Goal: Task Accomplishment & Management: Complete application form

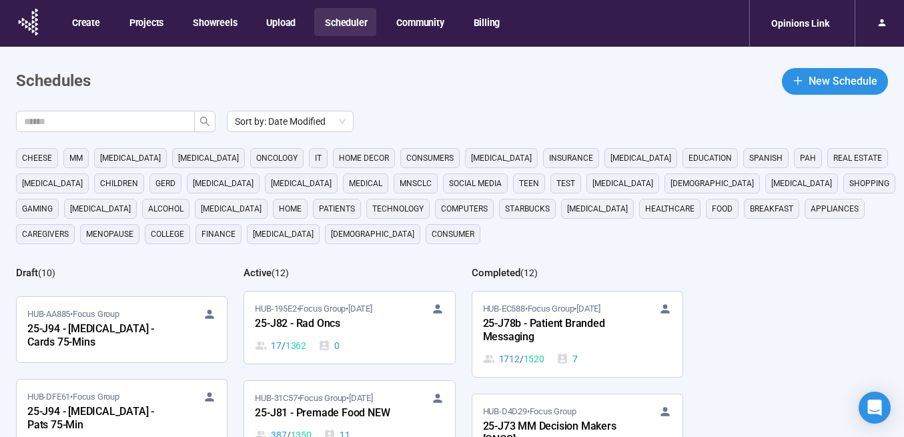
scroll to position [66, 0]
click at [93, 326] on div "25-J94 - [MEDICAL_DATA] - Cards 75-Mins" at bounding box center [100, 334] width 147 height 31
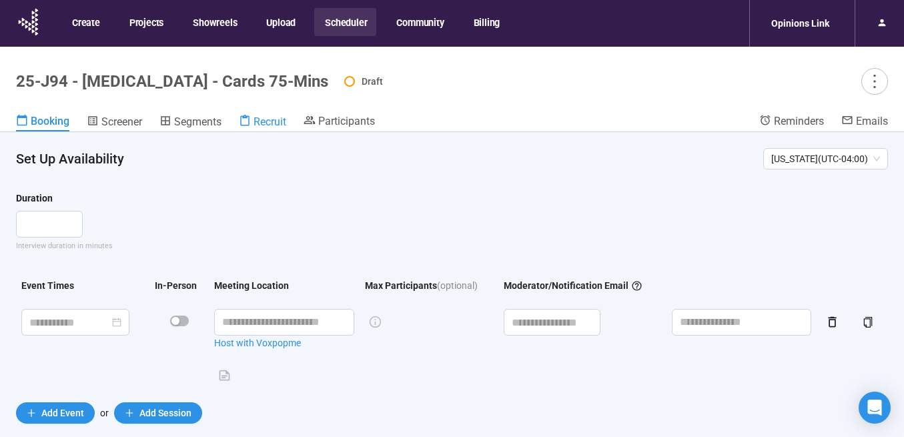
click at [264, 125] on span "Recruit" at bounding box center [269, 121] width 33 height 13
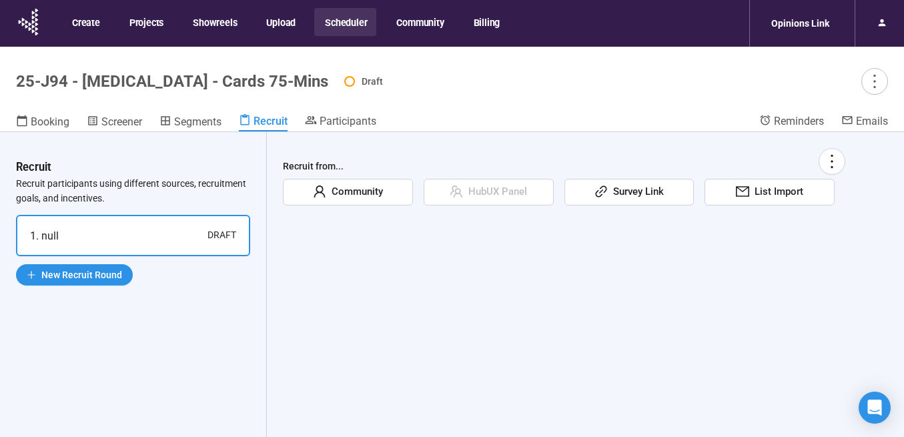
click at [768, 192] on span "List Import" at bounding box center [776, 192] width 54 height 16
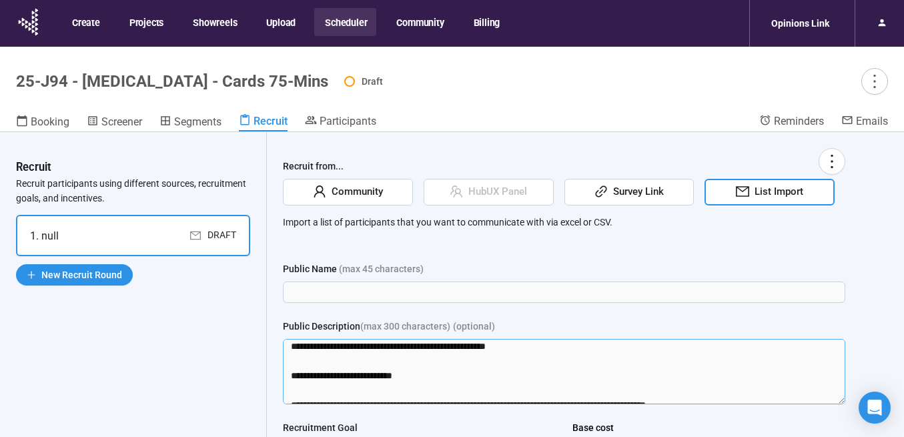
scroll to position [66, 0]
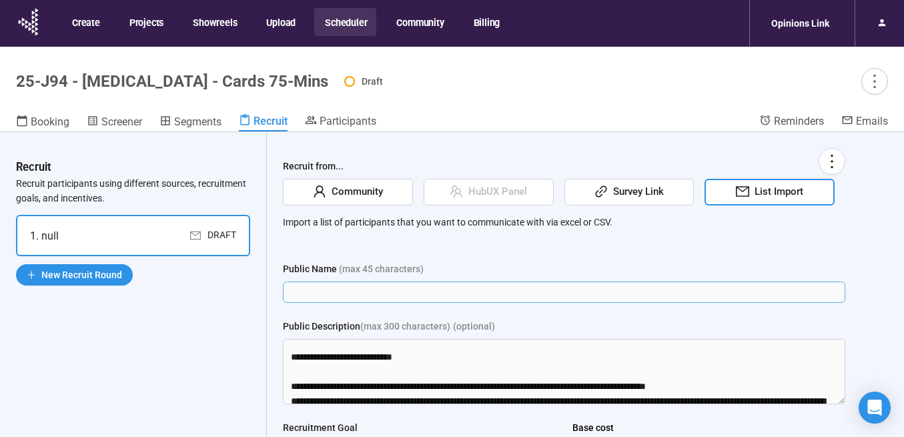
click at [411, 287] on input "Public Name ([PERSON_NAME] 45 characters)" at bounding box center [564, 291] width 562 height 21
click at [351, 294] on input "Public Name ([PERSON_NAME] 45 characters)" at bounding box center [564, 291] width 562 height 21
click at [307, 257] on div "Recruit from... Community HubUX Panel Survey Link List Import Import a list of …" at bounding box center [564, 365] width 562 height 435
click at [309, 289] on input "Public Name ([PERSON_NAME] 45 characters)" at bounding box center [564, 291] width 562 height 21
paste input "**********"
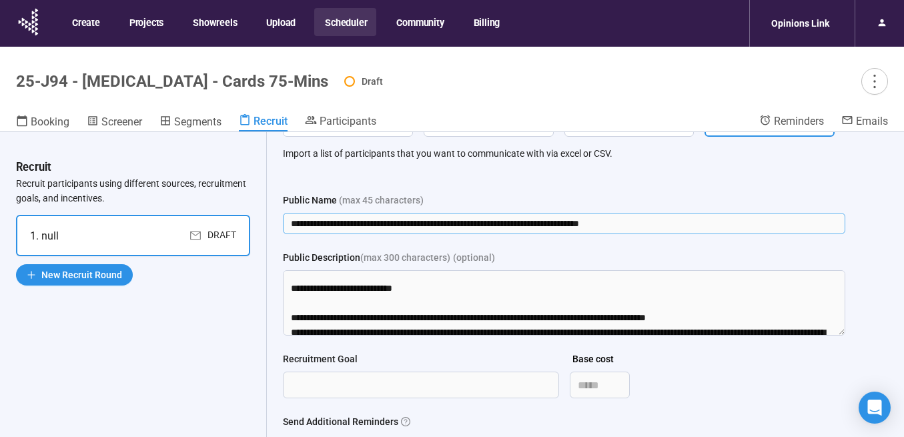
scroll to position [69, 0]
drag, startPoint x: 456, startPoint y: 223, endPoint x: 291, endPoint y: 213, distance: 165.1
click at [291, 213] on input "**********" at bounding box center [564, 223] width 562 height 21
drag, startPoint x: 510, startPoint y: 225, endPoint x: 347, endPoint y: 220, distance: 162.8
click at [347, 220] on input "**********" at bounding box center [564, 223] width 562 height 21
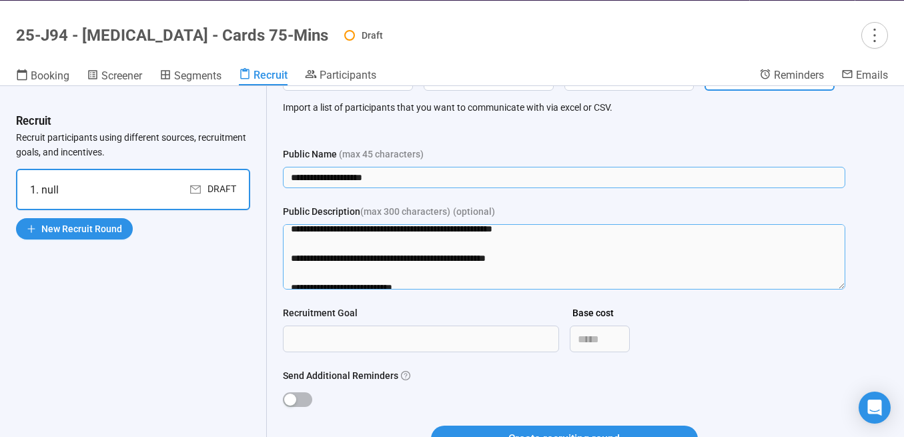
scroll to position [0, 0]
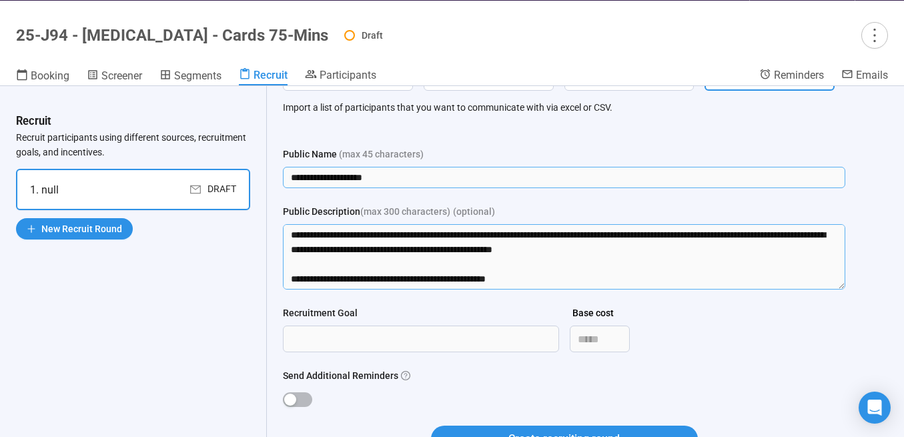
type input "**********"
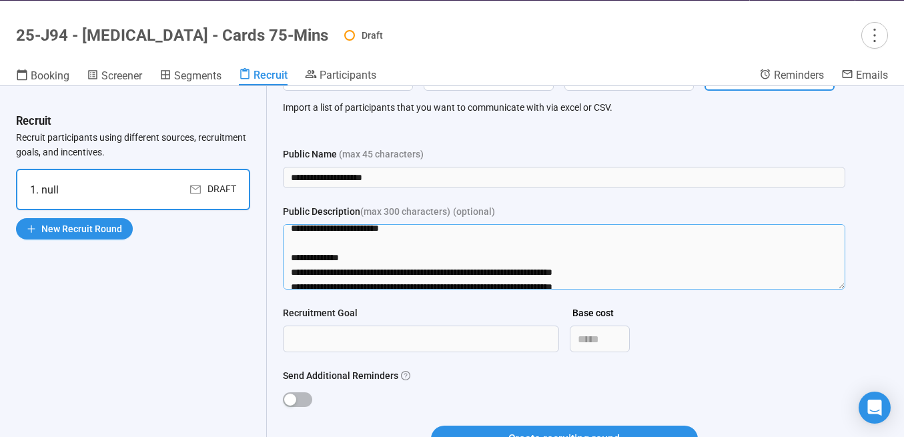
scroll to position [235, 0]
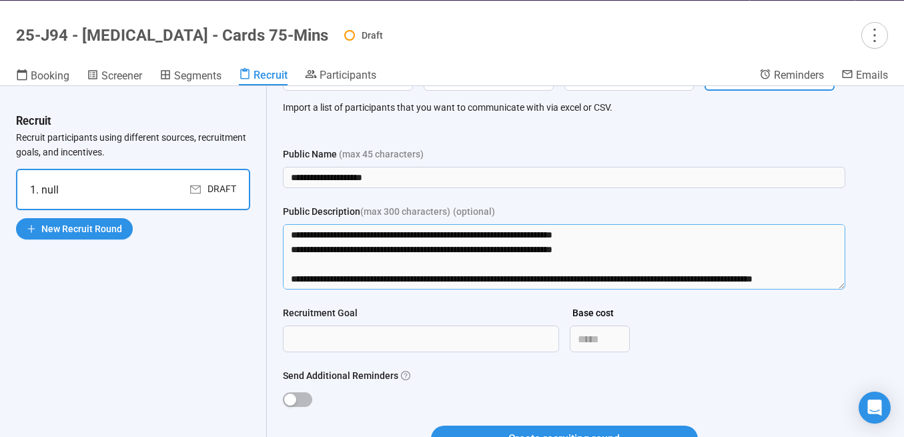
drag, startPoint x: 292, startPoint y: 259, endPoint x: 316, endPoint y: 309, distance: 56.1
click at [316, 309] on form "**********" at bounding box center [564, 307] width 562 height 321
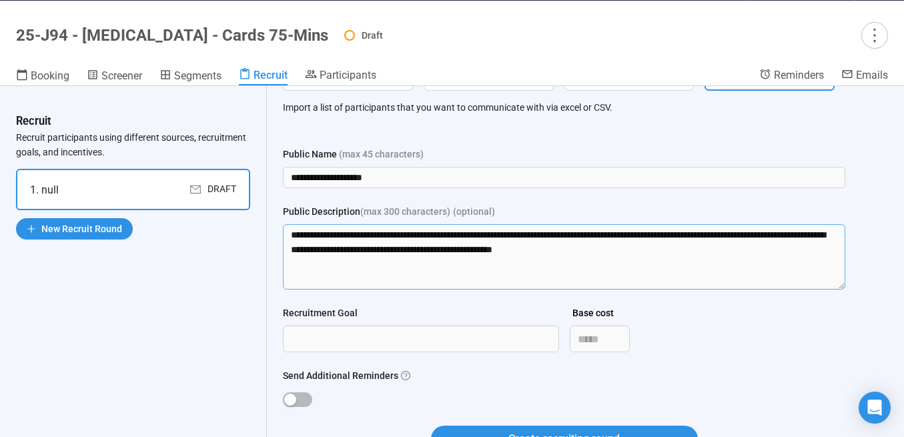
scroll to position [47, 0]
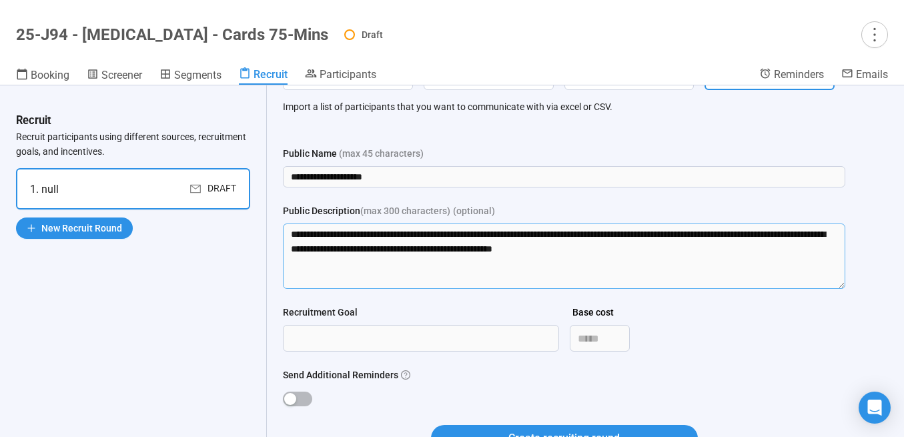
type textarea "**********"
click at [313, 352] on div "Recruitment Goal Base cost *****" at bounding box center [564, 336] width 562 height 63
click at [327, 343] on input "Recruitment Goal" at bounding box center [420, 337] width 275 height 25
type input "***"
click at [287, 397] on div "button" at bounding box center [290, 399] width 12 height 12
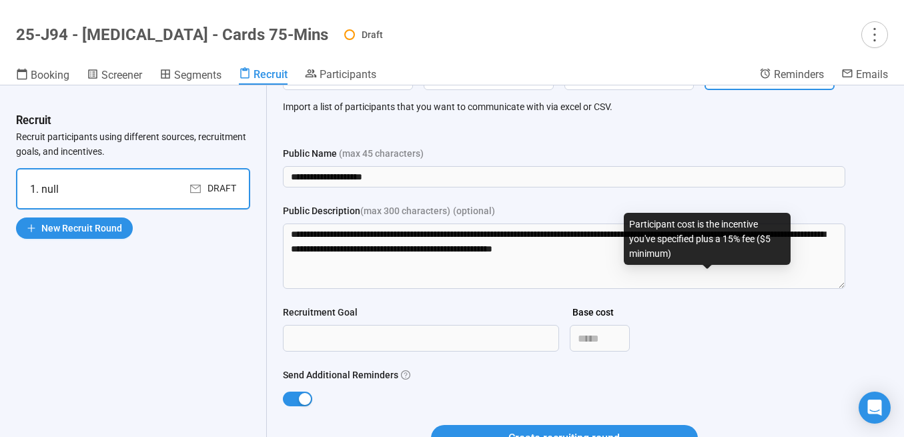
scroll to position [131, 0]
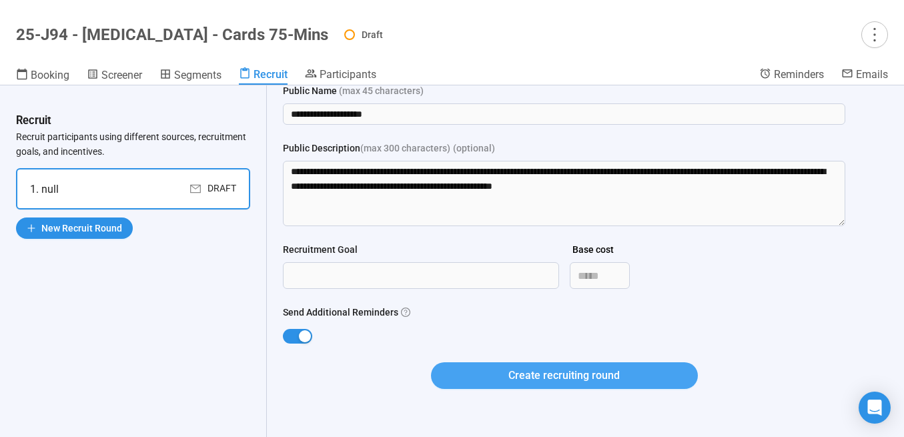
click at [563, 375] on span "Create recruiting round" at bounding box center [563, 375] width 111 height 17
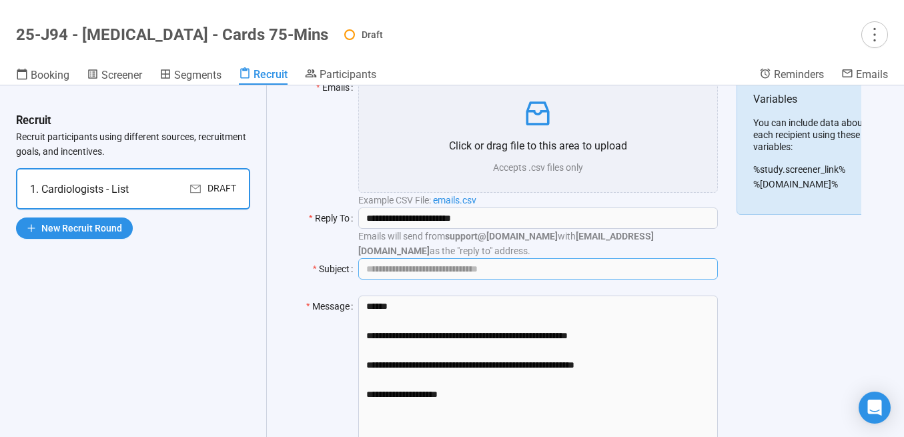
click at [407, 267] on input "Subject" at bounding box center [537, 268] width 359 height 21
click at [446, 268] on input "Subject" at bounding box center [537, 268] width 359 height 21
paste input "**********"
type input "**********"
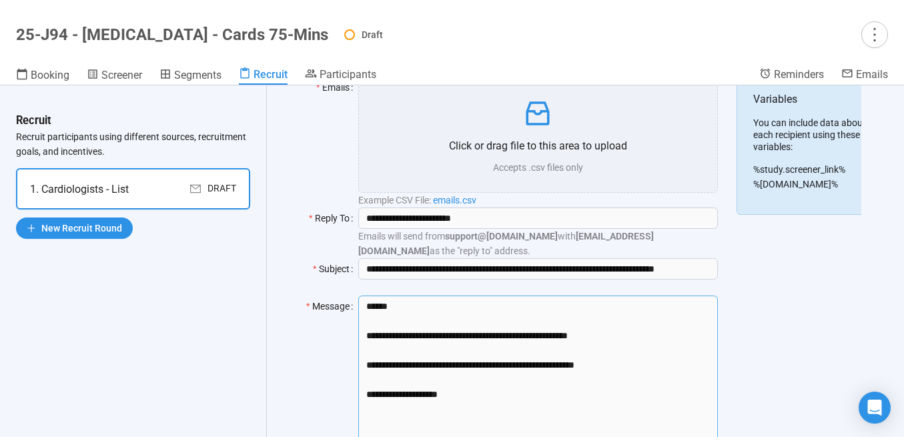
click at [417, 361] on textarea "**********" at bounding box center [537, 371] width 359 height 153
drag, startPoint x: 620, startPoint y: 365, endPoint x: 362, endPoint y: 329, distance: 259.9
click at [362, 329] on textarea "**********" at bounding box center [537, 371] width 359 height 153
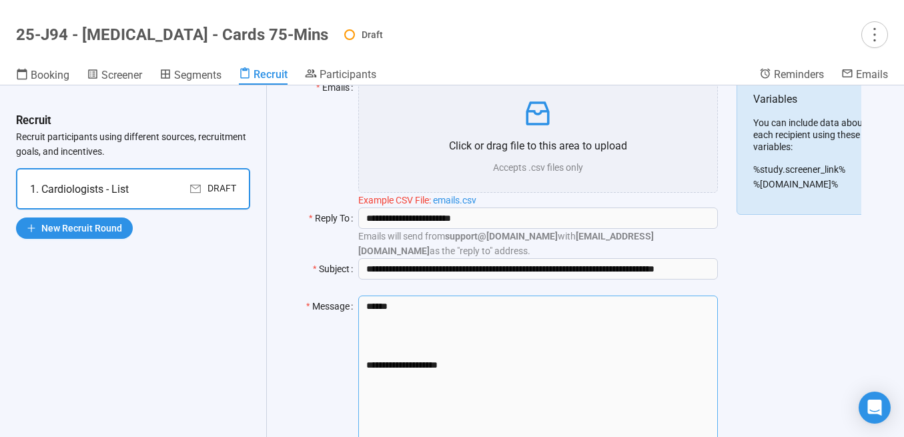
paste textarea "**********"
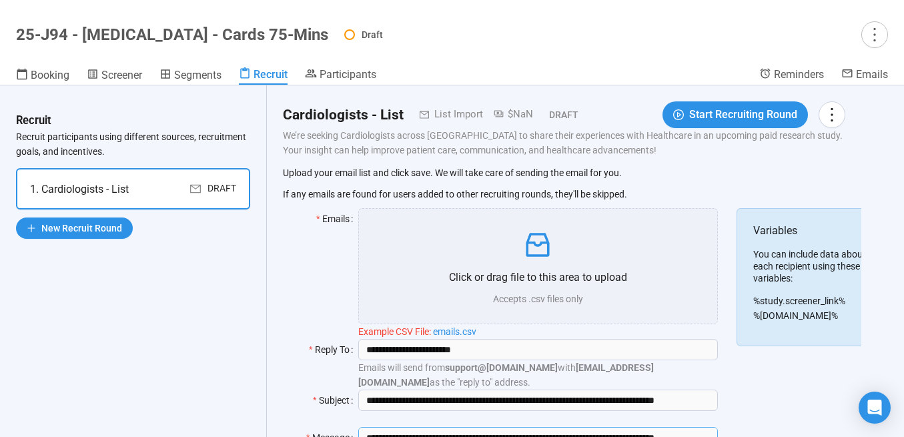
type textarea "**********"
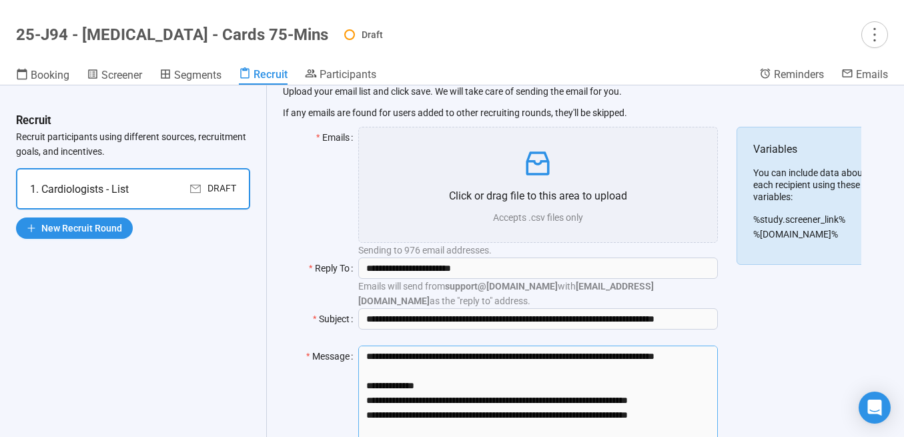
scroll to position [81, 0]
click at [540, 173] on icon "inbox" at bounding box center [538, 163] width 32 height 32
click at [292, 259] on div "Reply To" at bounding box center [320, 282] width 75 height 51
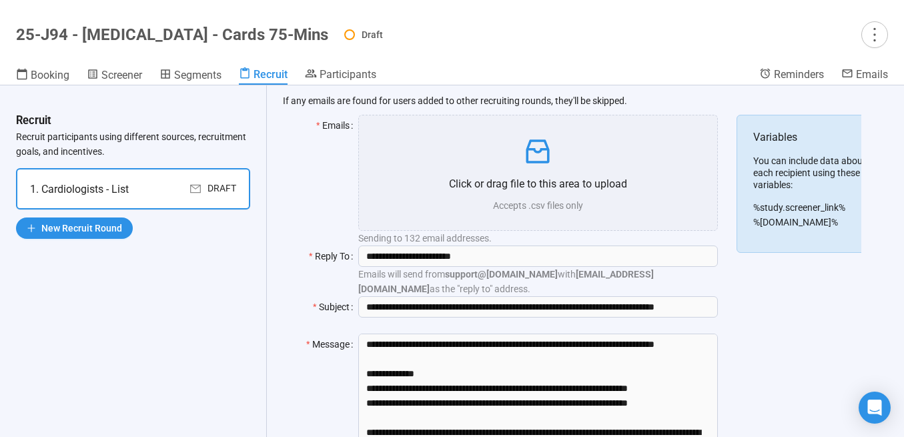
scroll to position [0, 0]
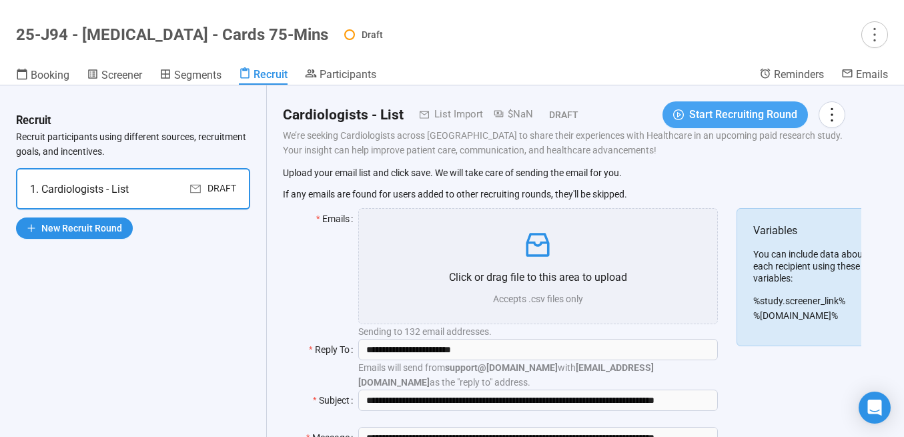
click at [711, 122] on span "Start Recruiting Round" at bounding box center [743, 114] width 108 height 17
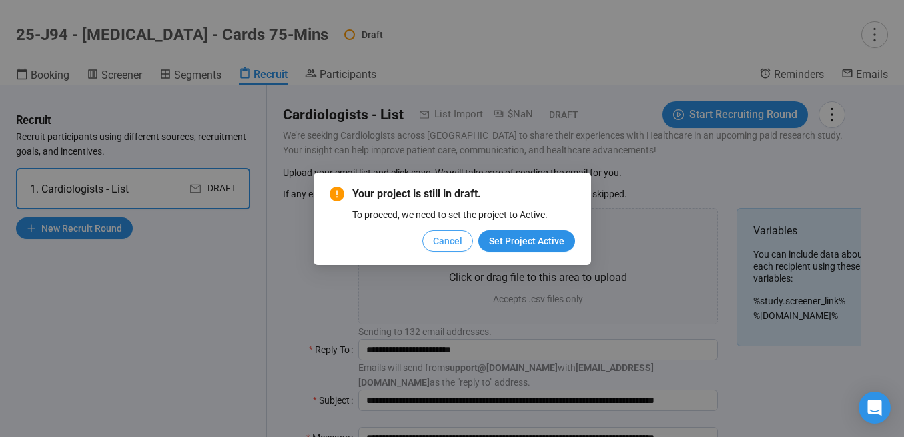
click at [456, 238] on span "Cancel" at bounding box center [447, 240] width 29 height 15
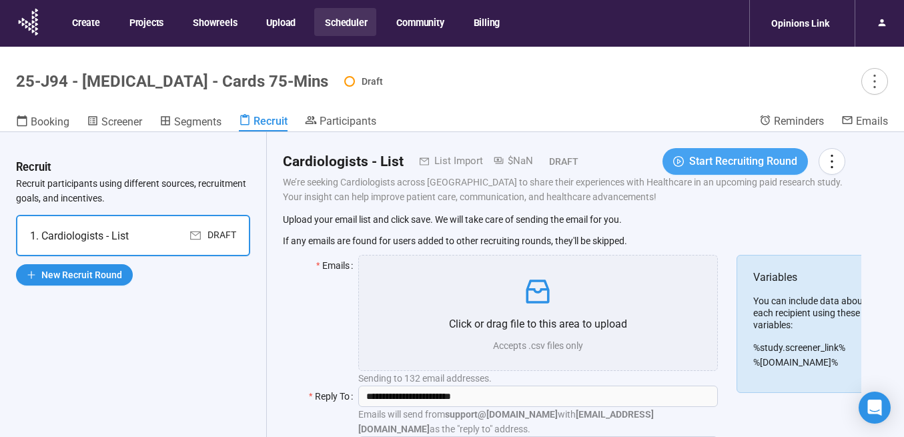
click at [706, 157] on span "Start Recruiting Round" at bounding box center [743, 161] width 108 height 17
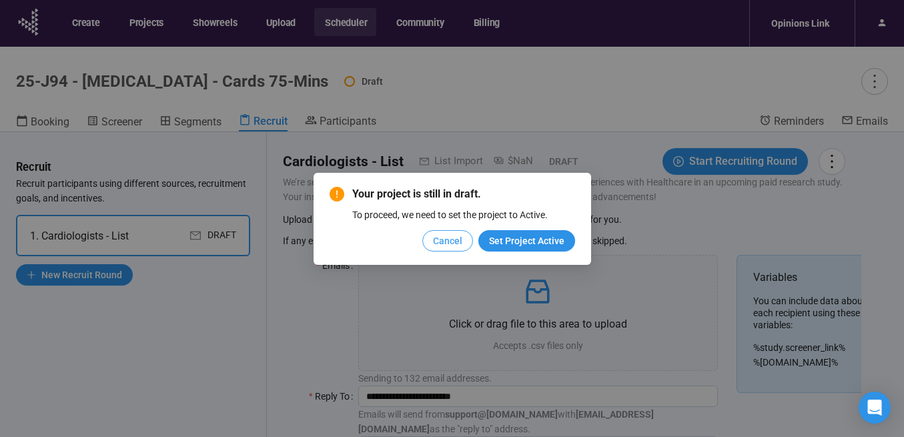
click at [430, 246] on button "Cancel" at bounding box center [447, 240] width 51 height 21
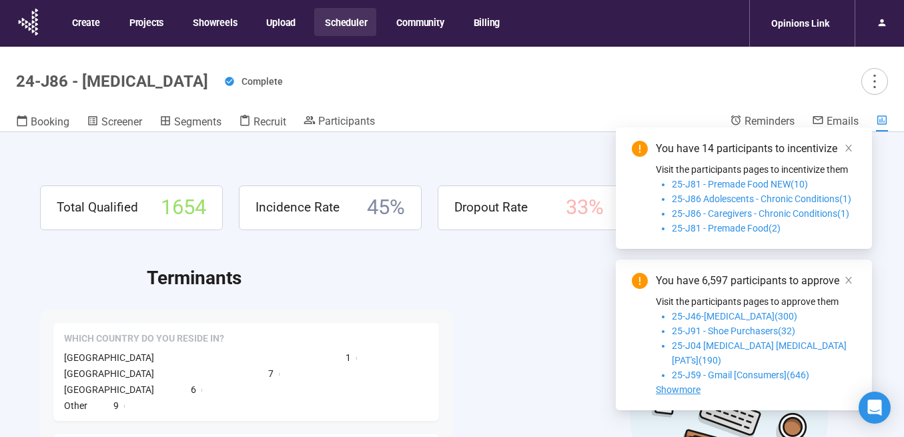
click at [342, 23] on button "Scheduler" at bounding box center [345, 22] width 62 height 28
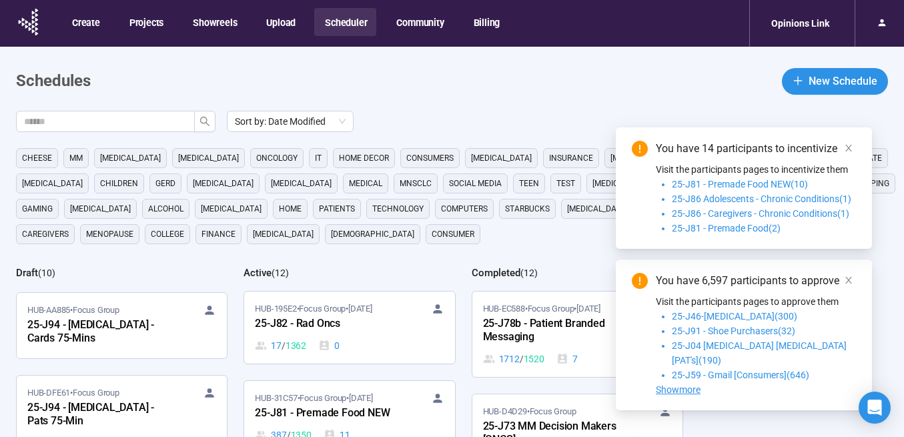
scroll to position [67, 0]
click at [75, 333] on div "25-J94 - [MEDICAL_DATA] - Cards 75-Mins" at bounding box center [100, 333] width 147 height 31
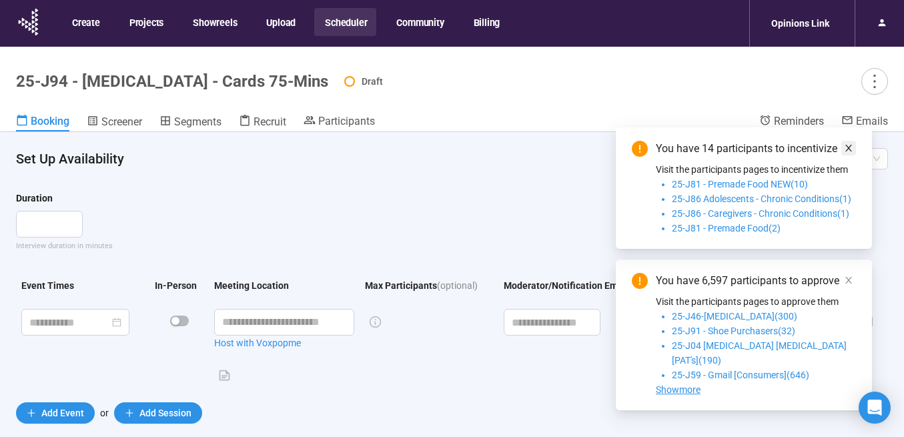
click at [842, 155] on link at bounding box center [848, 148] width 15 height 15
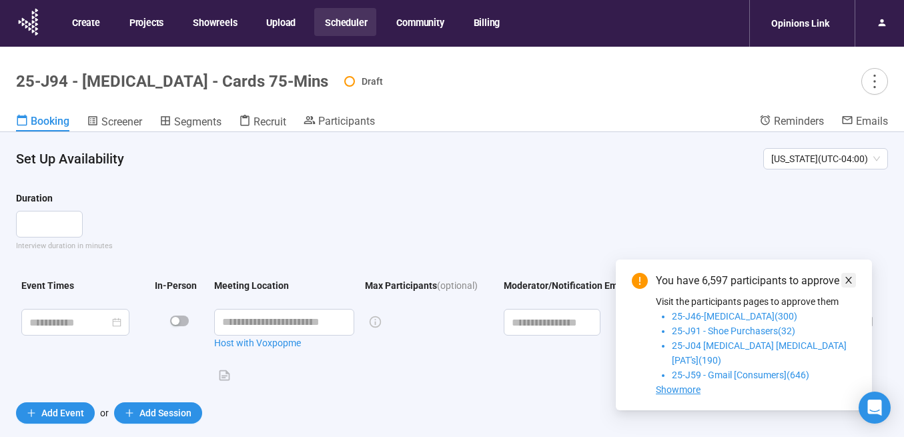
click at [851, 287] on span at bounding box center [848, 280] width 9 height 15
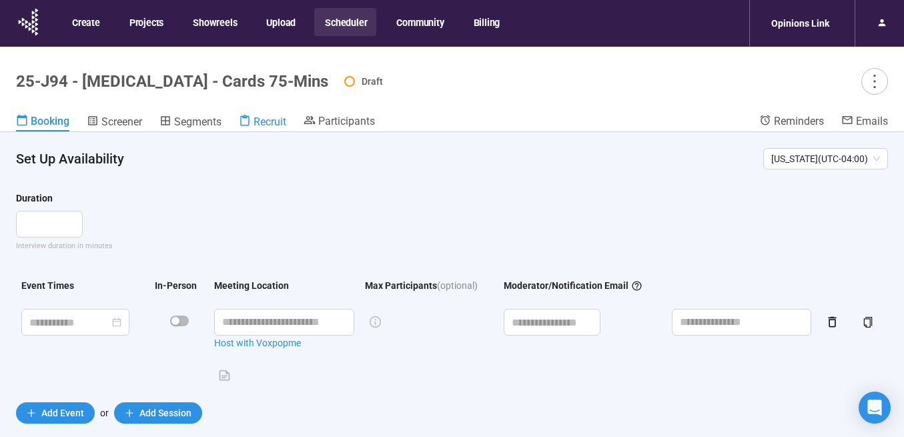
click at [278, 129] on link "Recruit" at bounding box center [262, 122] width 47 height 17
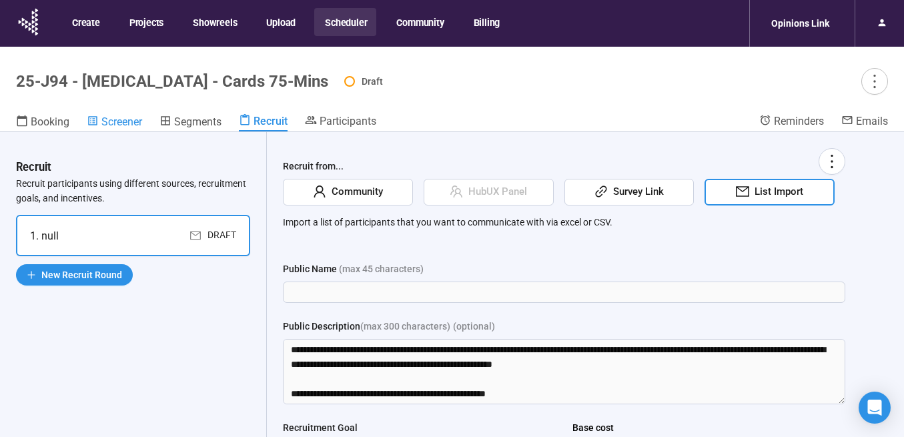
click at [121, 118] on span "Screener" at bounding box center [121, 121] width 41 height 13
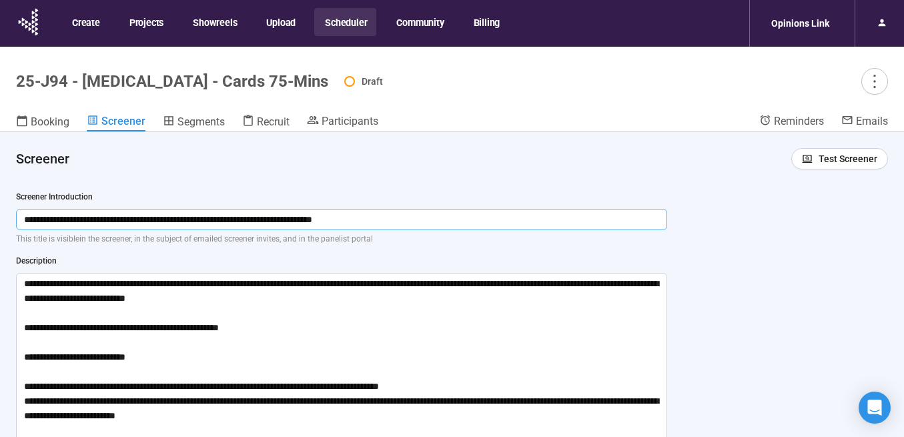
click at [414, 214] on input "**********" at bounding box center [341, 219] width 651 height 21
click at [19, 281] on textarea at bounding box center [341, 415] width 651 height 285
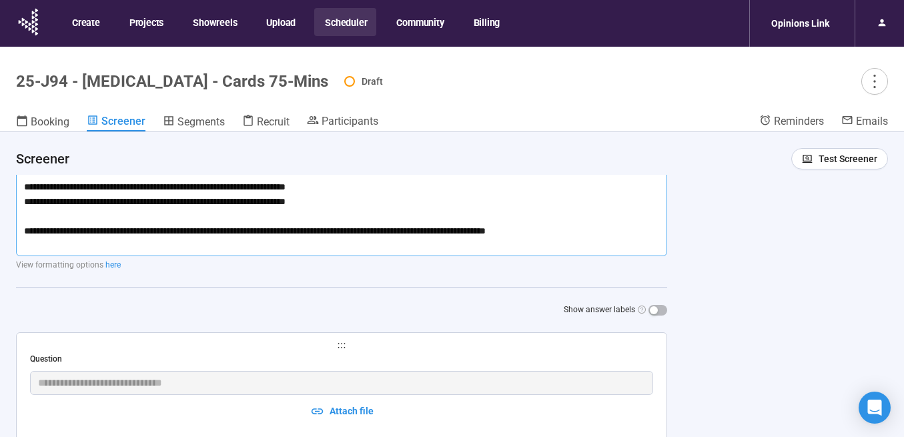
scroll to position [301, 0]
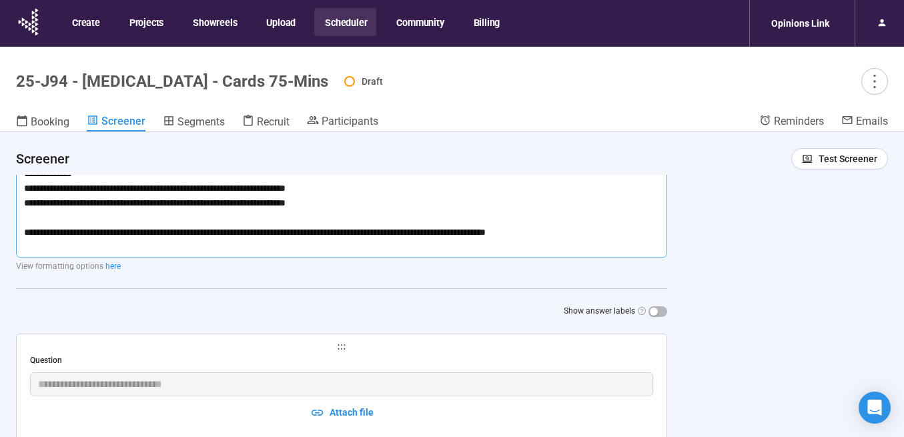
drag, startPoint x: 19, startPoint y: 281, endPoint x: 84, endPoint y: 348, distance: 93.9
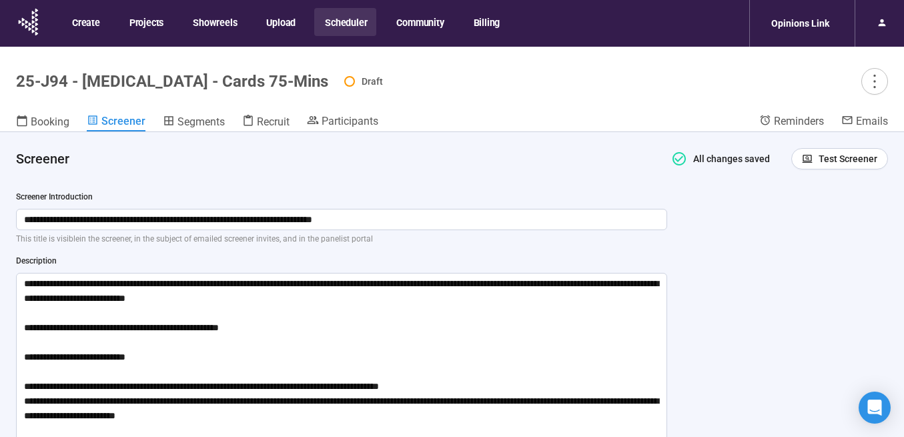
click at [353, 18] on button "Scheduler" at bounding box center [345, 22] width 62 height 28
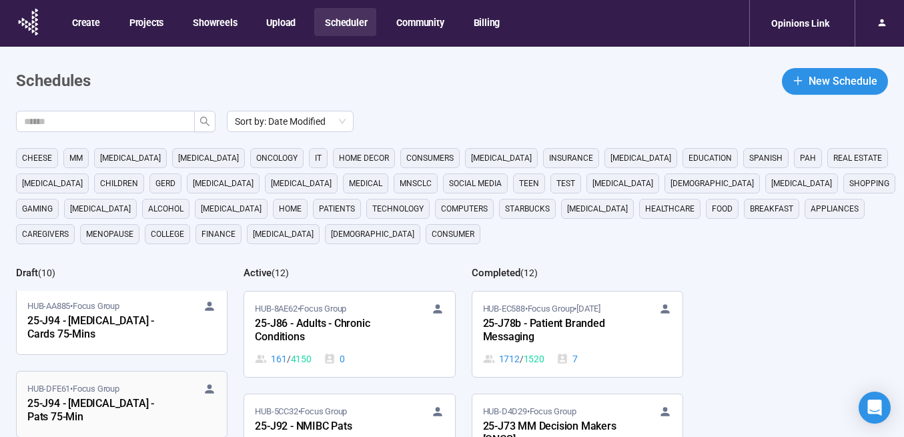
scroll to position [66, 0]
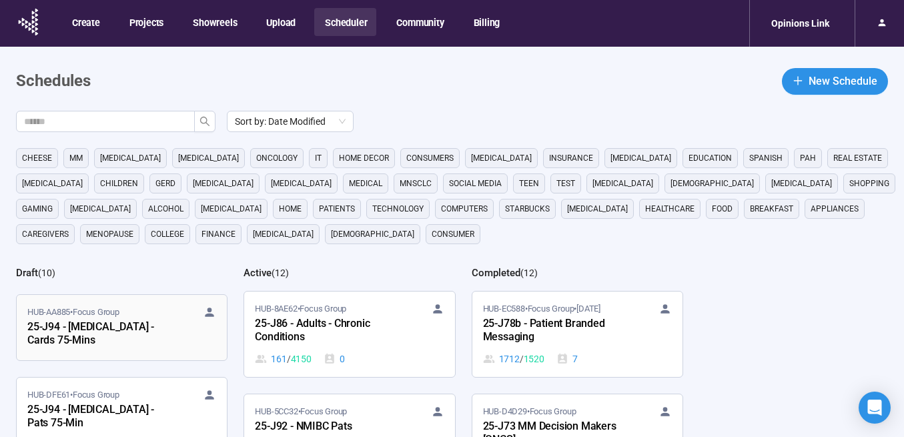
click at [139, 335] on div "25-J94 - [MEDICAL_DATA] - Cards 75-Mins" at bounding box center [100, 334] width 147 height 31
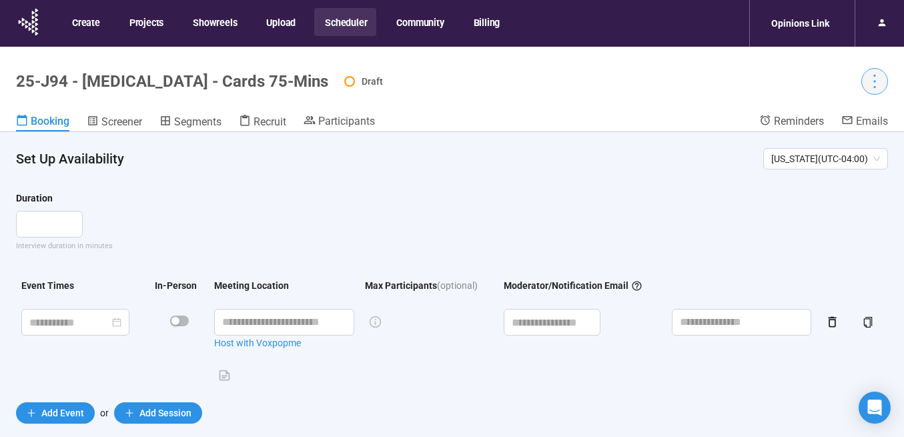
click at [882, 85] on icon "more" at bounding box center [874, 81] width 18 height 18
click at [852, 131] on span "Set active" at bounding box center [839, 132] width 42 height 11
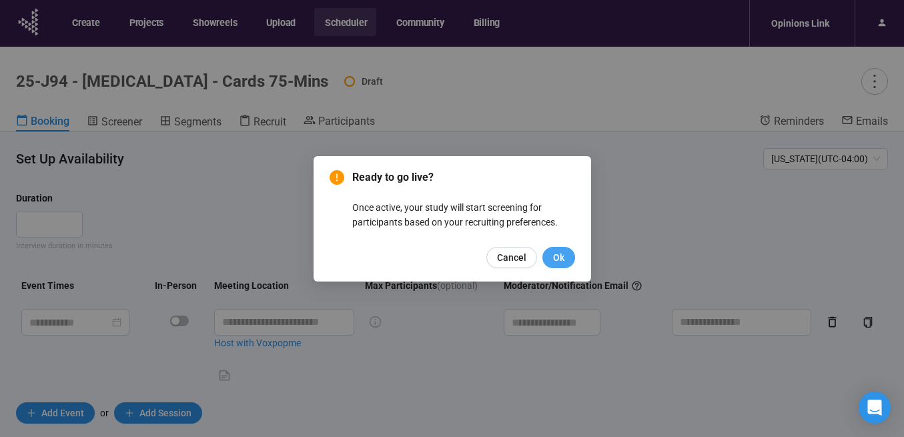
click at [564, 257] on button "Ok" at bounding box center [558, 257] width 33 height 21
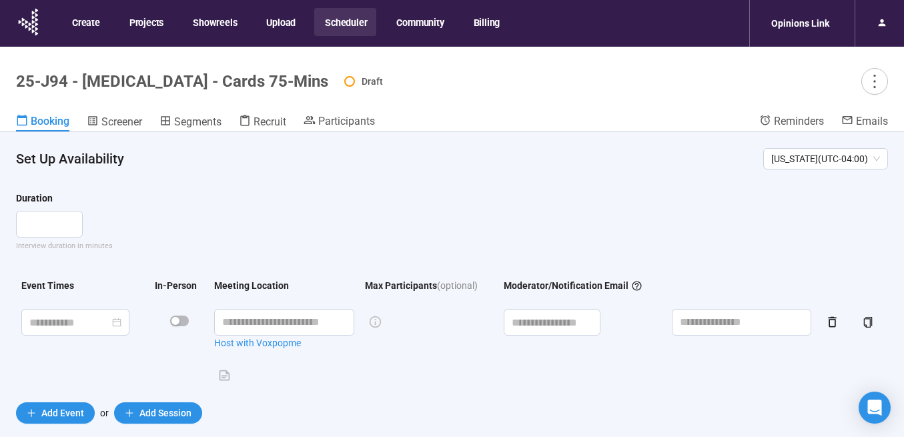
click at [337, 21] on button "Scheduler" at bounding box center [345, 22] width 62 height 28
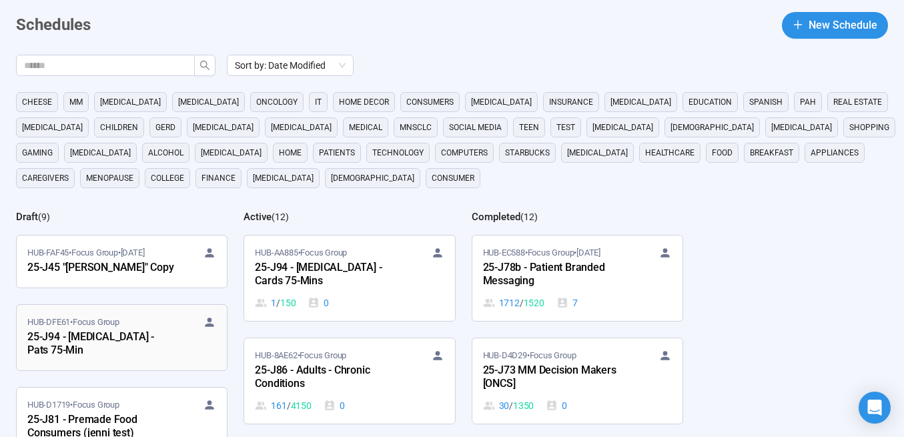
click at [127, 343] on div "25-J94 - [MEDICAL_DATA] - Pats 75-Min" at bounding box center [100, 344] width 147 height 31
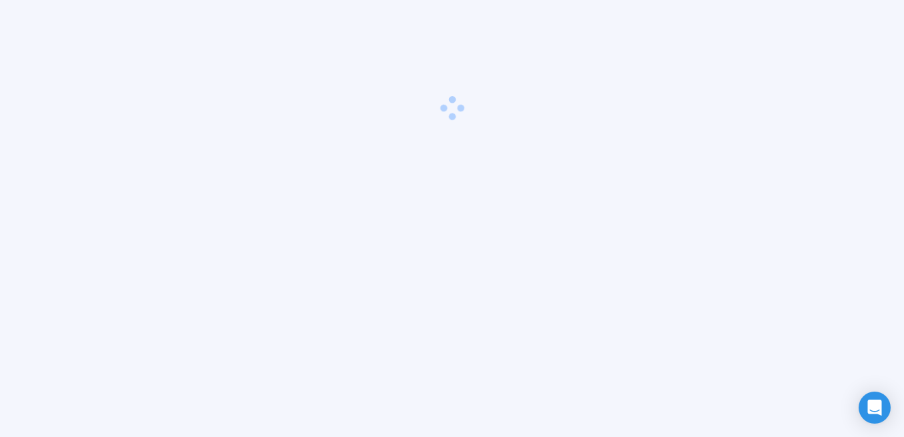
scroll to position [47, 0]
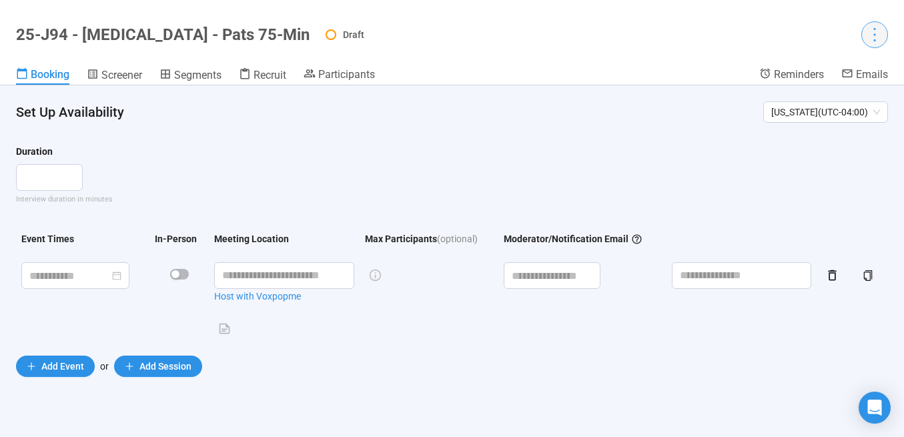
click at [870, 39] on icon "more" at bounding box center [874, 34] width 18 height 18
click at [839, 84] on span "Set active" at bounding box center [839, 85] width 42 height 11
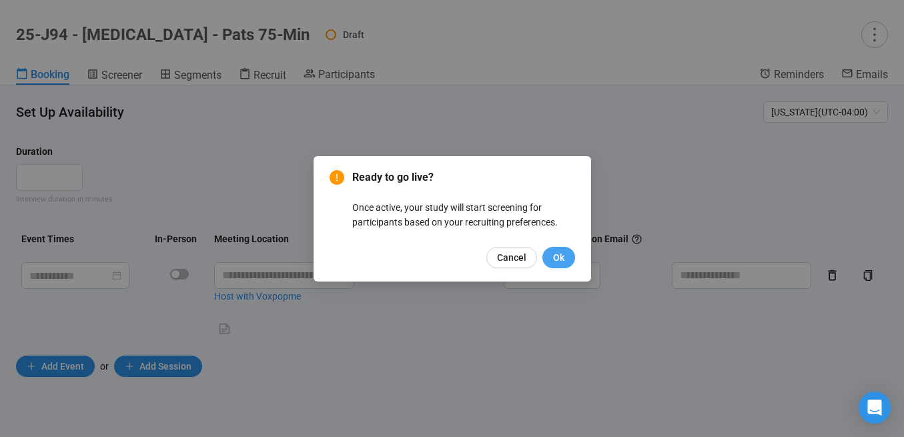
click at [559, 257] on span "Ok" at bounding box center [558, 257] width 11 height 15
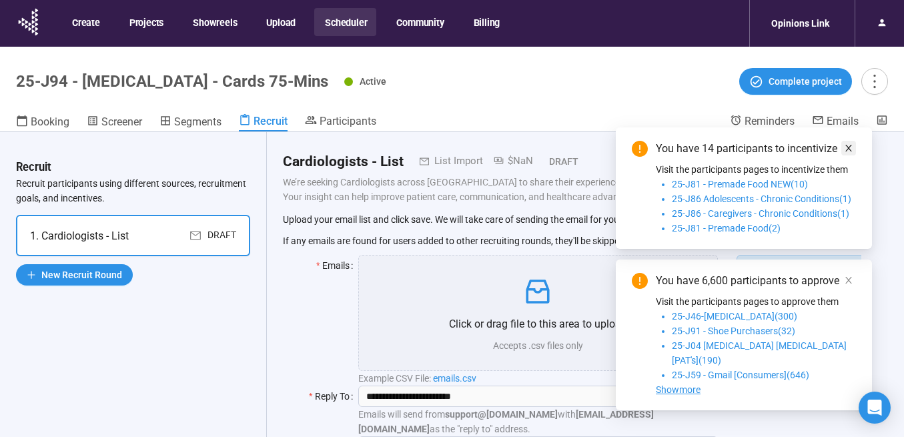
click at [851, 153] on icon "close" at bounding box center [848, 147] width 9 height 9
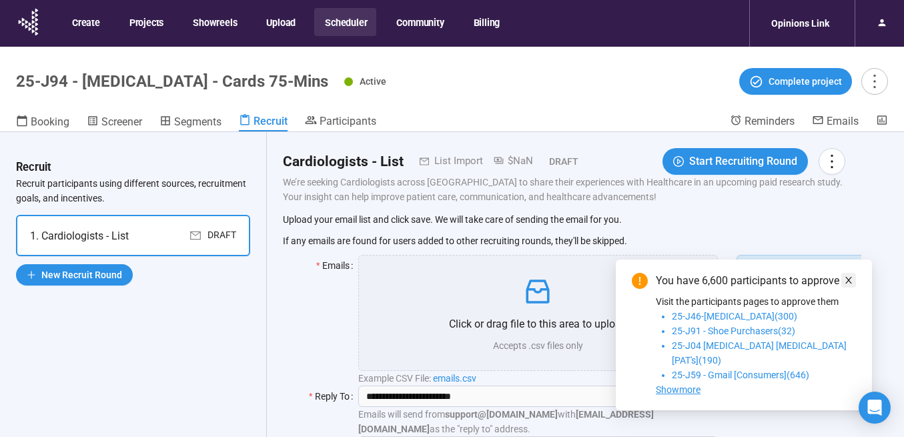
click at [851, 287] on span at bounding box center [848, 280] width 9 height 15
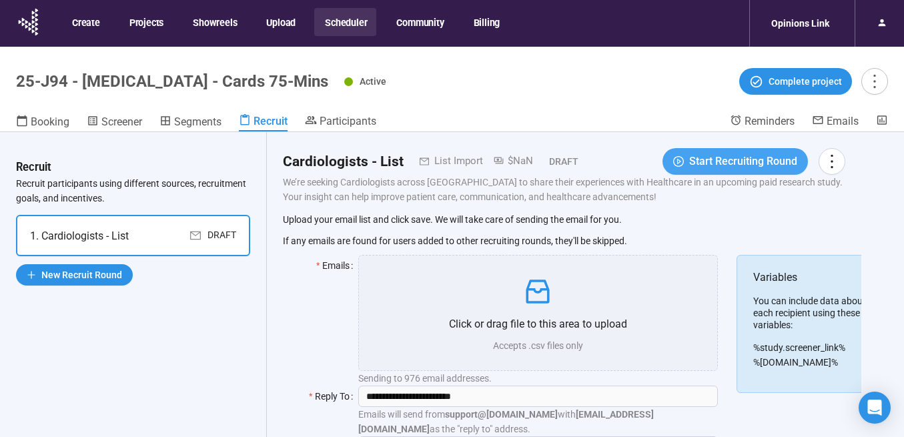
click at [718, 159] on span "Start Recruiting Round" at bounding box center [743, 161] width 108 height 17
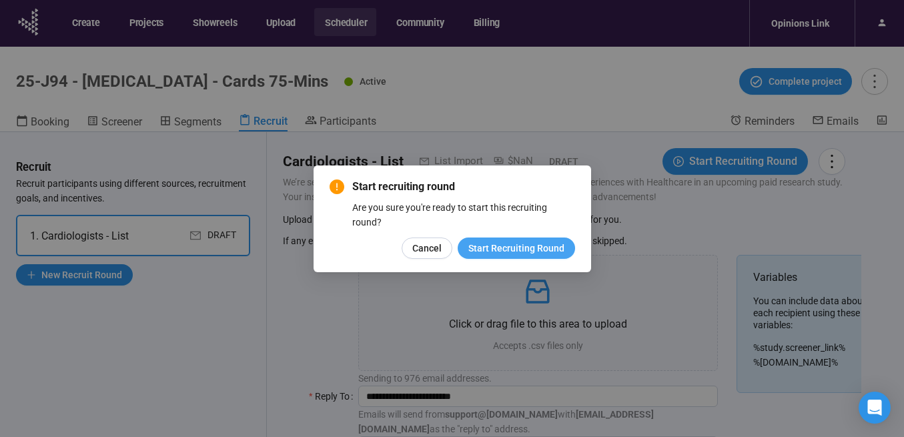
click at [520, 249] on span "Start Recruiting Round" at bounding box center [516, 248] width 96 height 15
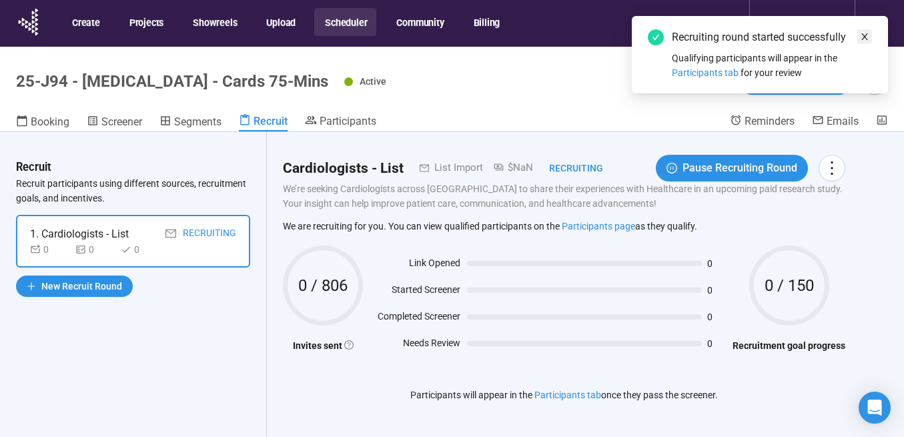
click at [862, 33] on icon "close" at bounding box center [864, 36] width 7 height 7
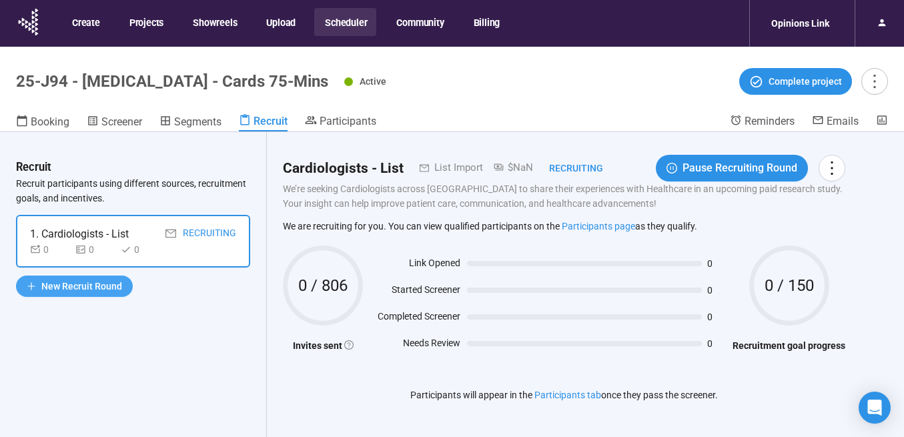
click at [83, 286] on span "New Recruit Round" at bounding box center [81, 286] width 81 height 15
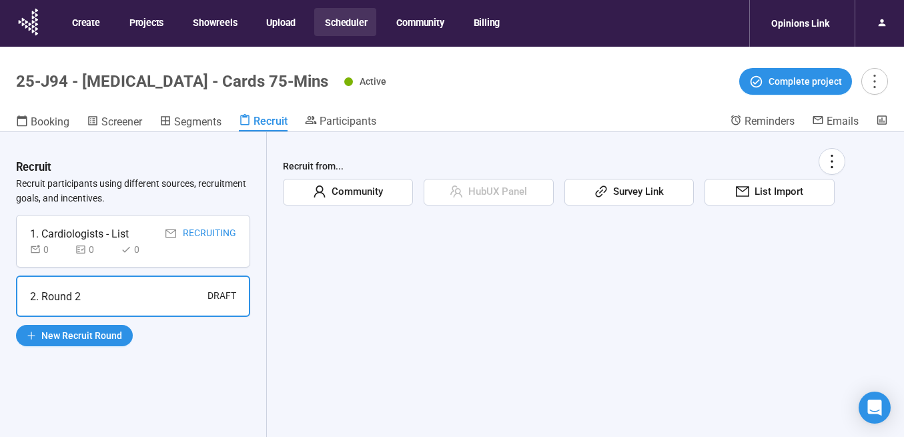
click at [0, 339] on div "Recruit Recruit participants using different sources, recruitment goals, and in…" at bounding box center [133, 307] width 267 height 351
click at [782, 187] on span "Rename" at bounding box center [793, 190] width 81 height 15
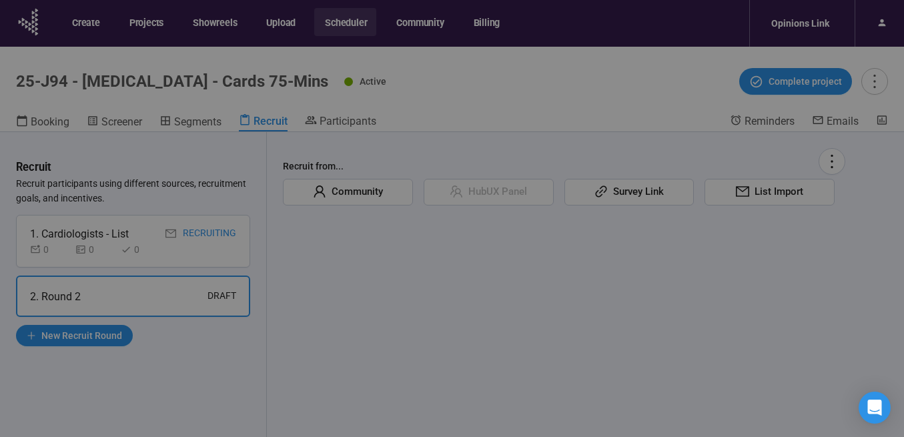
click at [782, 187] on div "Rename Recruiting Round Name ******* Description 0 / 300 Cancel OK" at bounding box center [452, 218] width 904 height 437
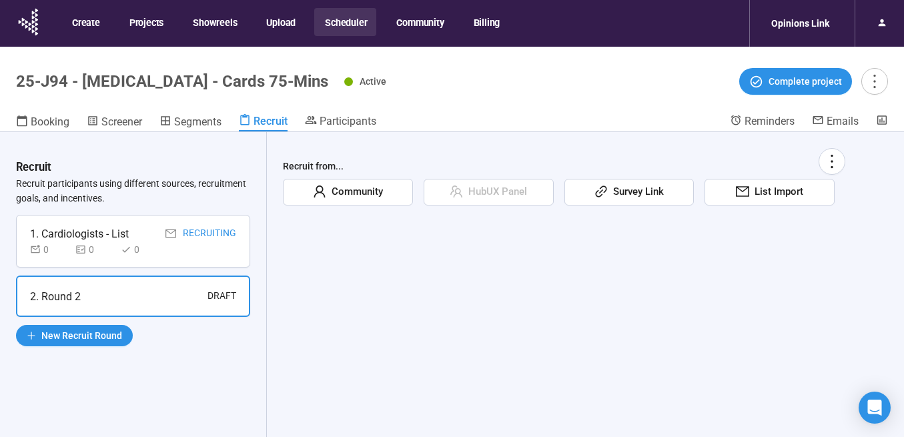
click at [745, 196] on icon "mail" at bounding box center [742, 191] width 13 height 13
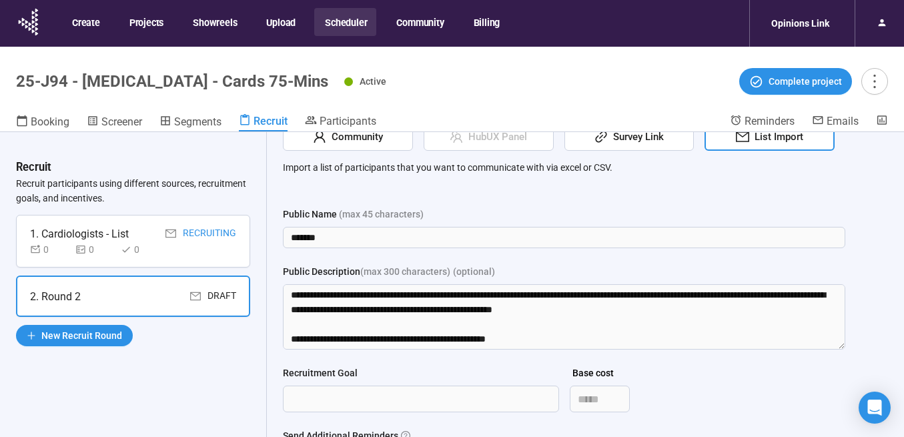
scroll to position [60, 0]
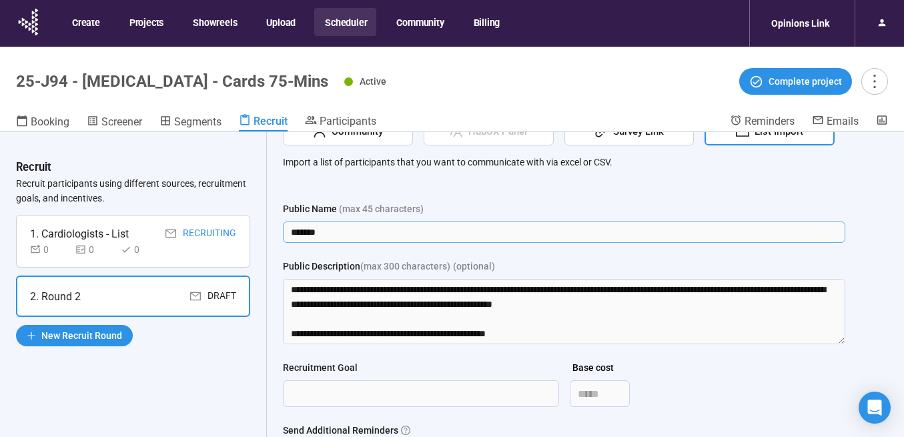
drag, startPoint x: 353, startPoint y: 232, endPoint x: 257, endPoint y: 227, distance: 96.9
click at [257, 227] on div "Recruit Recruit participants using different sources, recruitment goals, and in…" at bounding box center [452, 307] width 904 height 351
type input "**********"
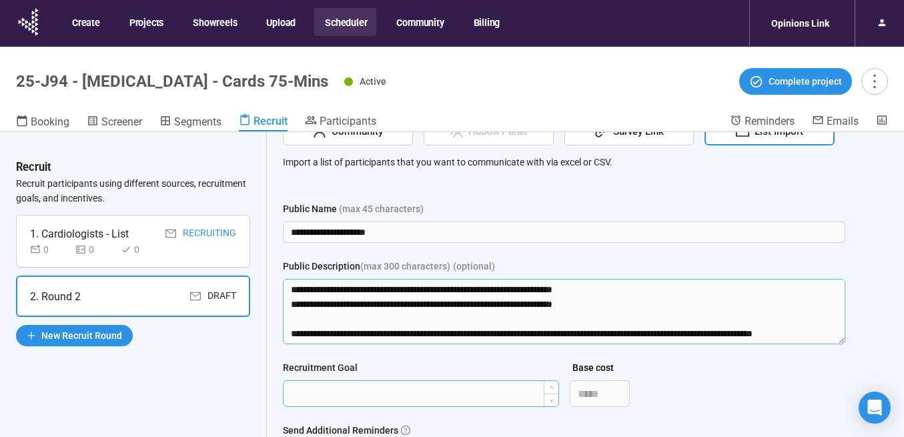
drag, startPoint x: 375, startPoint y: 314, endPoint x: 391, endPoint y: 380, distance: 67.9
click at [391, 380] on form "**********" at bounding box center [564, 361] width 562 height 321
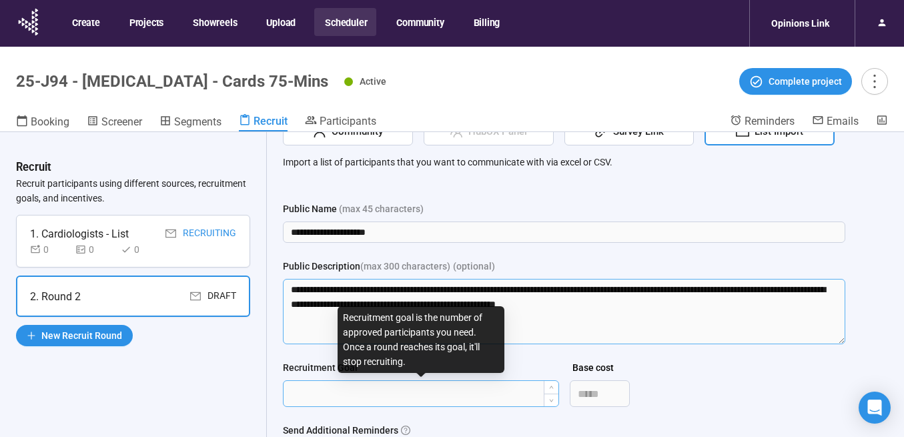
scroll to position [0, 0]
type textarea "**********"
click at [345, 393] on input "Recruitment Goal" at bounding box center [420, 393] width 275 height 25
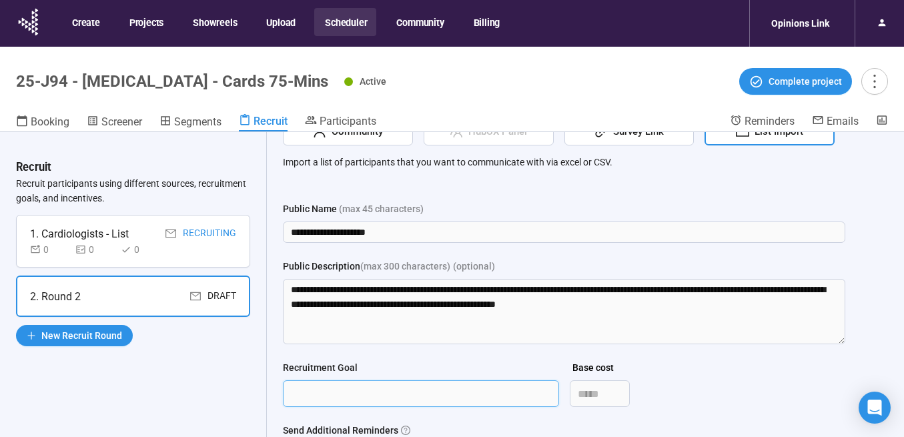
scroll to position [47, 0]
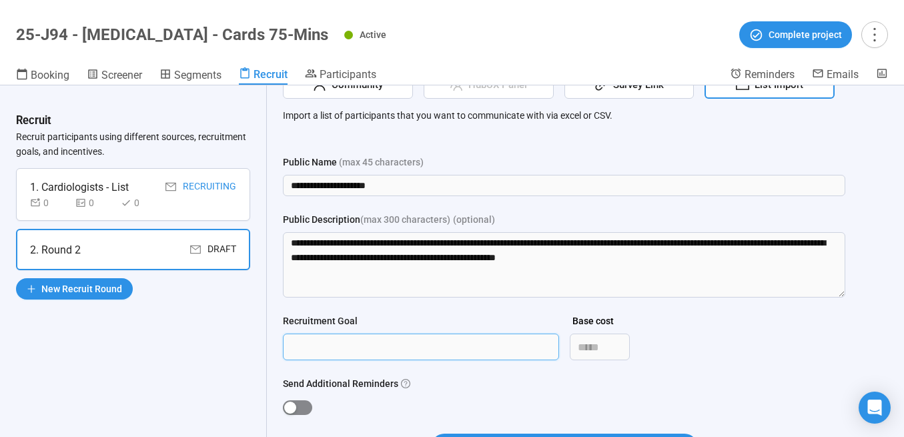
type input "***"
click at [297, 405] on span "button" at bounding box center [297, 407] width 29 height 15
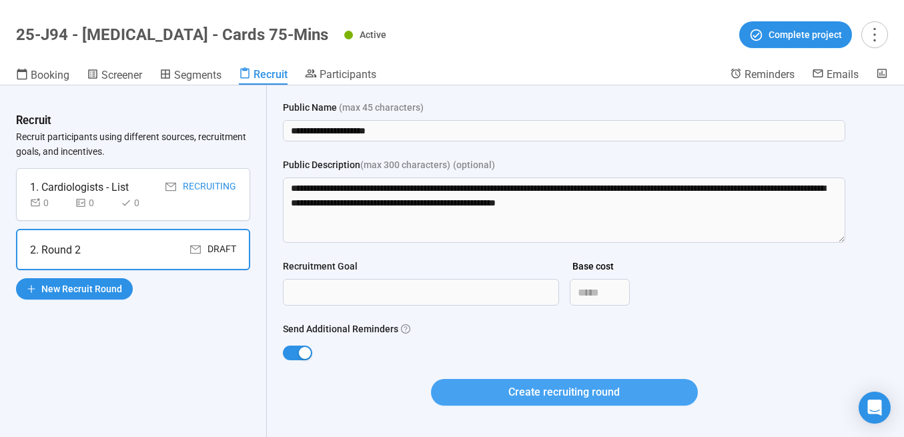
click at [530, 398] on span "Create recruiting round" at bounding box center [563, 391] width 111 height 17
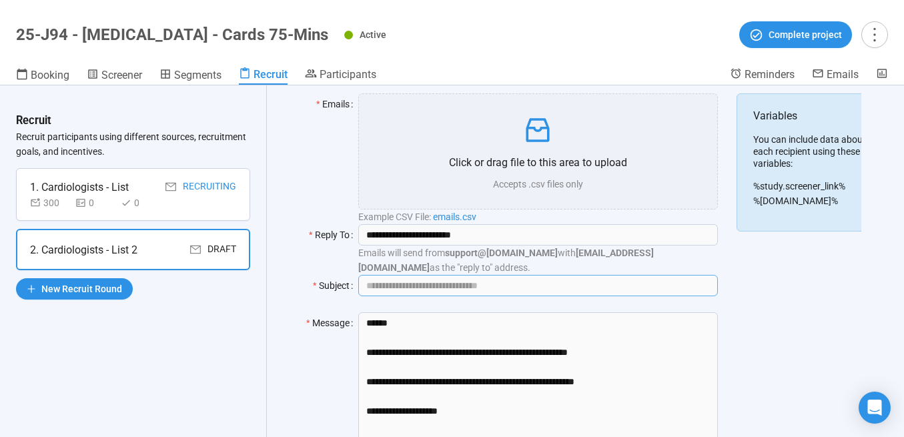
click at [438, 288] on input "Subject" at bounding box center [537, 285] width 359 height 21
paste input "**********"
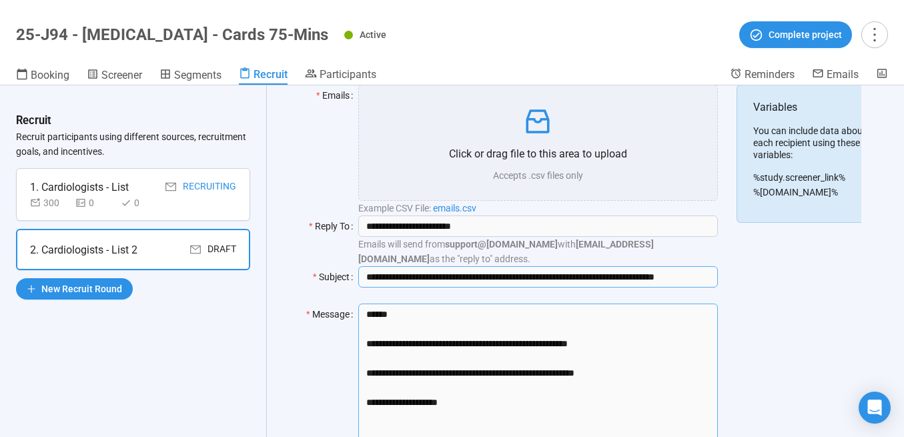
type input "**********"
drag, startPoint x: 618, startPoint y: 373, endPoint x: 367, endPoint y: 345, distance: 252.3
click at [367, 345] on textarea "**********" at bounding box center [537, 379] width 359 height 153
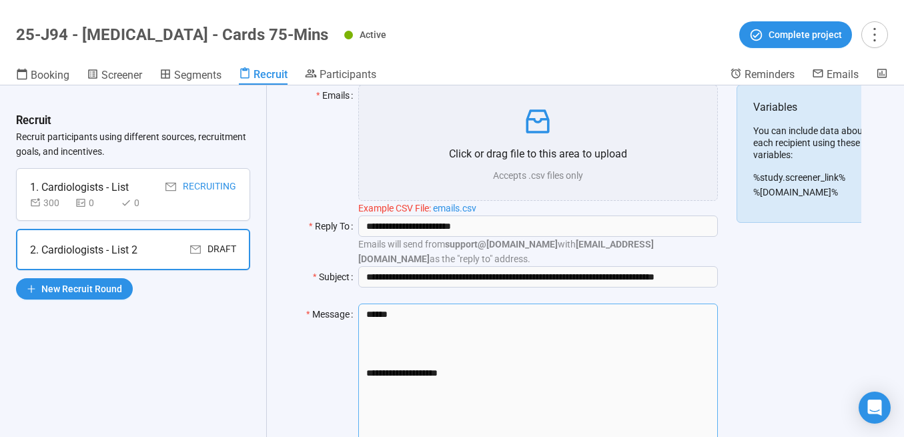
paste textarea "**********"
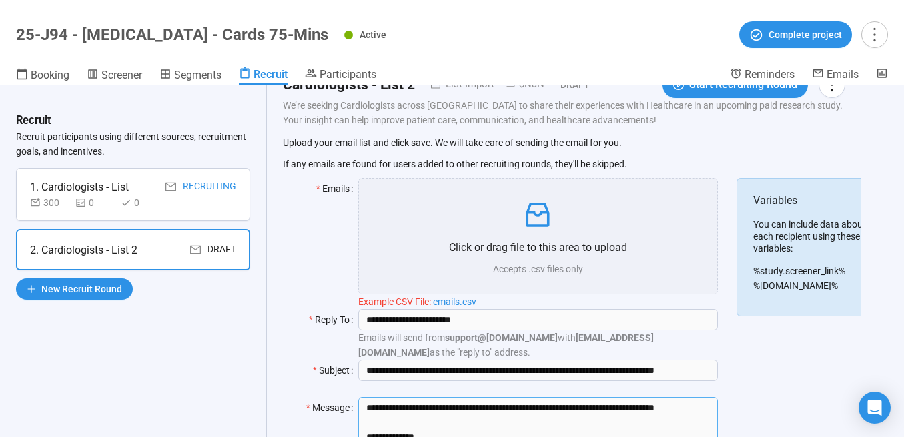
scroll to position [31, 0]
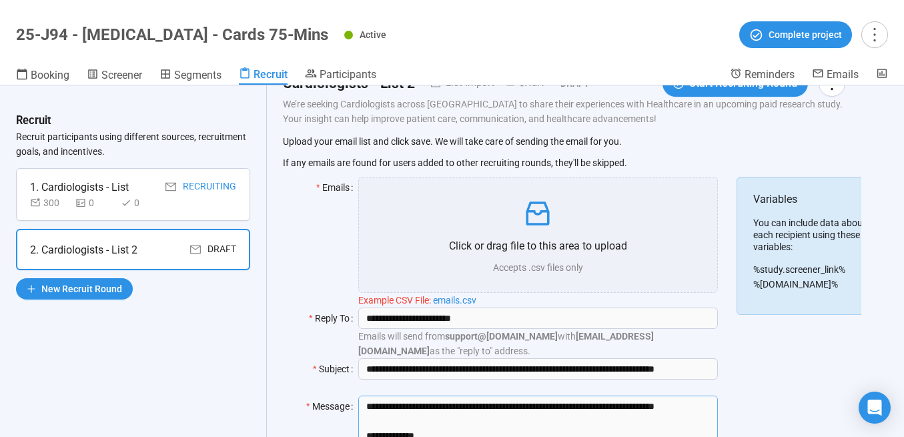
type textarea "**********"
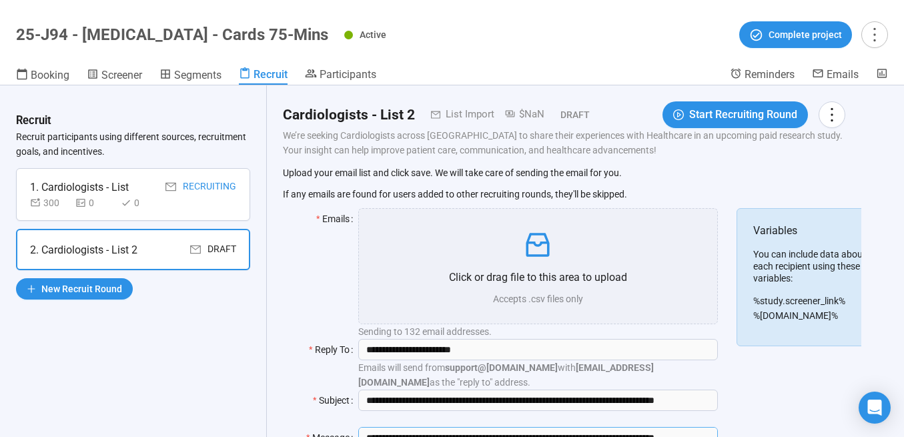
scroll to position [0, 0]
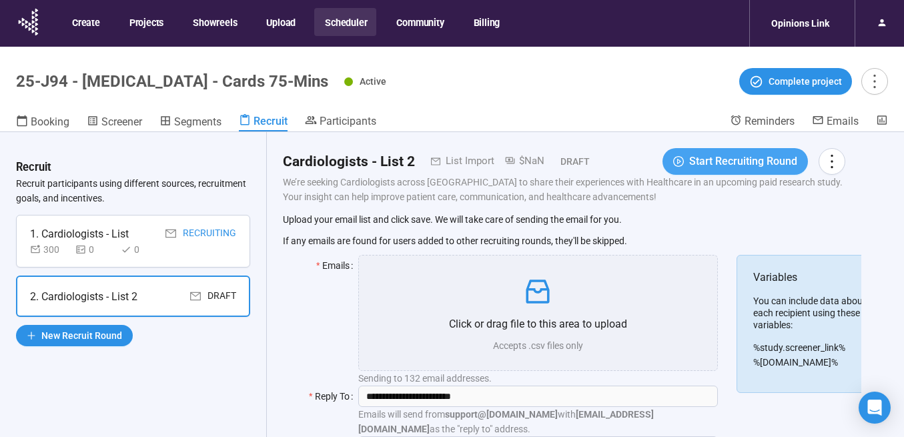
click at [710, 164] on span "Start Recruiting Round" at bounding box center [743, 161] width 108 height 17
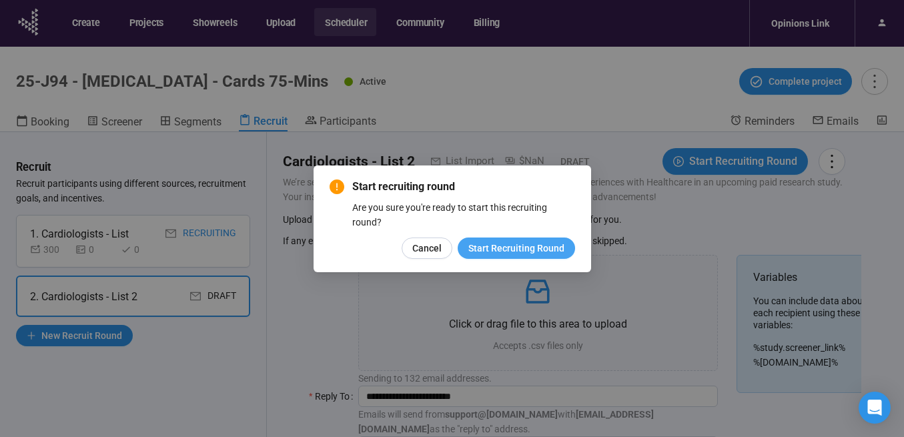
click at [486, 250] on span "Start Recruiting Round" at bounding box center [516, 248] width 96 height 15
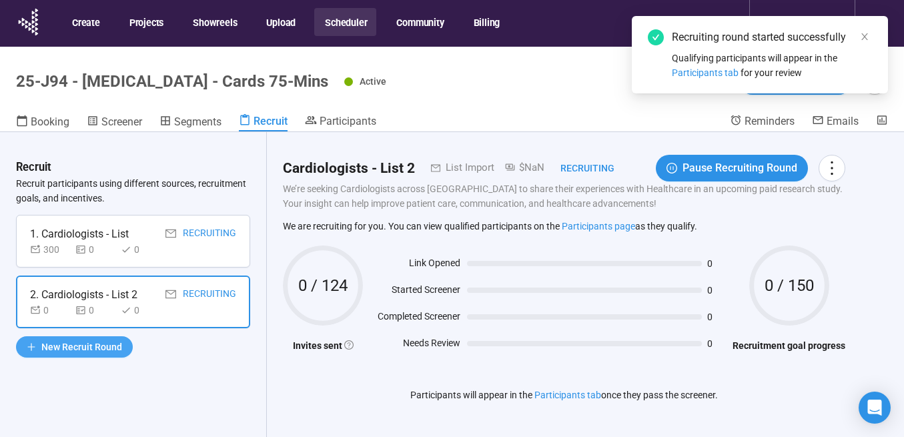
click at [92, 350] on span "New Recruit Round" at bounding box center [81, 346] width 81 height 15
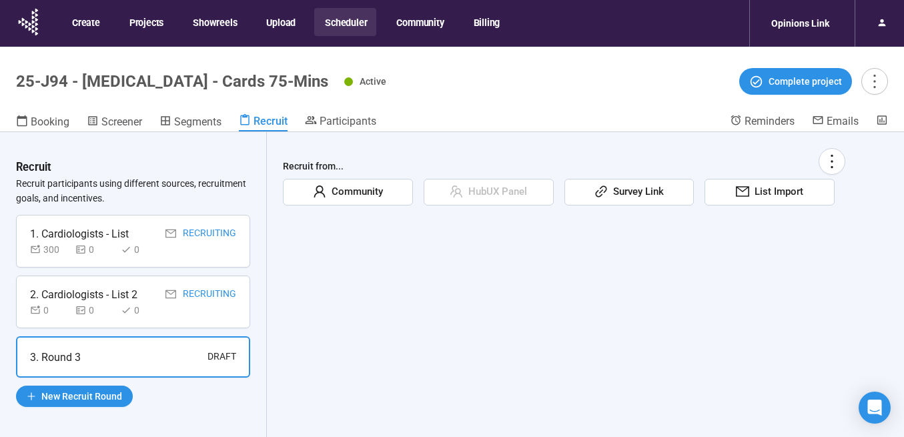
click at [774, 203] on div "List Import" at bounding box center [769, 192] width 130 height 27
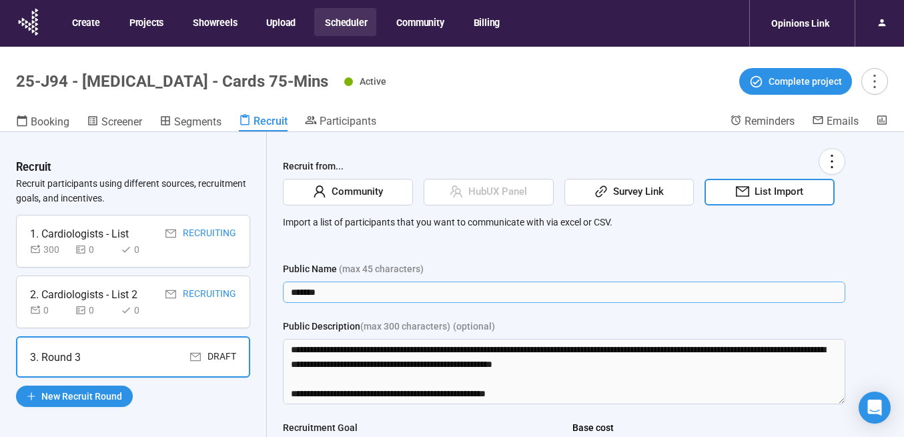
drag, startPoint x: 359, startPoint y: 289, endPoint x: 253, endPoint y: 285, distance: 105.4
click at [253, 285] on div "Recruit Recruit participants using different sources, recruitment goals, and in…" at bounding box center [452, 307] width 904 height 351
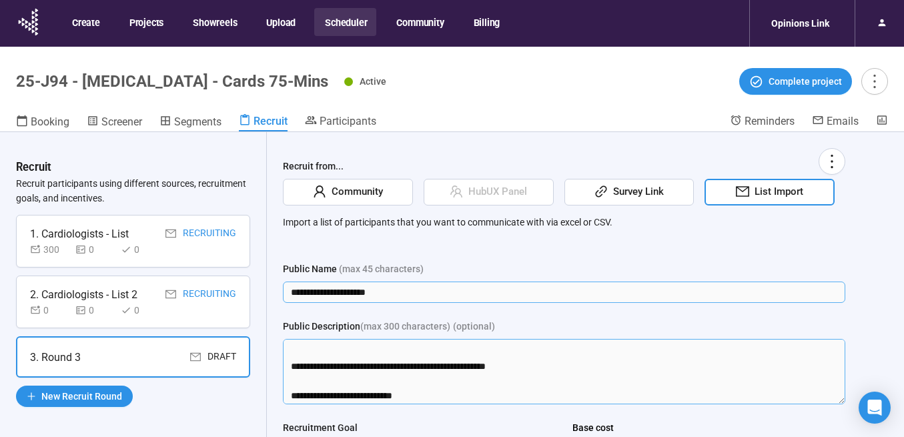
type input "**********"
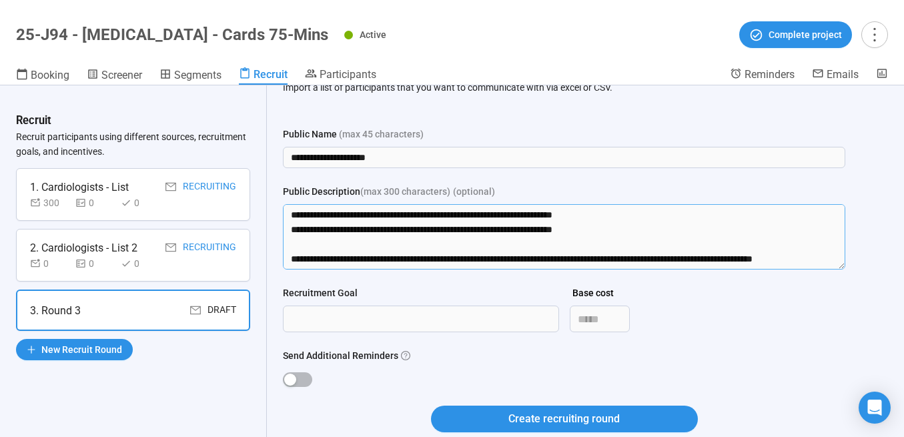
scroll to position [131, 0]
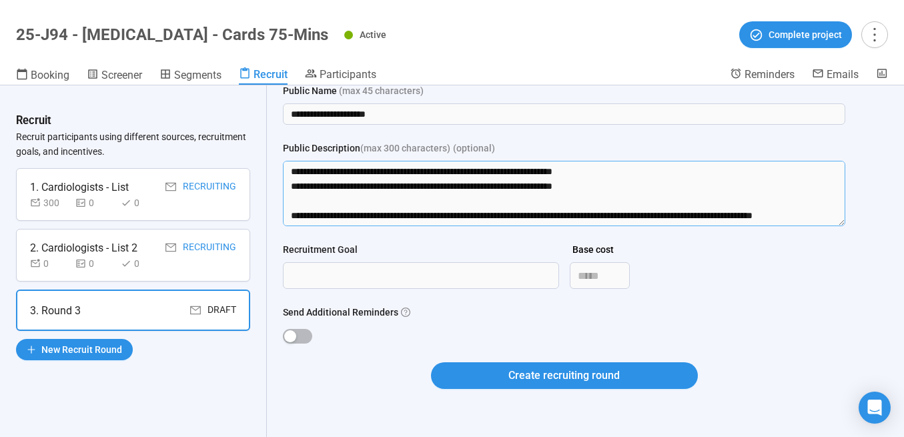
drag, startPoint x: 324, startPoint y: 349, endPoint x: 347, endPoint y: 450, distance: 104.0
click at [347, 436] on html "**********" at bounding box center [452, 195] width 904 height 484
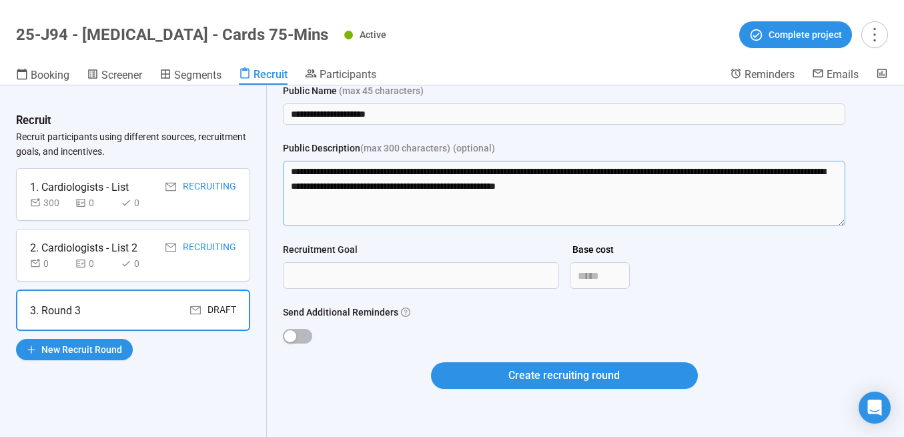
scroll to position [0, 0]
type textarea "**********"
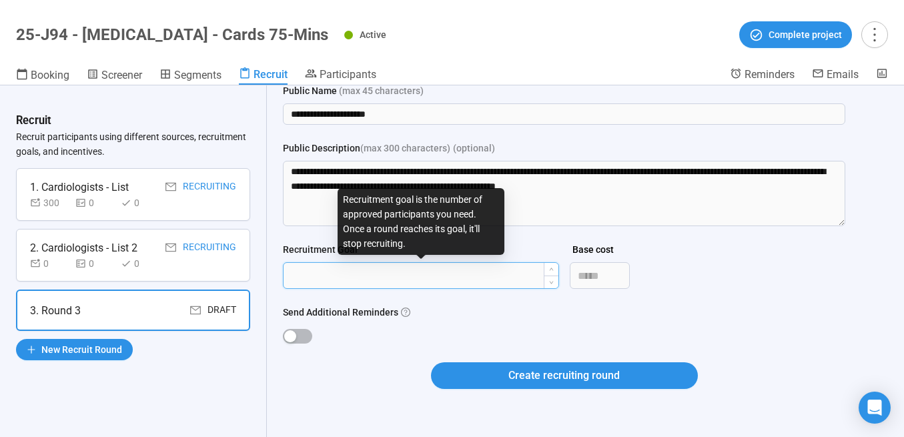
click at [366, 277] on input "Recruitment Goal" at bounding box center [420, 275] width 275 height 25
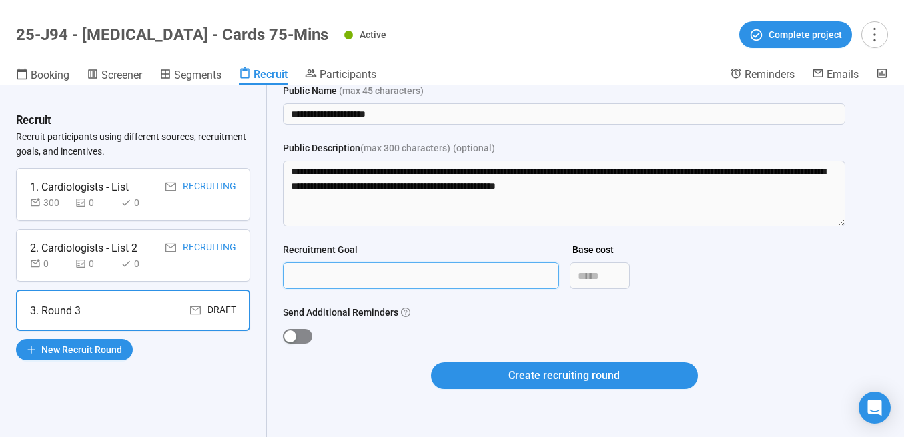
type input "***"
click at [289, 336] on div "button" at bounding box center [290, 336] width 12 height 12
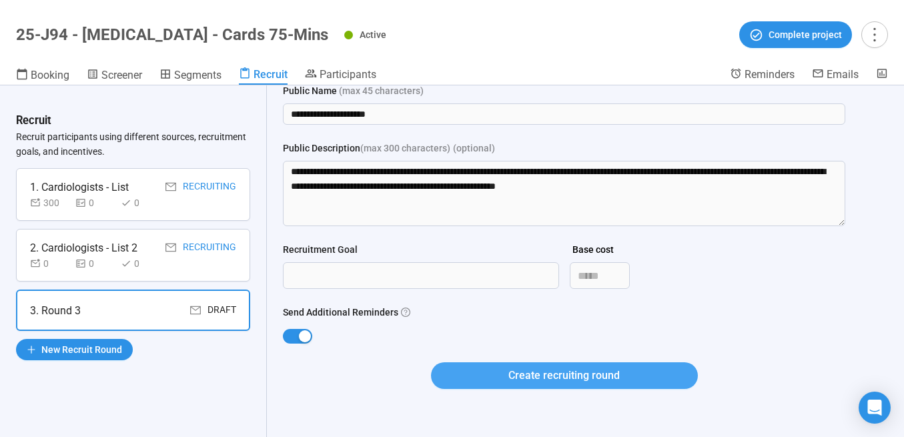
click at [496, 374] on button "Create recruiting round" at bounding box center [564, 375] width 267 height 27
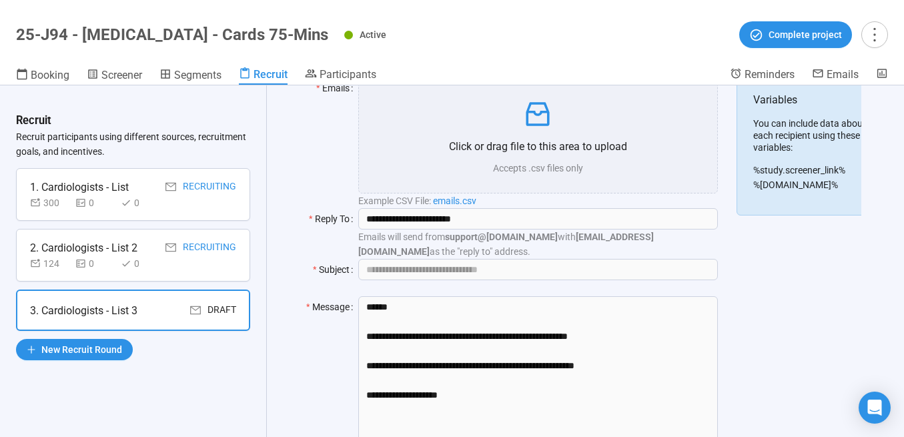
scroll to position [131, 0]
drag, startPoint x: 614, startPoint y: 363, endPoint x: 363, endPoint y: 333, distance: 252.6
click at [363, 333] on textarea "**********" at bounding box center [537, 372] width 359 height 153
paste textarea "**********"
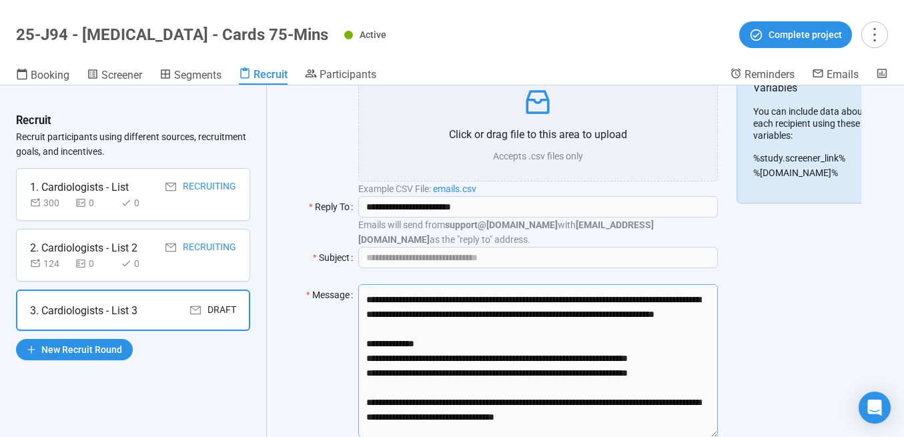
scroll to position [0, 0]
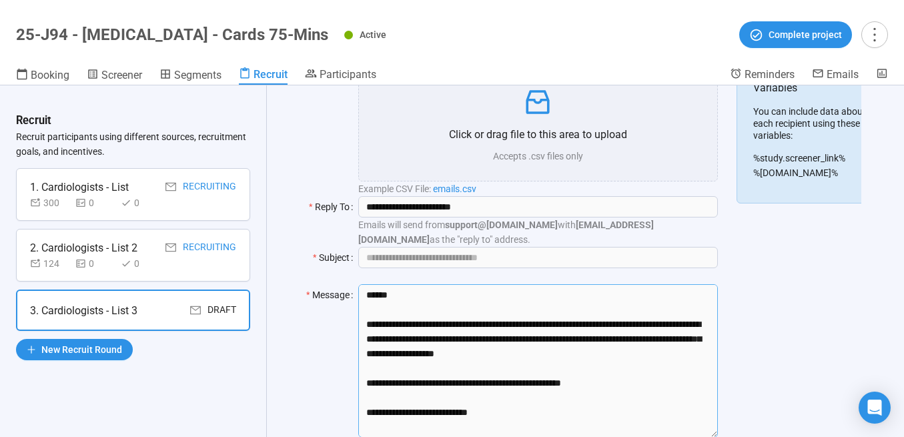
type textarea "**********"
click at [497, 253] on input "Subject" at bounding box center [537, 257] width 359 height 21
paste input "**********"
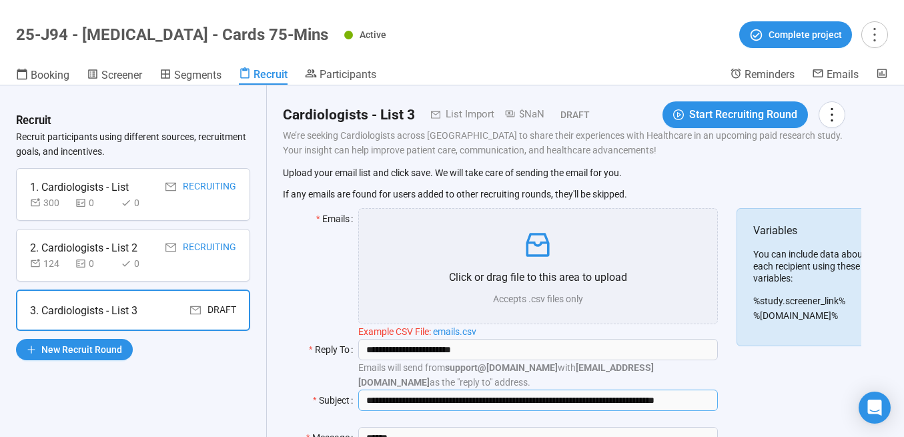
type input "**********"
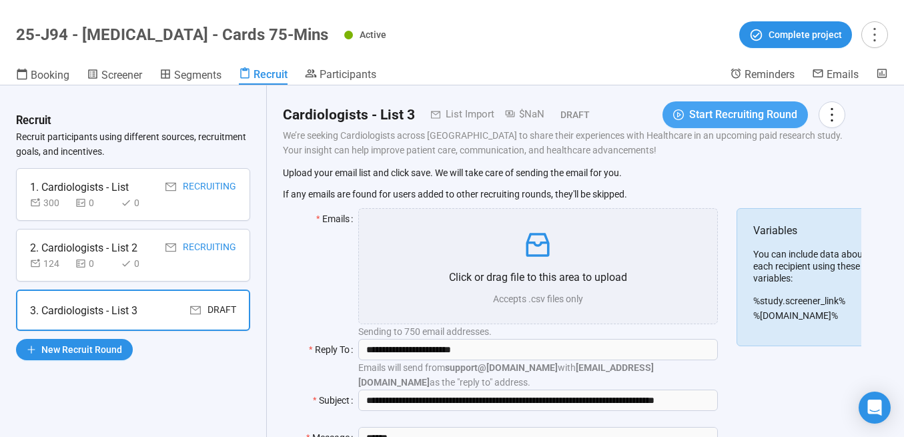
click at [715, 110] on span "Start Recruiting Round" at bounding box center [743, 114] width 108 height 17
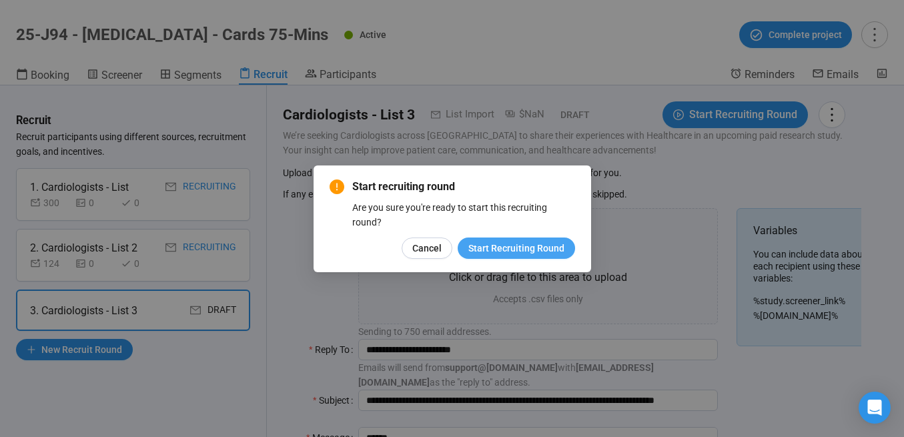
click at [505, 246] on span "Start Recruiting Round" at bounding box center [516, 248] width 96 height 15
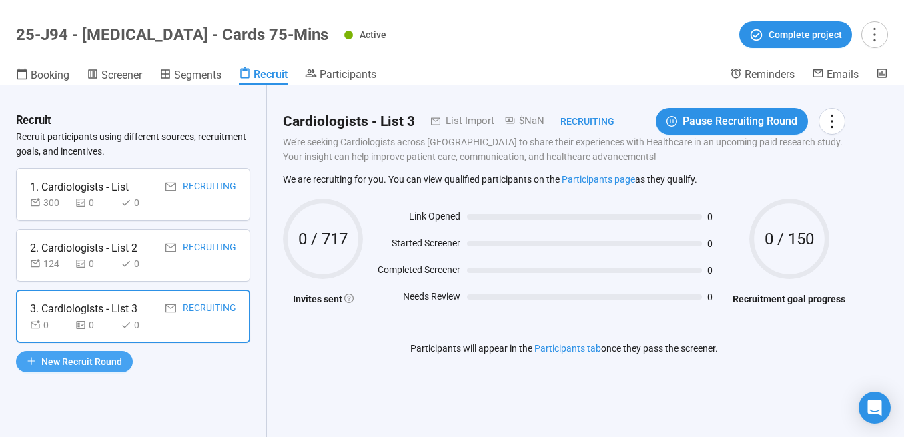
click at [105, 357] on span "New Recruit Round" at bounding box center [81, 361] width 81 height 15
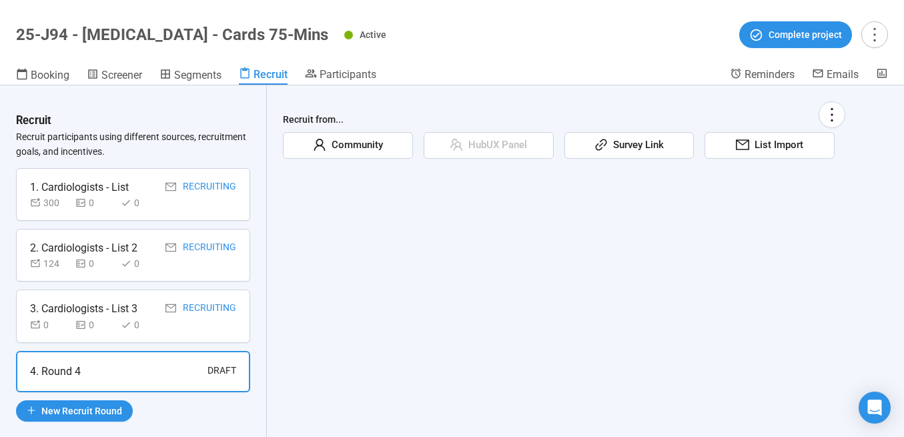
click at [747, 141] on icon "mail" at bounding box center [742, 144] width 13 height 11
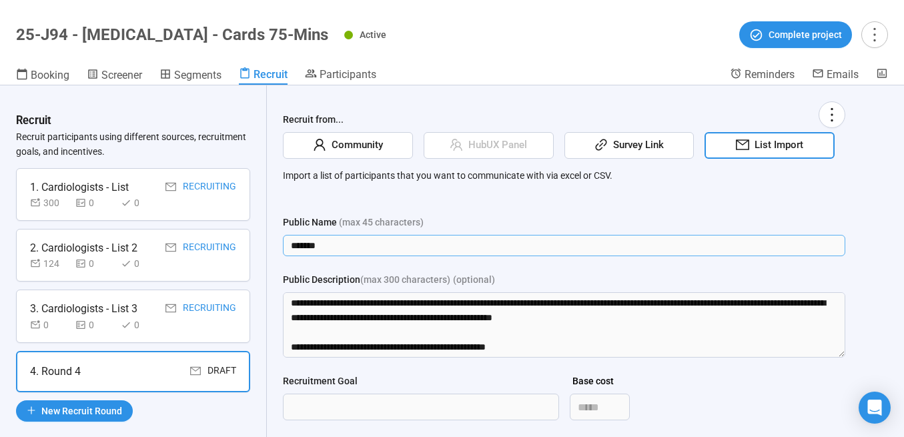
drag, startPoint x: 342, startPoint y: 246, endPoint x: 269, endPoint y: 243, distance: 72.7
click at [269, 243] on div "Recruit from... Community HubUX Panel Survey Link List Import Import a list of …" at bounding box center [564, 326] width 594 height 483
type input "**********"
click at [389, 311] on textarea "Public Description (max 300 characters) (optional)" at bounding box center [564, 324] width 562 height 65
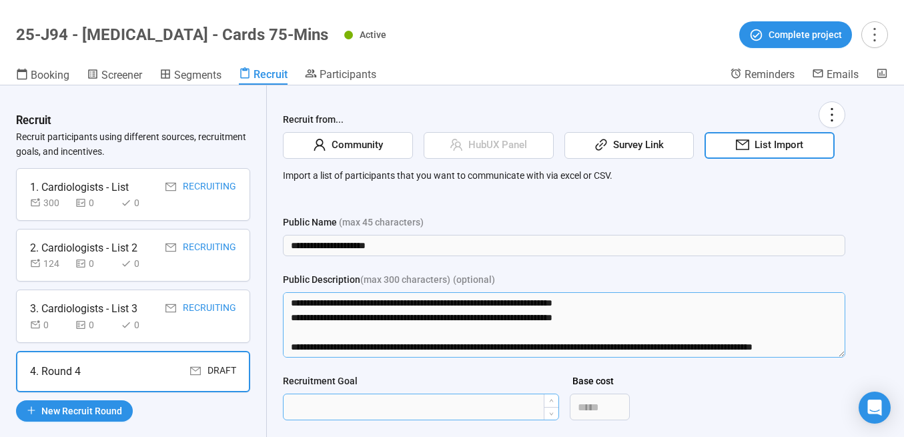
drag, startPoint x: 306, startPoint y: 329, endPoint x: 318, endPoint y: 394, distance: 66.5
click at [318, 397] on form "**********" at bounding box center [564, 375] width 562 height 321
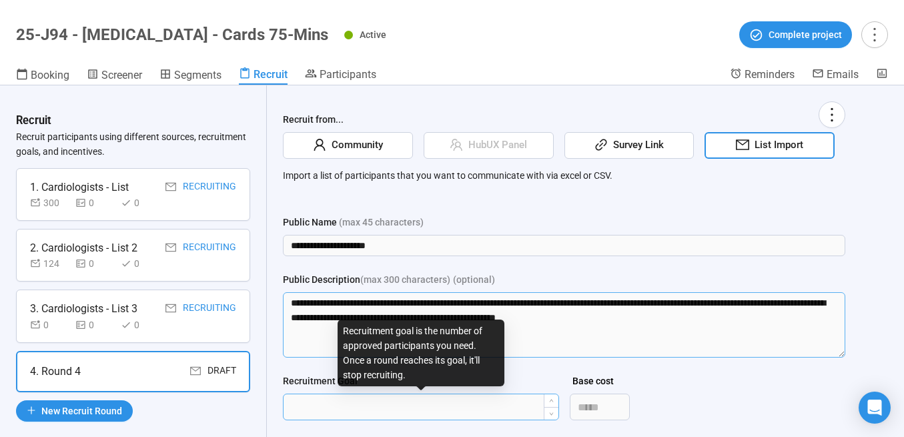
scroll to position [0, 0]
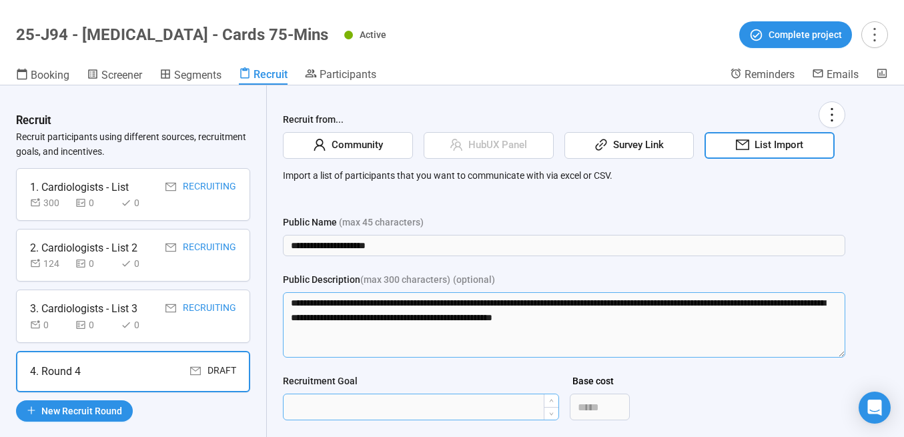
type textarea "**********"
click at [315, 406] on input "Recruitment Goal" at bounding box center [420, 406] width 275 height 25
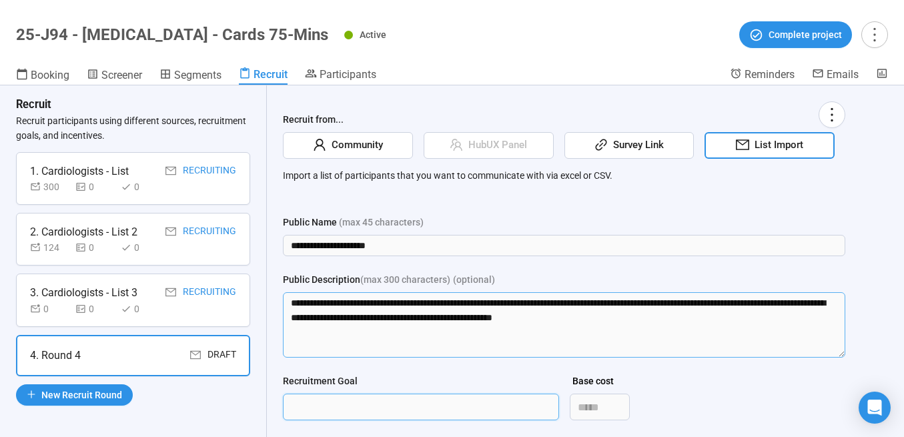
scroll to position [70, 0]
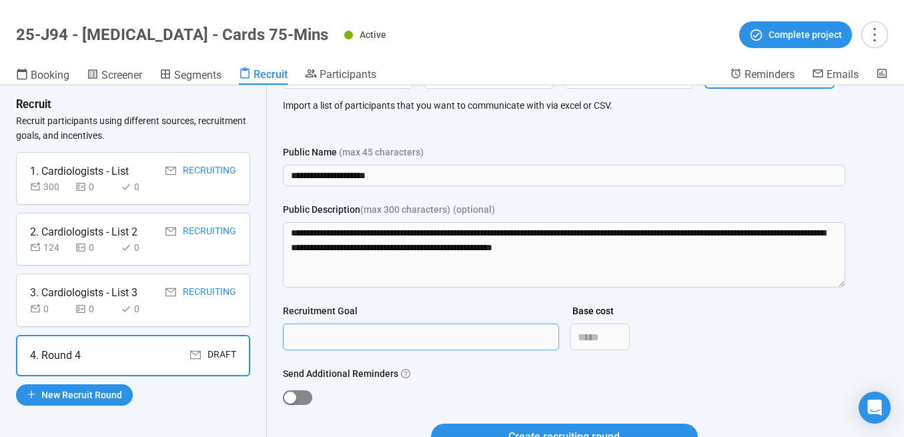
type input "***"
click at [291, 403] on div "button" at bounding box center [290, 397] width 12 height 12
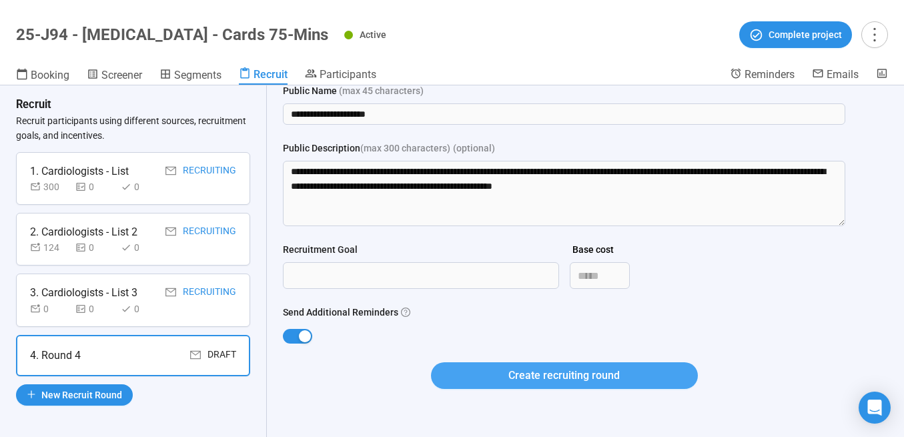
click at [551, 381] on span "Create recruiting round" at bounding box center [563, 375] width 111 height 17
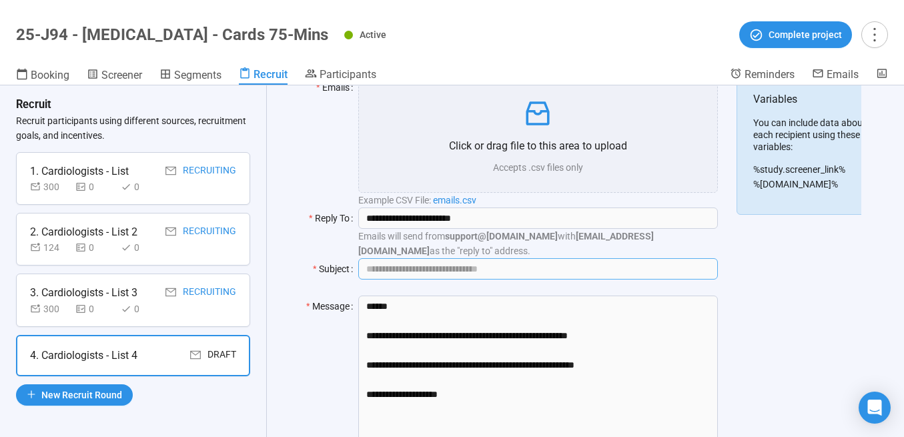
click at [454, 267] on input "Subject" at bounding box center [537, 268] width 359 height 21
paste input "**********"
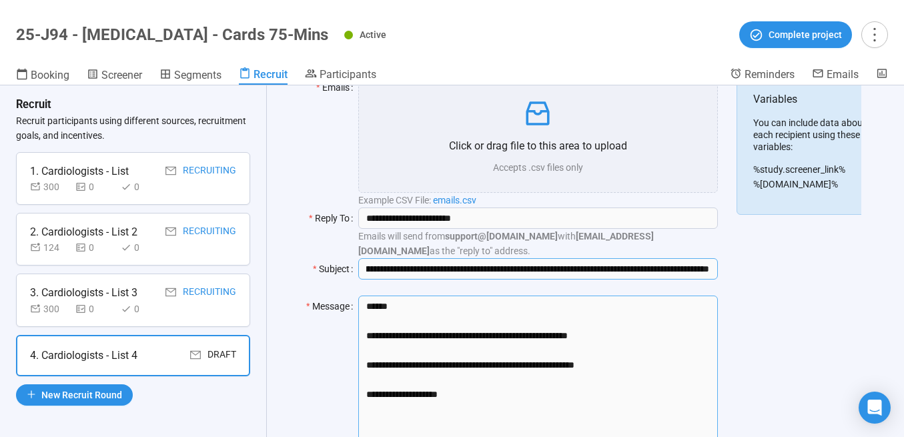
type input "**********"
drag, startPoint x: 631, startPoint y: 363, endPoint x: 351, endPoint y: 337, distance: 281.3
click at [351, 337] on div "**********" at bounding box center [510, 371] width 454 height 153
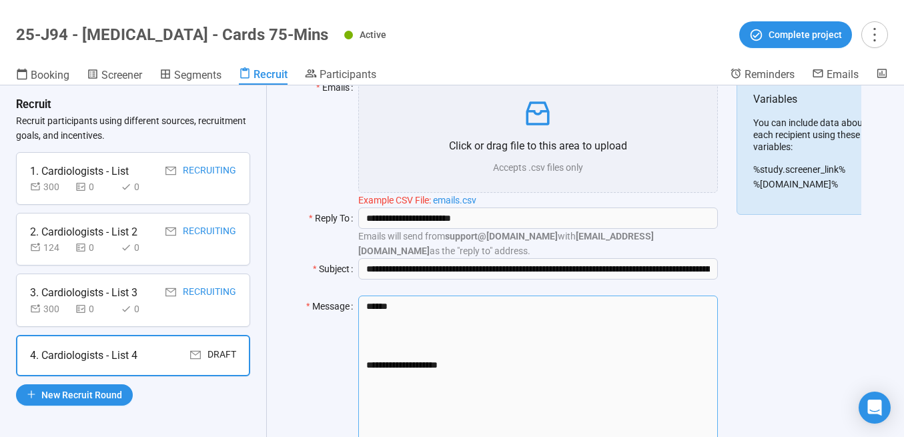
paste textarea "**********"
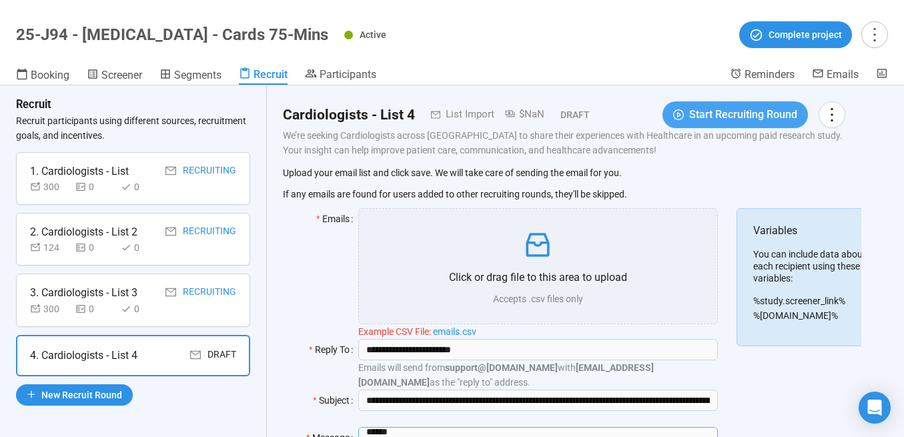
type textarea "**********"
click at [694, 118] on span "Start Recruiting Round" at bounding box center [743, 114] width 108 height 17
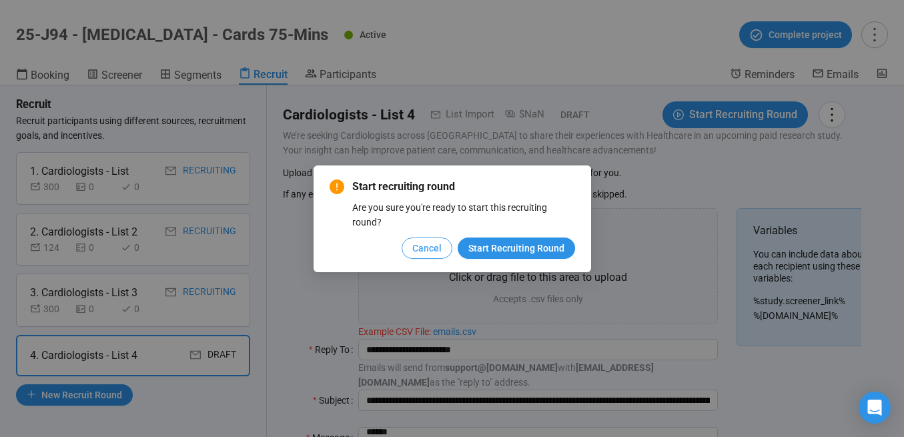
click at [421, 247] on span "Cancel" at bounding box center [426, 248] width 29 height 15
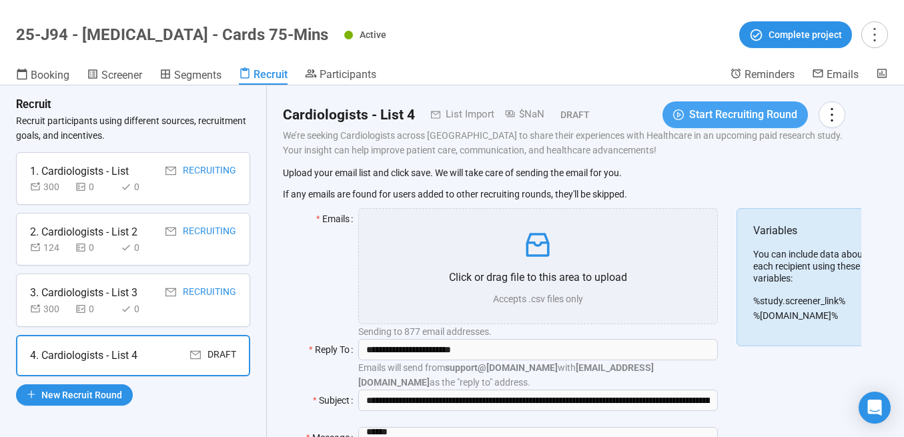
click at [708, 127] on button "Start Recruiting Round" at bounding box center [734, 114] width 145 height 27
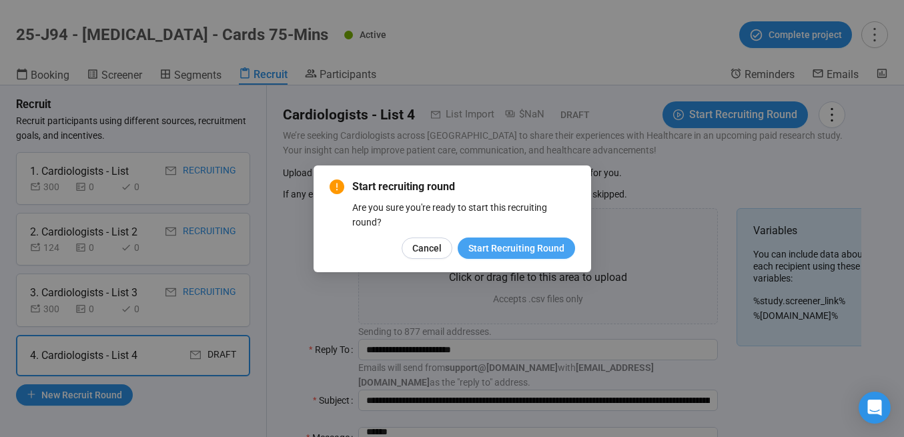
click at [511, 245] on span "Start Recruiting Round" at bounding box center [516, 248] width 96 height 15
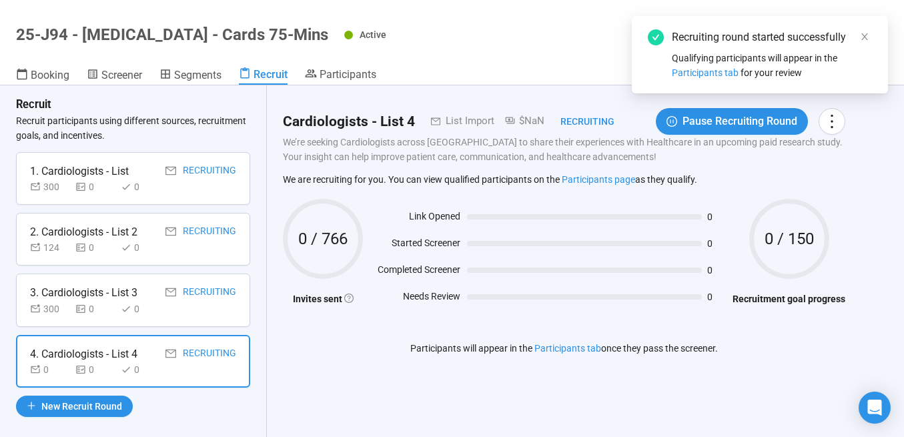
click at [265, 372] on div "Recruit Recruit participants using different sources, recruitment goals, and in…" at bounding box center [133, 260] width 267 height 351
click at [862, 34] on icon "close" at bounding box center [864, 36] width 9 height 9
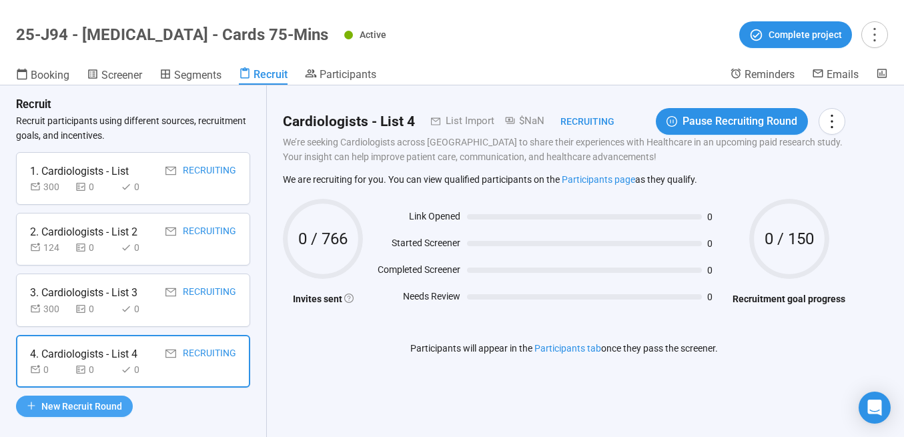
click at [105, 406] on span "New Recruit Round" at bounding box center [81, 406] width 81 height 15
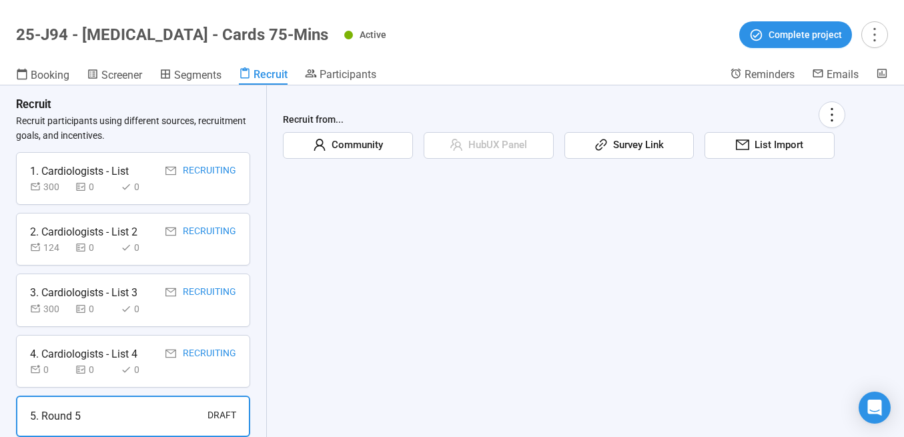
click at [357, 150] on span "Community" at bounding box center [354, 145] width 57 height 16
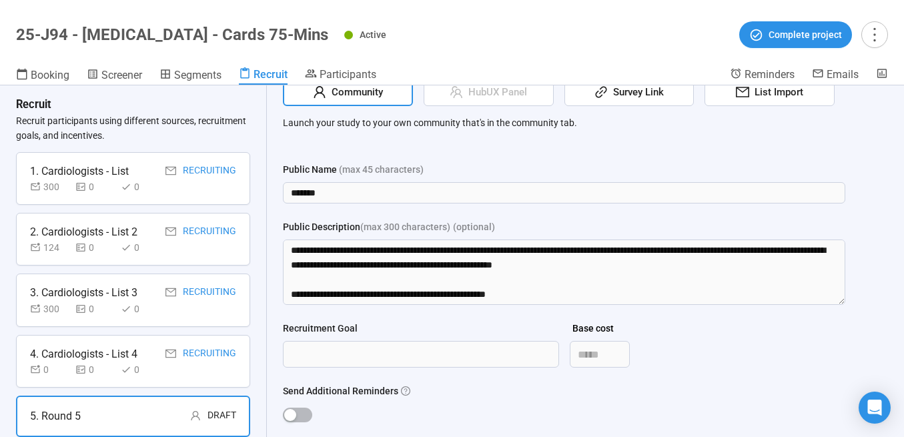
scroll to position [57, 0]
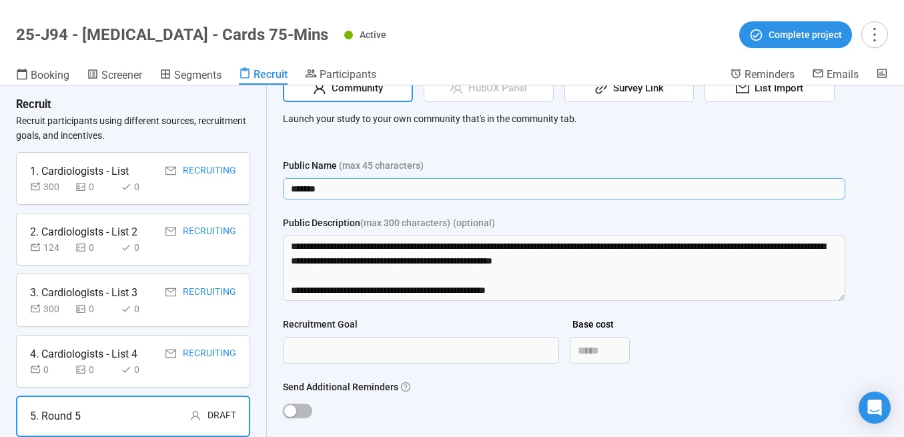
drag, startPoint x: 346, startPoint y: 186, endPoint x: 272, endPoint y: 179, distance: 74.3
click at [272, 179] on div "Recruit from... Community HubUX Panel Survey Link List Import Launch your study…" at bounding box center [564, 270] width 594 height 483
type input "**********"
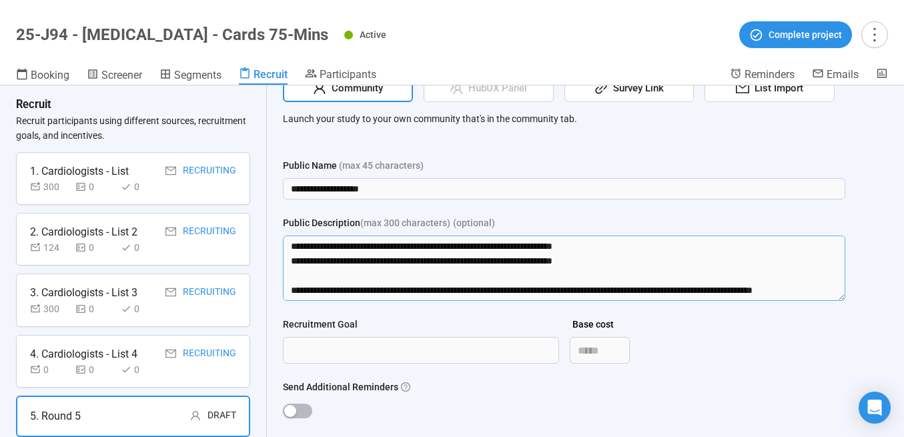
drag, startPoint x: 307, startPoint y: 270, endPoint x: 316, endPoint y: 335, distance: 65.4
click at [316, 337] on form "**********" at bounding box center [564, 318] width 562 height 321
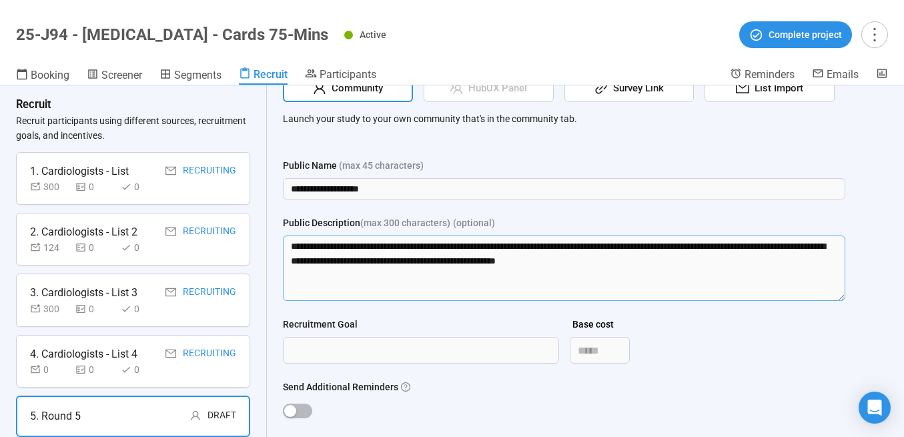
scroll to position [0, 0]
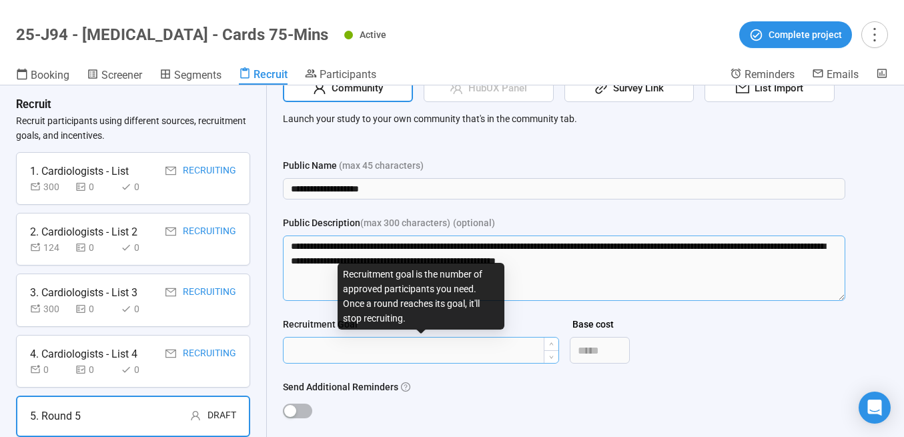
type textarea "**********"
click at [347, 348] on input "Recruitment Goal" at bounding box center [420, 349] width 275 height 25
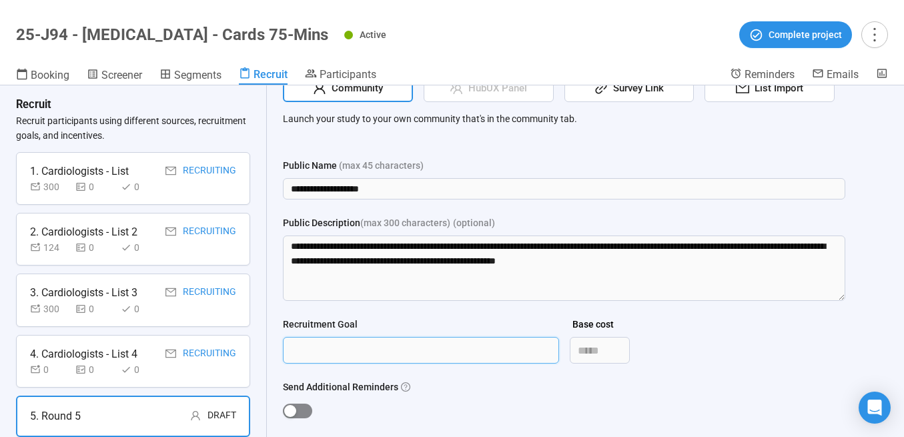
type input "***"
click at [294, 411] on div "button" at bounding box center [290, 411] width 12 height 12
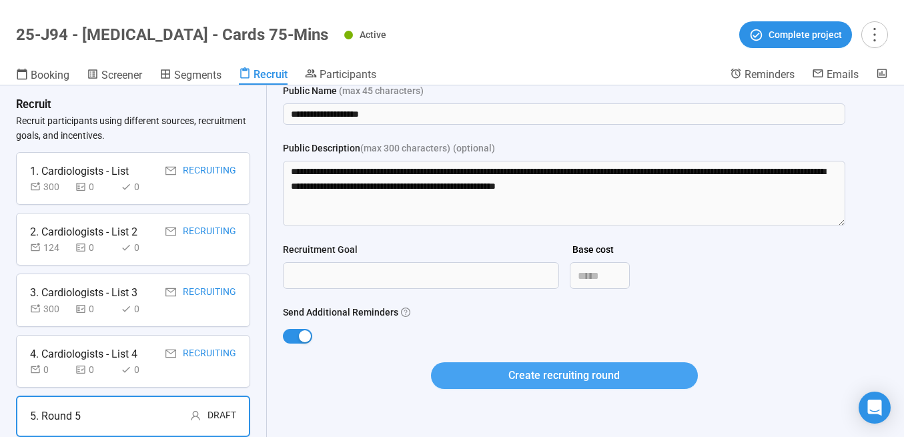
click at [549, 374] on span "Create recruiting round" at bounding box center [563, 375] width 111 height 17
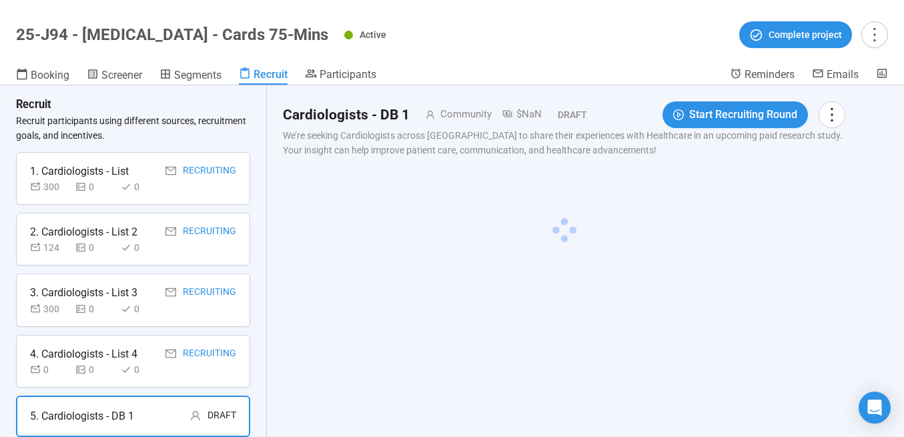
scroll to position [0, 0]
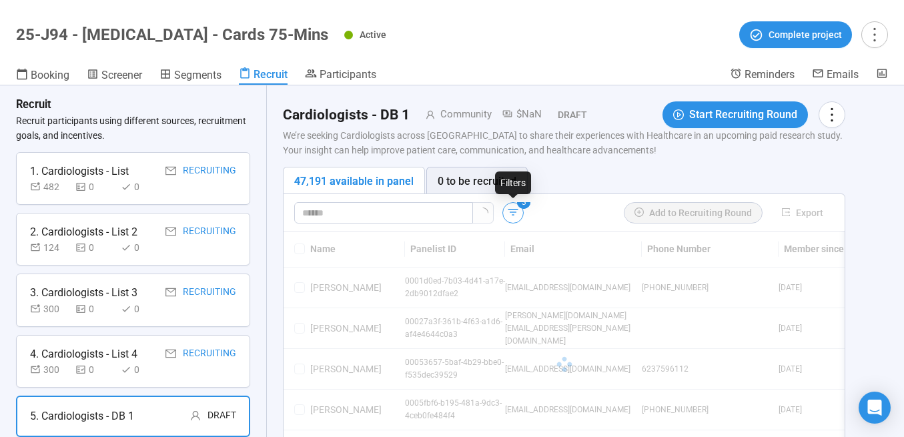
click at [508, 208] on icon "button" at bounding box center [512, 211] width 13 height 13
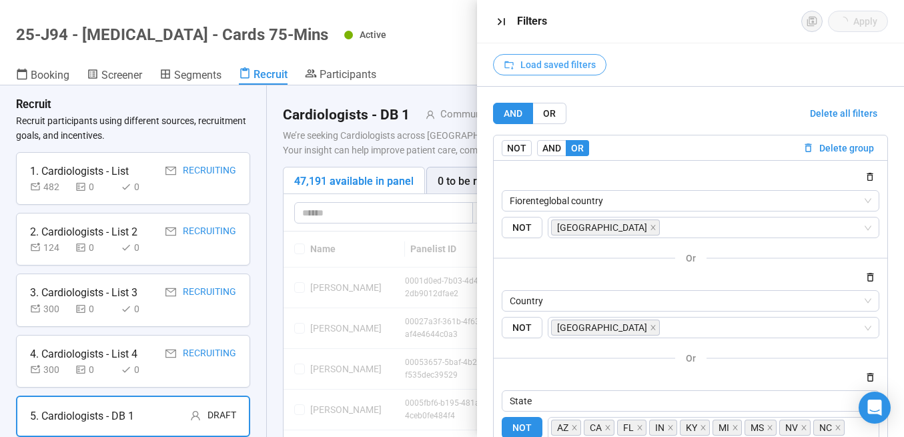
click at [574, 63] on span "Load saved filters" at bounding box center [557, 64] width 75 height 15
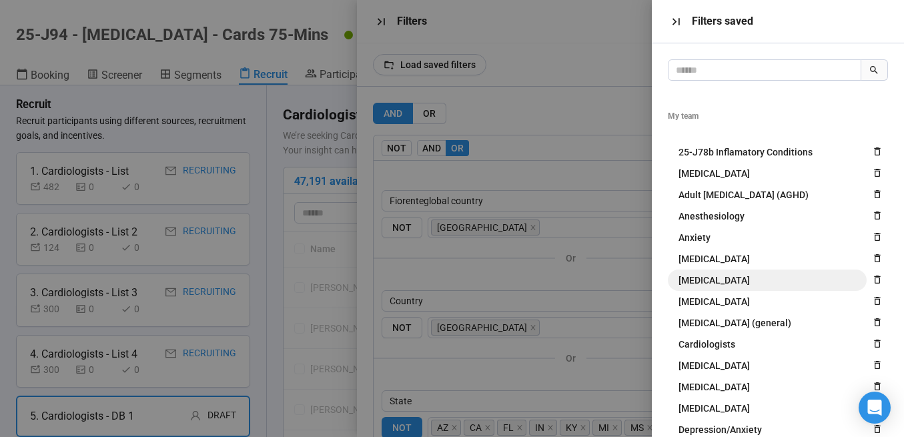
scroll to position [23, 0]
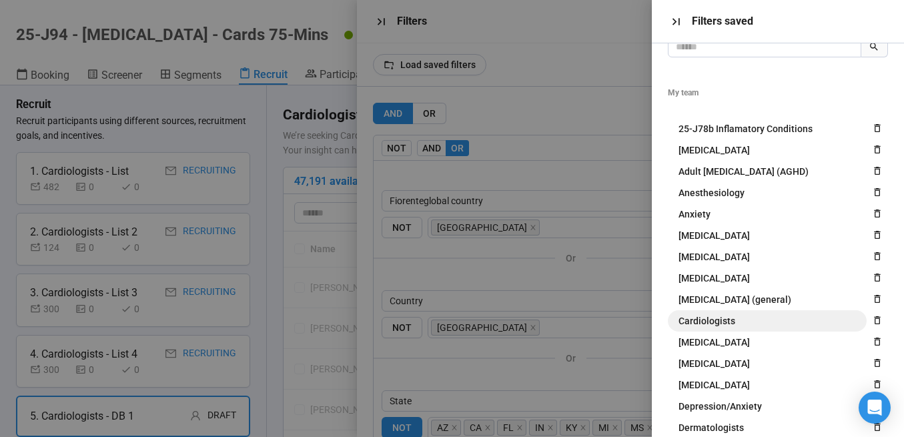
click at [726, 318] on span "Cardiologists" at bounding box center [706, 320] width 57 height 15
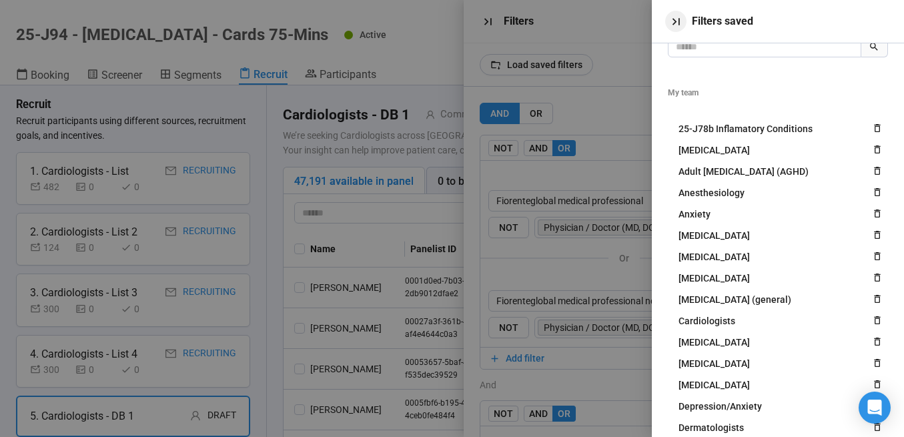
click at [680, 19] on icon "button" at bounding box center [676, 22] width 14 height 14
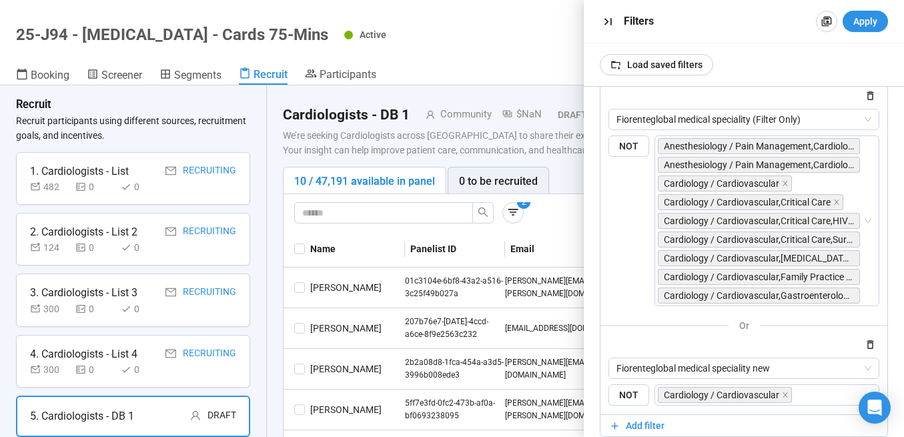
scroll to position [399, 0]
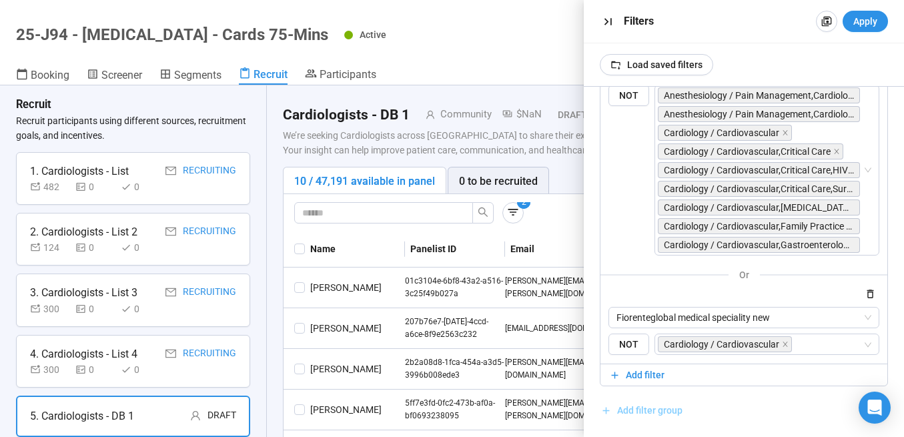
click at [643, 409] on span "Add filter group" at bounding box center [649, 410] width 65 height 15
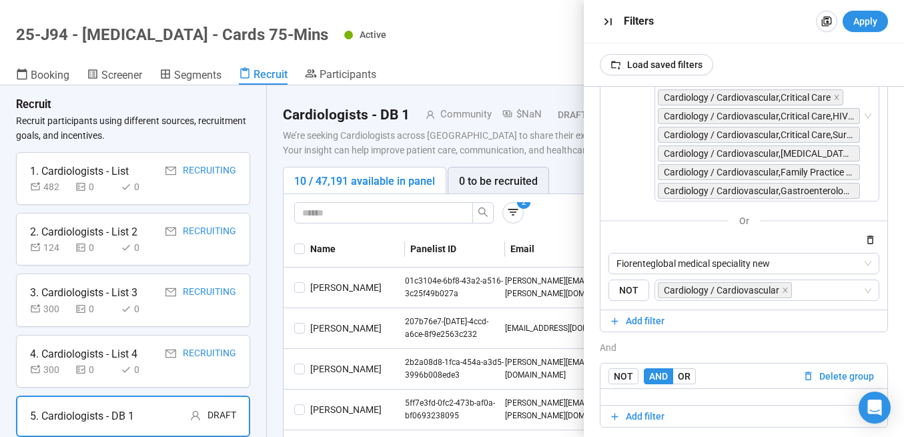
scroll to position [494, 0]
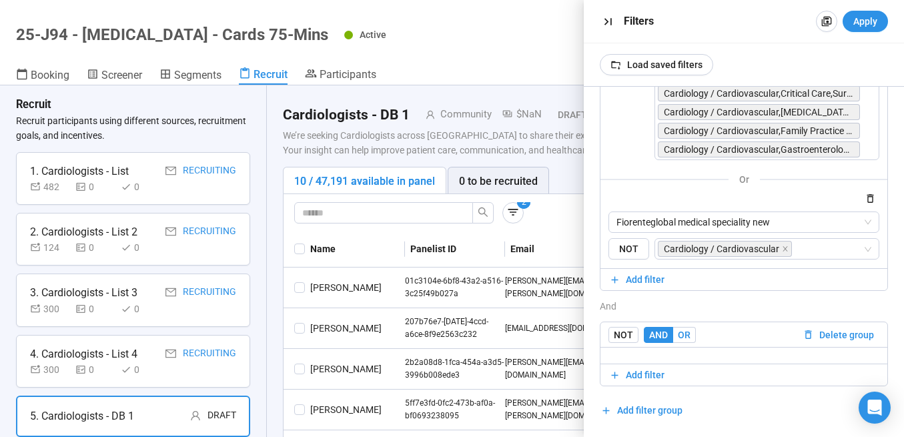
click at [682, 333] on span "OR" at bounding box center [684, 334] width 13 height 11
click at [643, 371] on span "Add filter" at bounding box center [645, 374] width 39 height 15
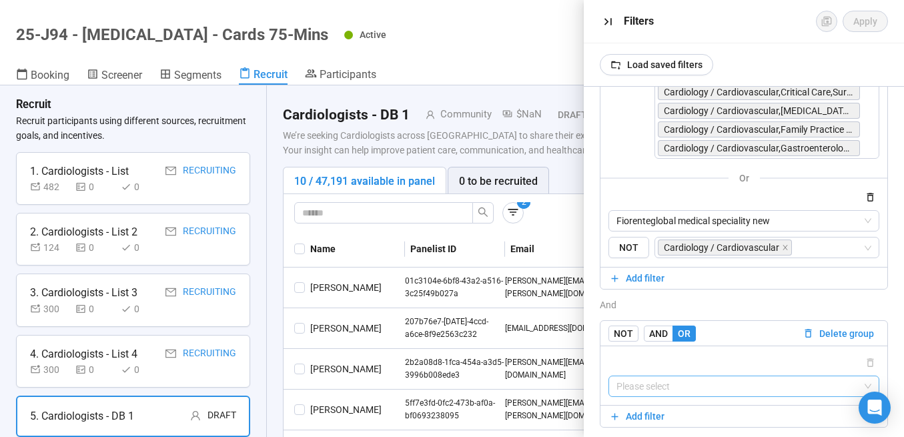
click at [651, 387] on input "search" at bounding box center [743, 386] width 255 height 20
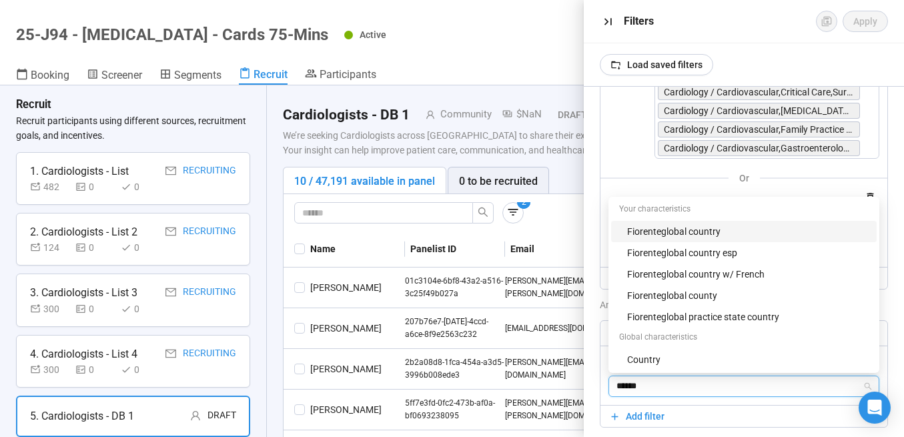
type input "*******"
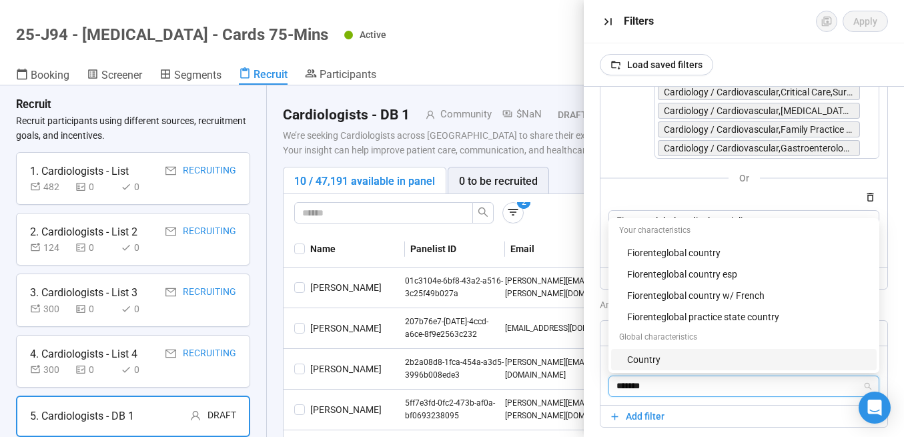
click at [653, 355] on div "Country" at bounding box center [747, 359] width 241 height 15
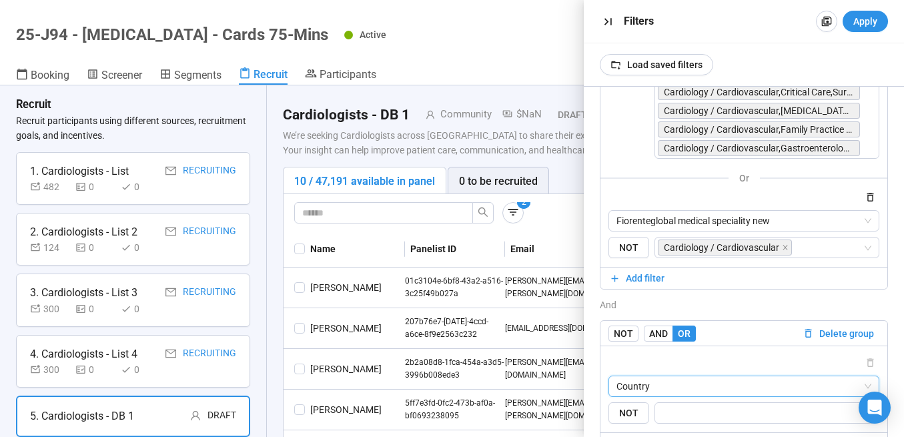
scroll to position [564, 0]
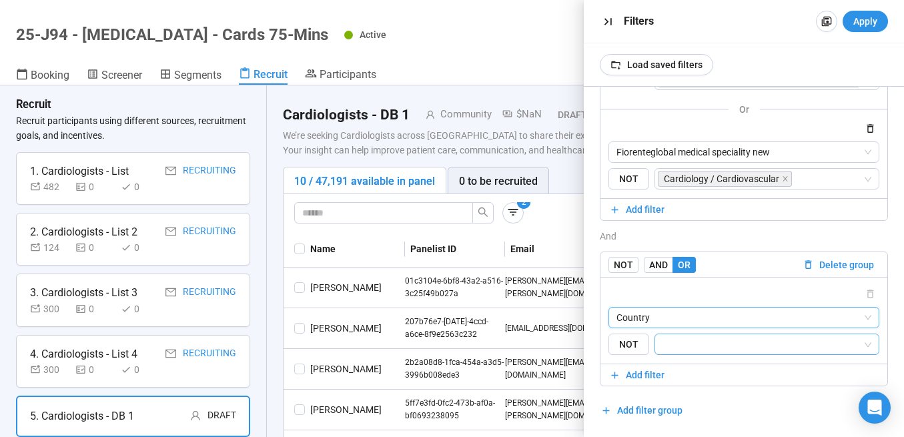
click at [682, 345] on input "search" at bounding box center [762, 344] width 199 height 16
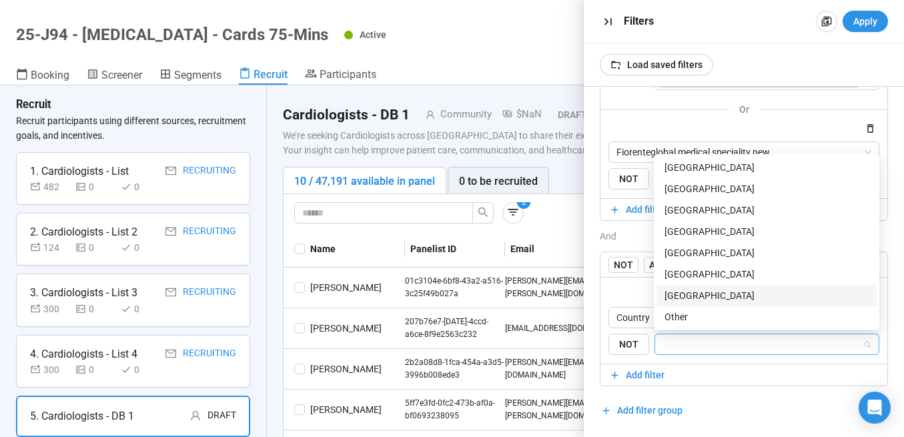
click at [708, 294] on div "[GEOGRAPHIC_DATA]" at bounding box center [766, 295] width 204 height 15
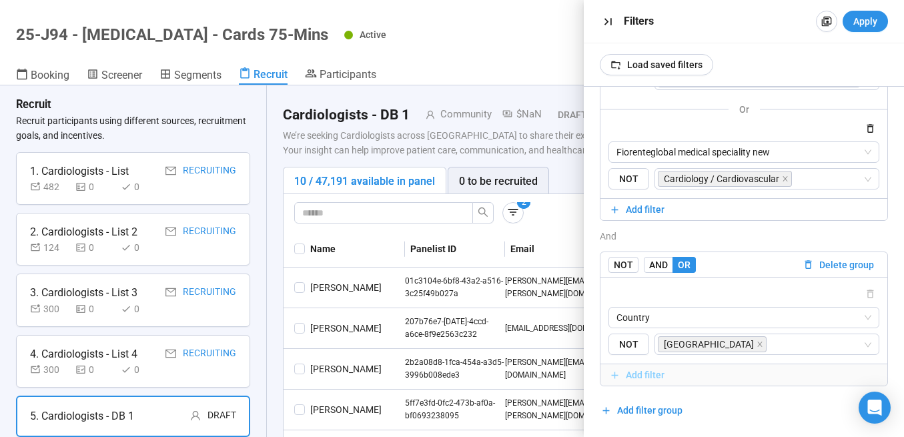
click at [655, 374] on span "Add filter" at bounding box center [645, 374] width 39 height 15
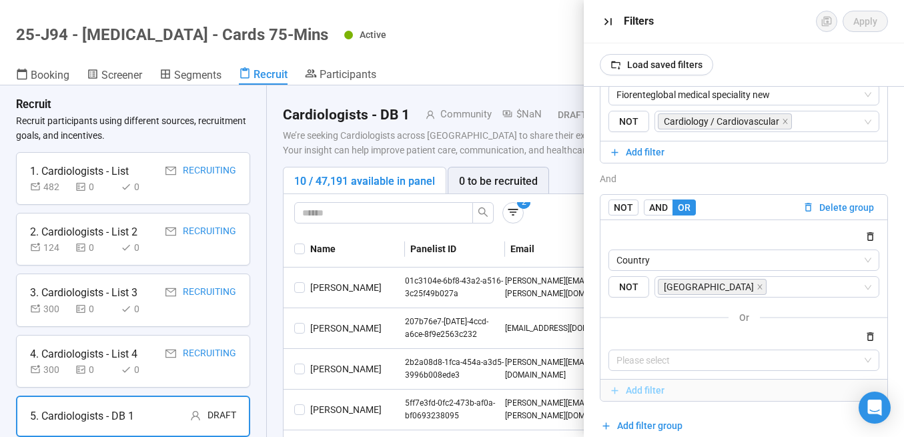
scroll to position [637, 0]
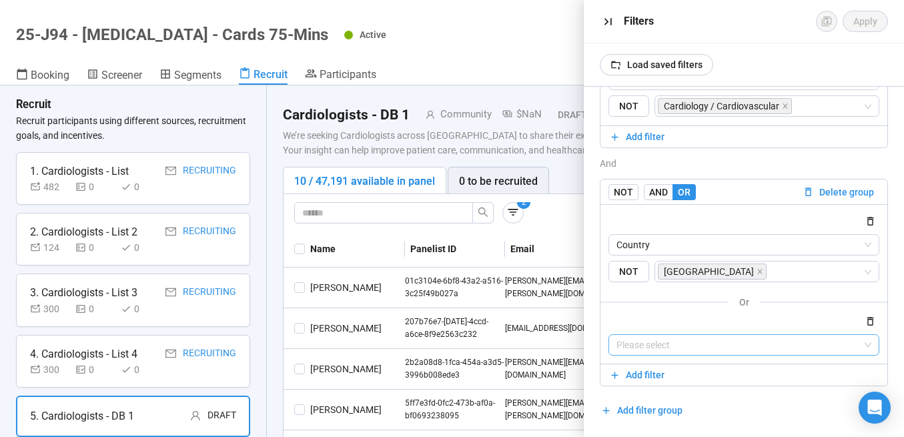
click at [680, 348] on input "search" at bounding box center [743, 345] width 255 height 20
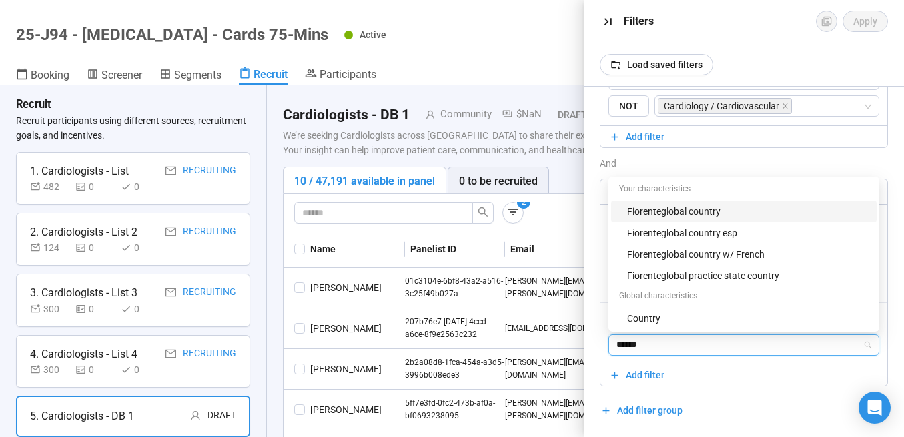
type input "*******"
click at [698, 211] on div "Fiorenteglobal country" at bounding box center [747, 211] width 241 height 15
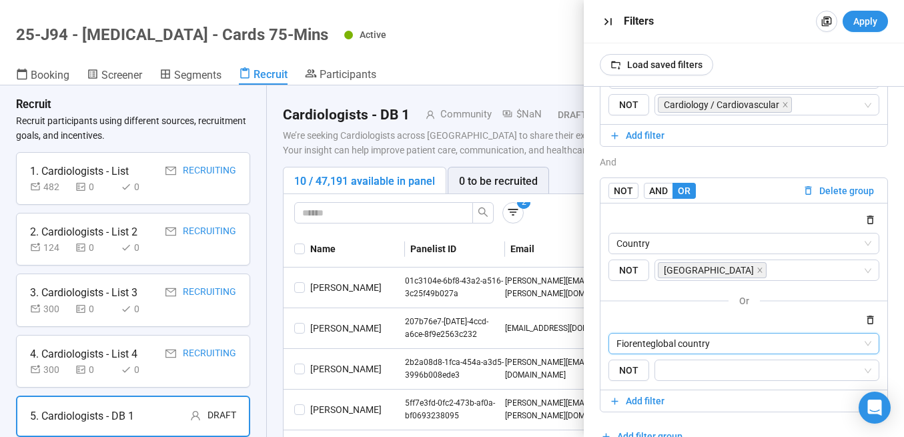
scroll to position [664, 0]
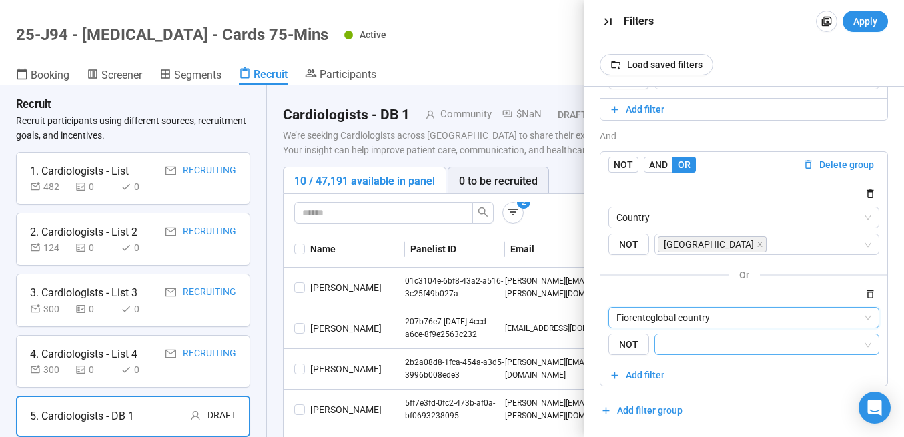
click at [700, 343] on input "search" at bounding box center [762, 344] width 199 height 16
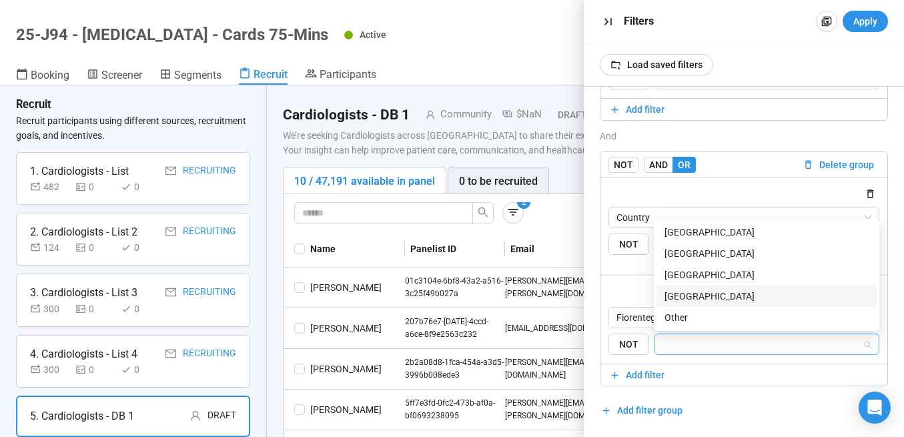
click at [705, 295] on div "[GEOGRAPHIC_DATA]" at bounding box center [766, 296] width 204 height 15
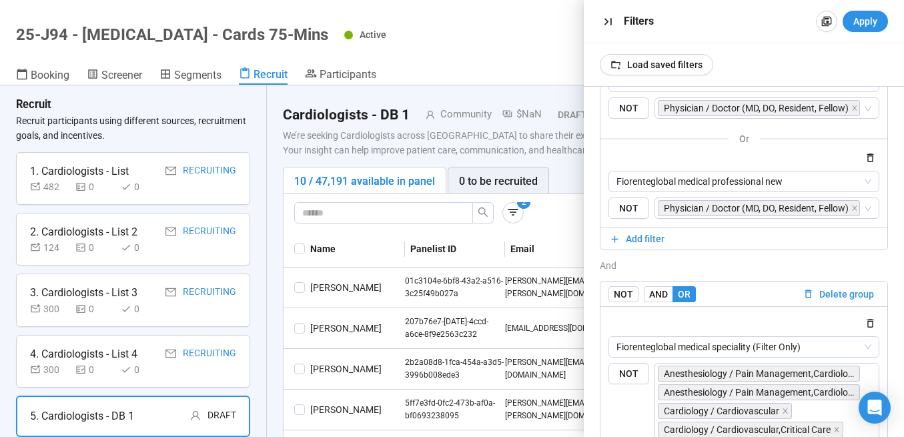
scroll to position [0, 0]
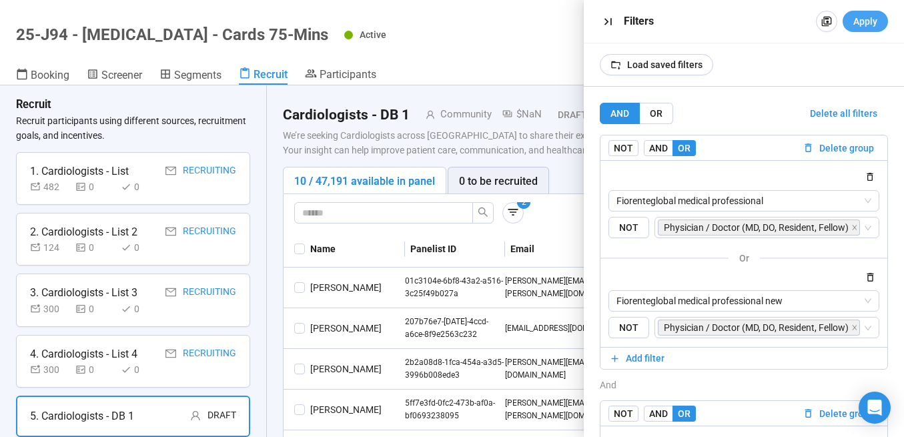
click at [867, 27] on span "Apply" at bounding box center [865, 21] width 24 height 15
click at [610, 23] on icon "button" at bounding box center [607, 21] width 7 height 7
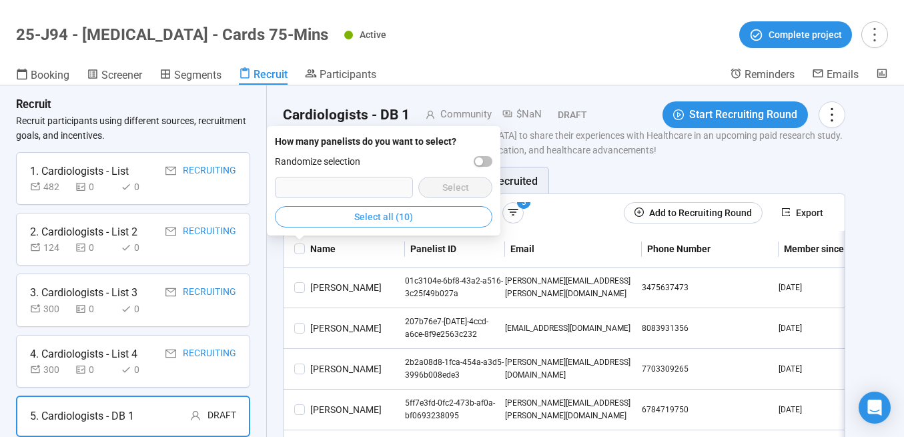
click at [384, 211] on span "Select all (10)" at bounding box center [383, 216] width 59 height 15
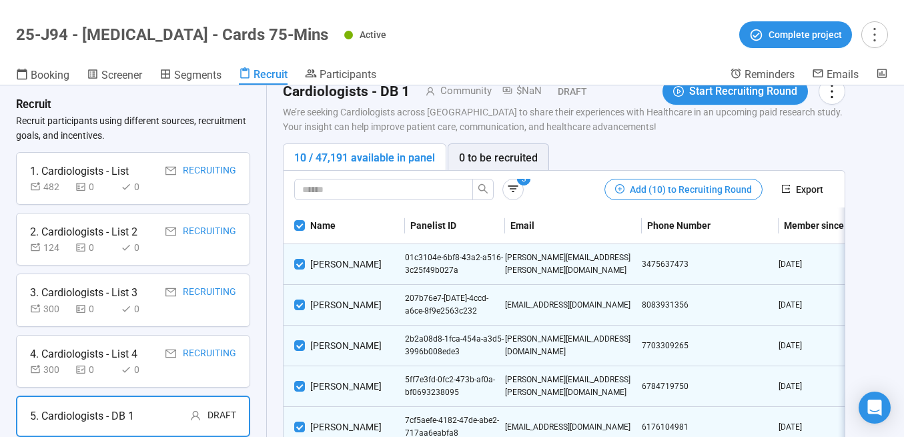
scroll to position [22, 0]
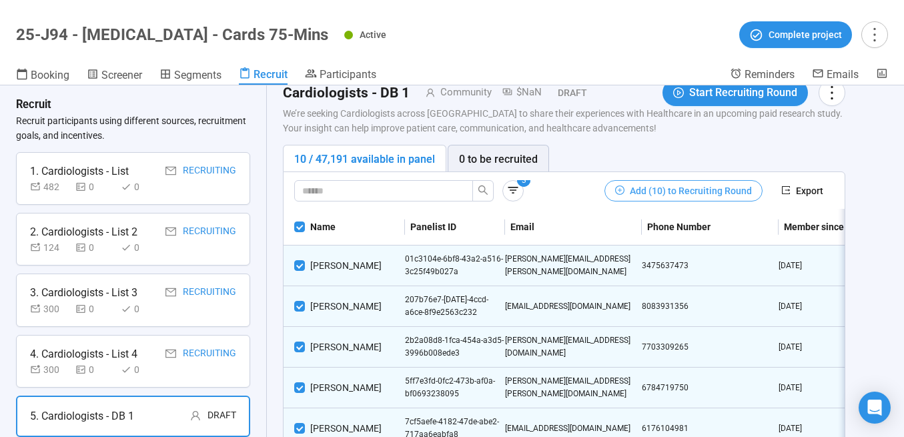
click at [642, 189] on span "Add (10) to Recruiting Round" at bounding box center [691, 190] width 122 height 15
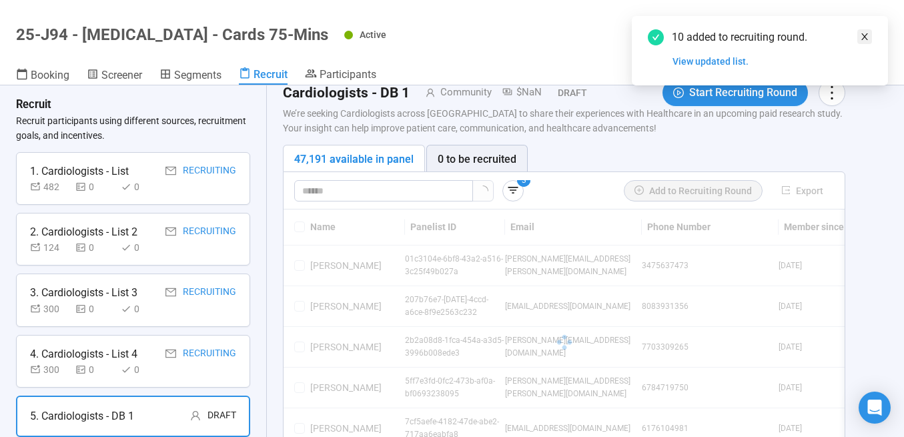
click at [866, 33] on icon "close" at bounding box center [864, 36] width 9 height 9
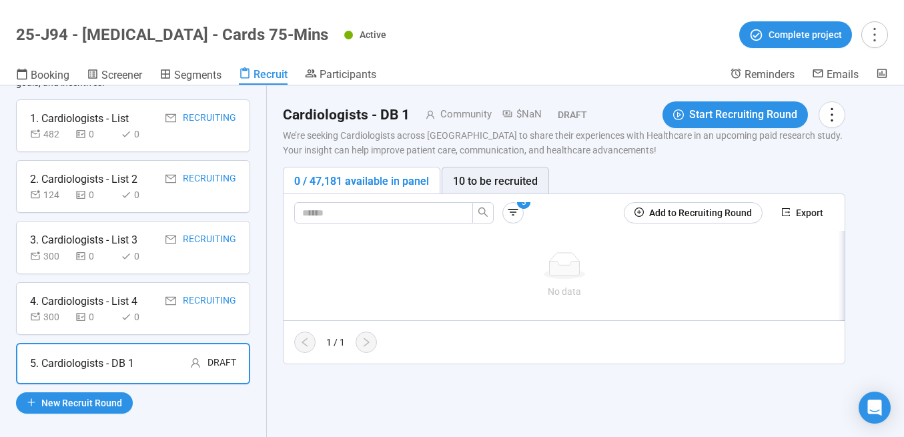
scroll to position [72, 0]
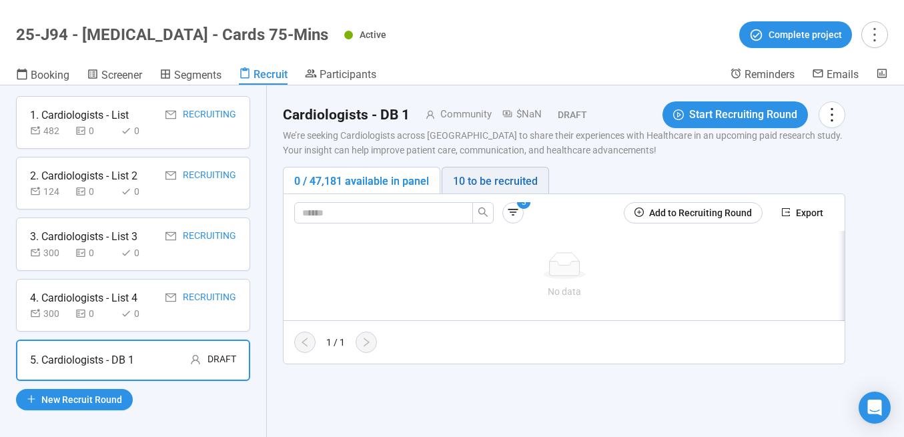
click at [492, 187] on div "10 to be recruited" at bounding box center [495, 181] width 85 height 17
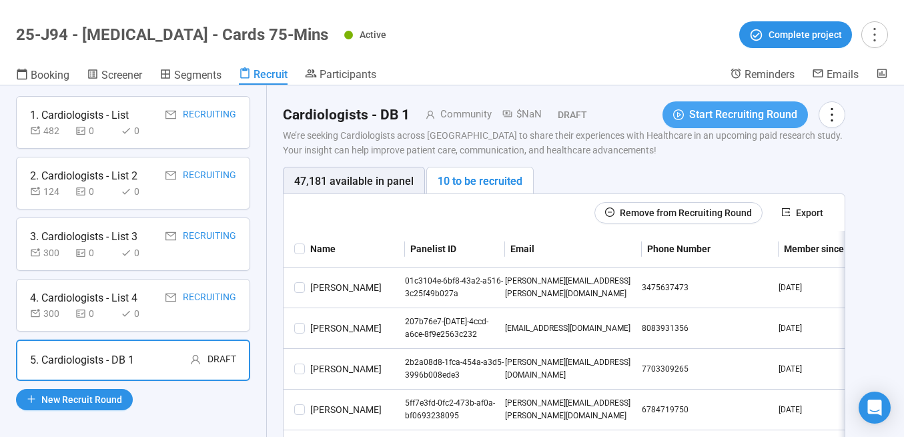
click at [710, 116] on span "Start Recruiting Round" at bounding box center [743, 114] width 108 height 17
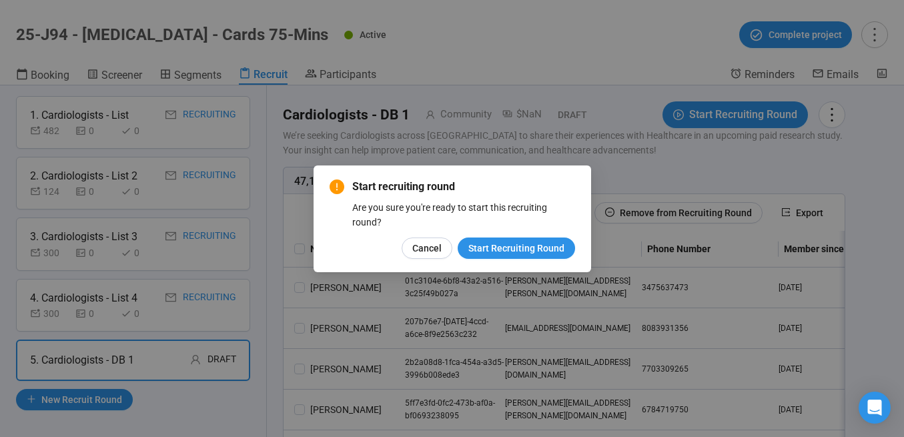
click at [519, 242] on span "Start Recruiting Round" at bounding box center [516, 248] width 96 height 15
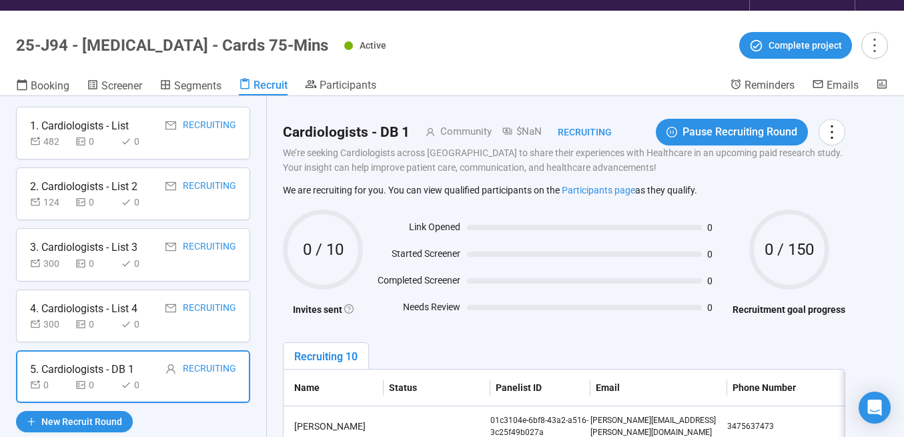
scroll to position [39, 0]
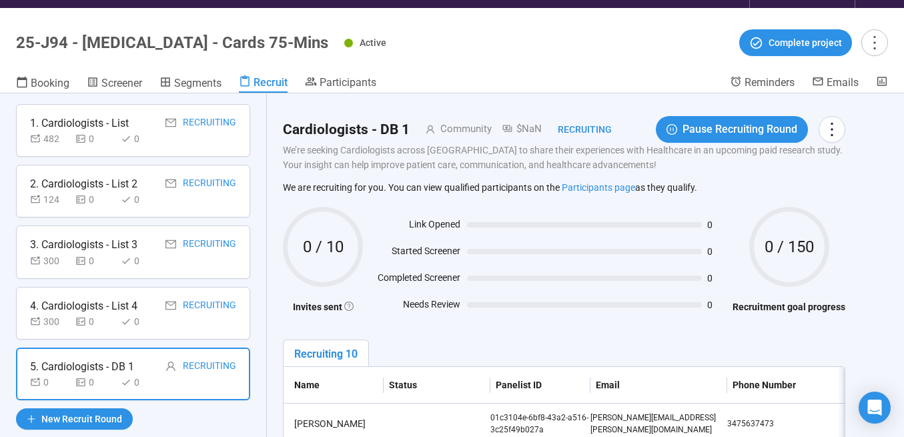
click at [99, 136] on div "0" at bounding box center [95, 138] width 40 height 15
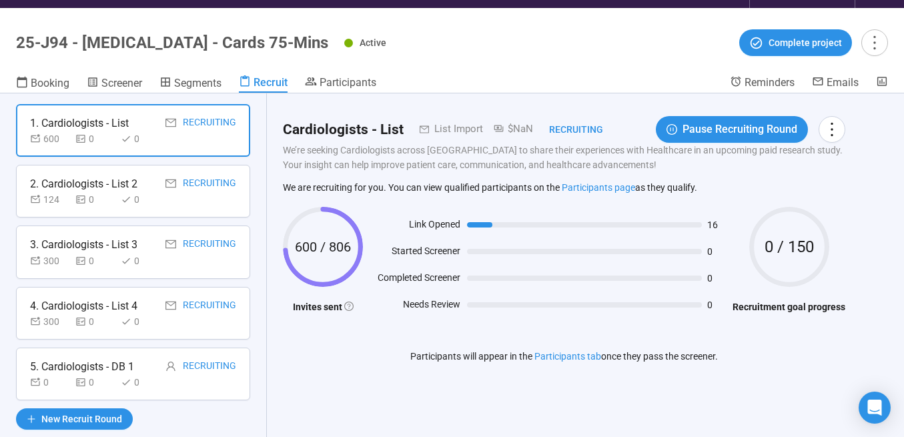
click at [99, 191] on div "2. Cardiologists - List 2" at bounding box center [83, 183] width 107 height 17
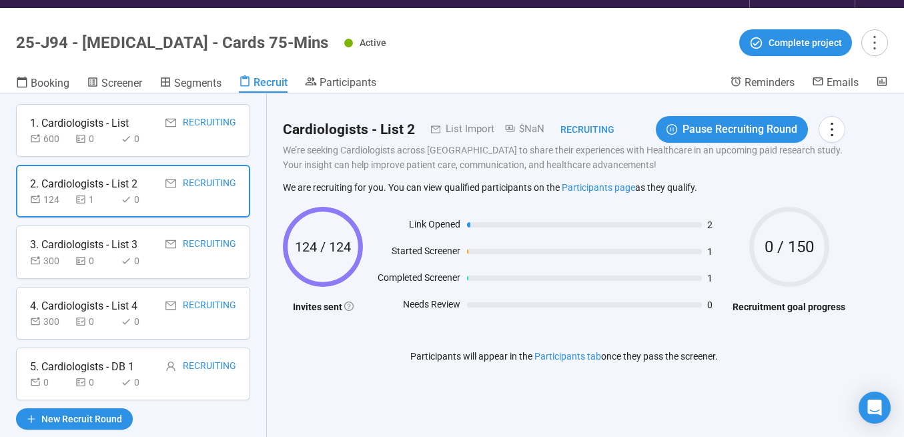
click at [55, 241] on div "3. Cardiologists - List 3" at bounding box center [83, 244] width 107 height 17
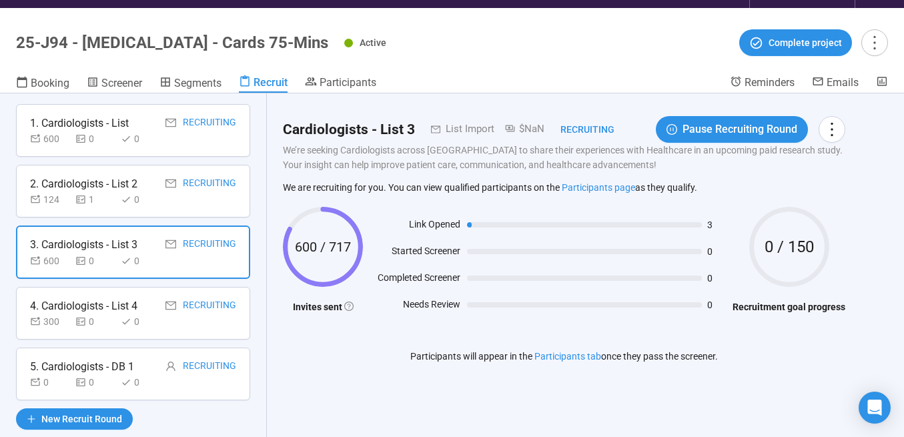
click at [111, 309] on div "4. Cardiologists - List 4" at bounding box center [83, 305] width 107 height 17
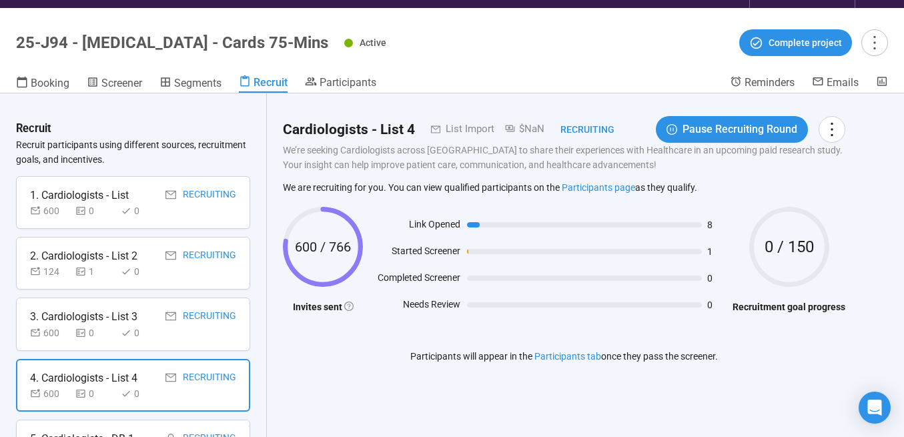
scroll to position [0, 0]
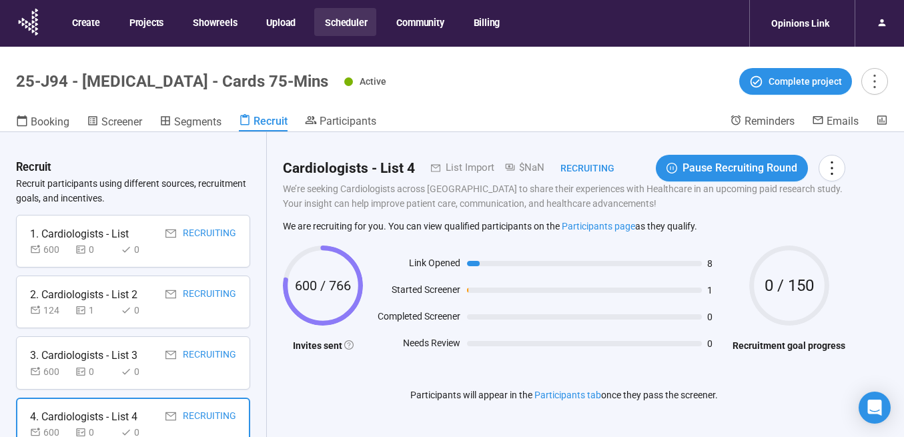
click at [346, 21] on button "Scheduler" at bounding box center [345, 22] width 62 height 28
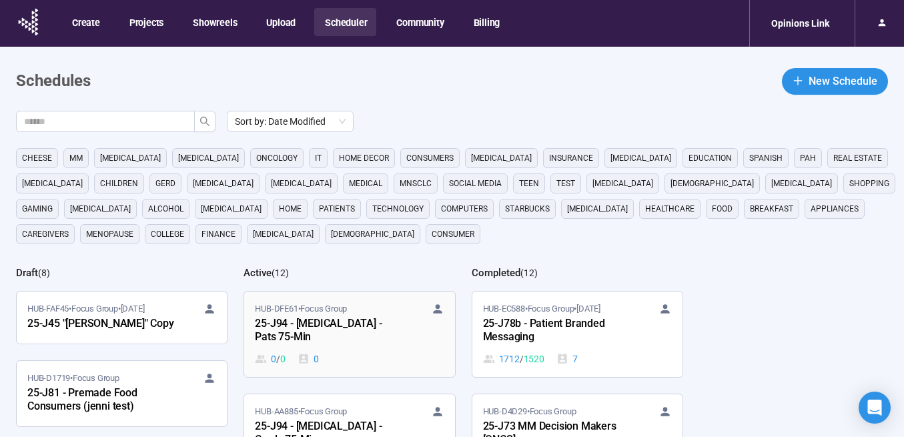
click at [315, 329] on div "25-J94 - [MEDICAL_DATA] - Pats 75-Min" at bounding box center [328, 330] width 147 height 31
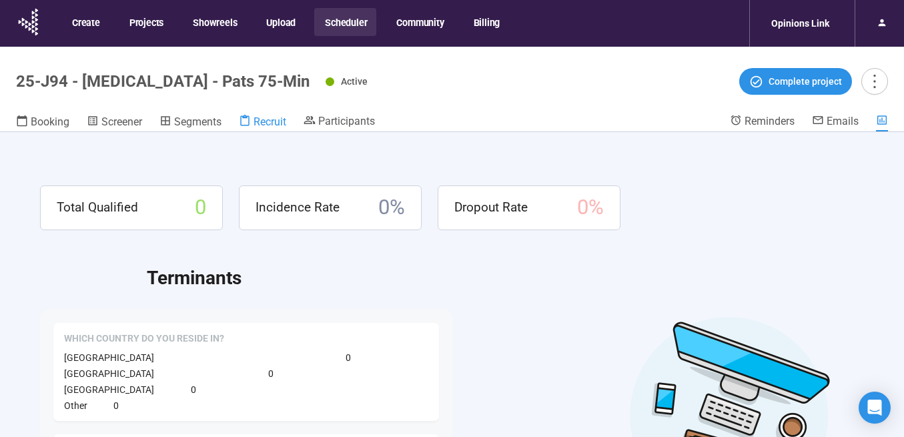
click at [267, 120] on span "Recruit" at bounding box center [269, 121] width 33 height 13
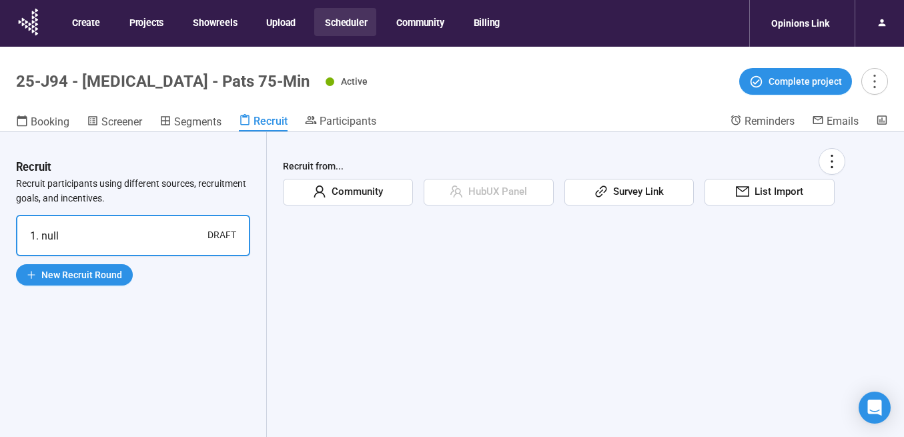
click at [353, 188] on span "Community" at bounding box center [354, 192] width 57 height 16
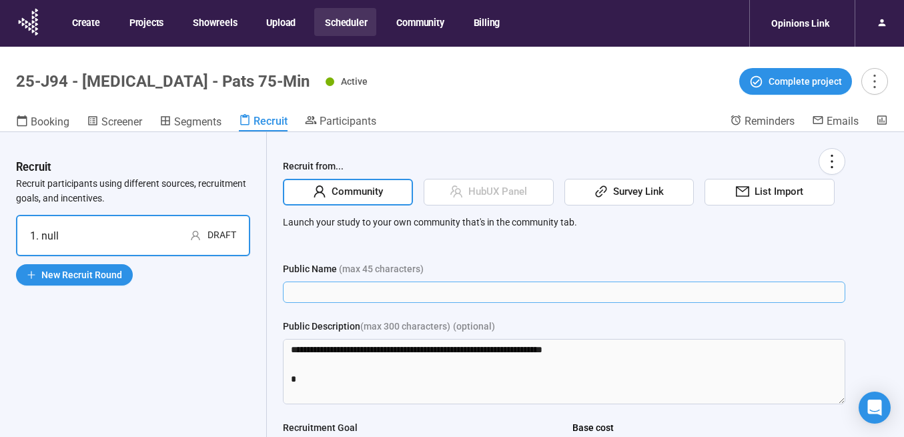
click at [315, 289] on input "Public Name ([PERSON_NAME] 45 characters)" at bounding box center [564, 291] width 562 height 21
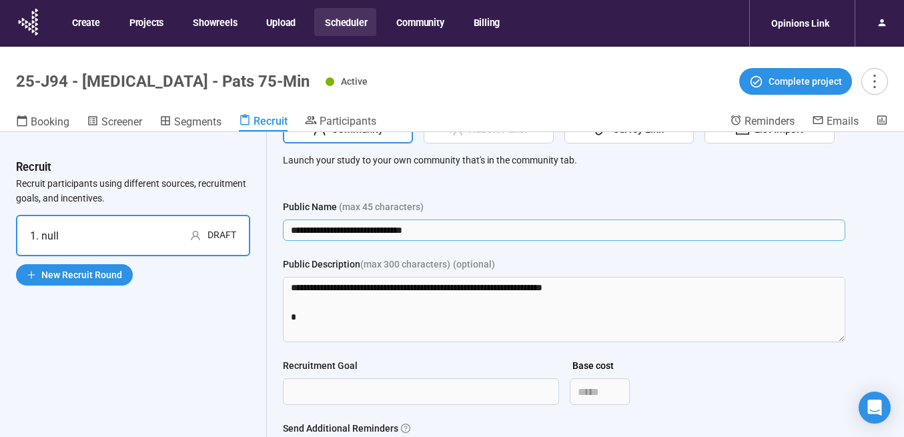
scroll to position [80, 0]
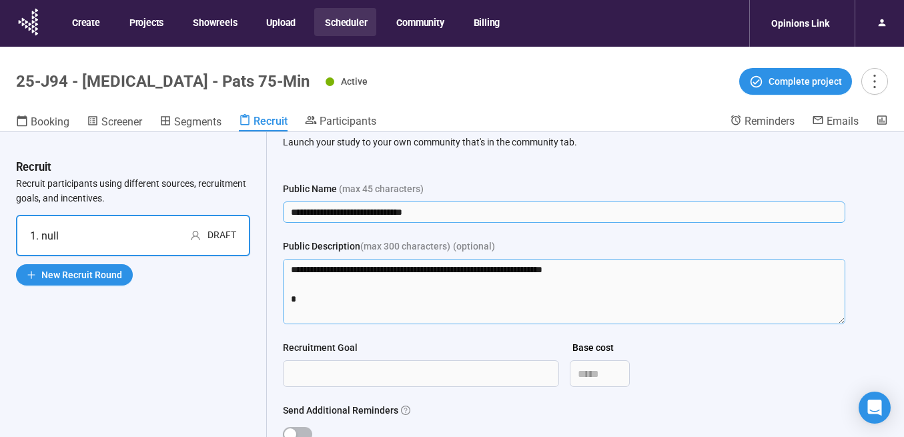
type input "**********"
click at [387, 307] on textarea "Public Description (max 300 characters) (optional)" at bounding box center [564, 291] width 562 height 65
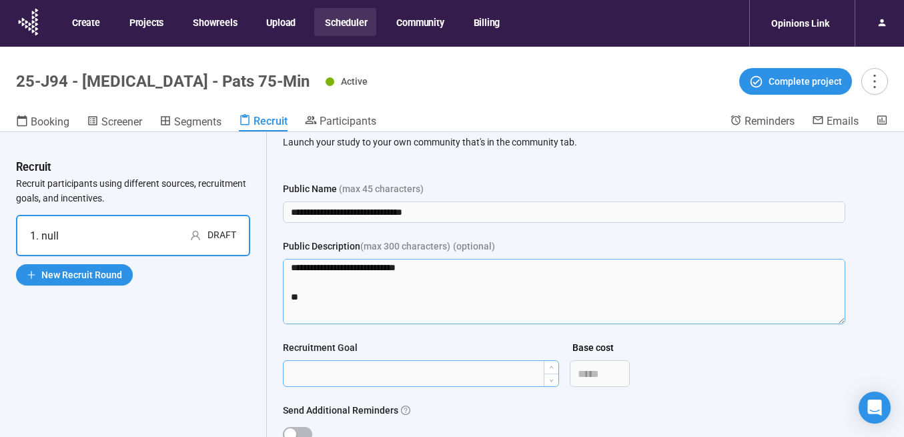
scroll to position [470, 0]
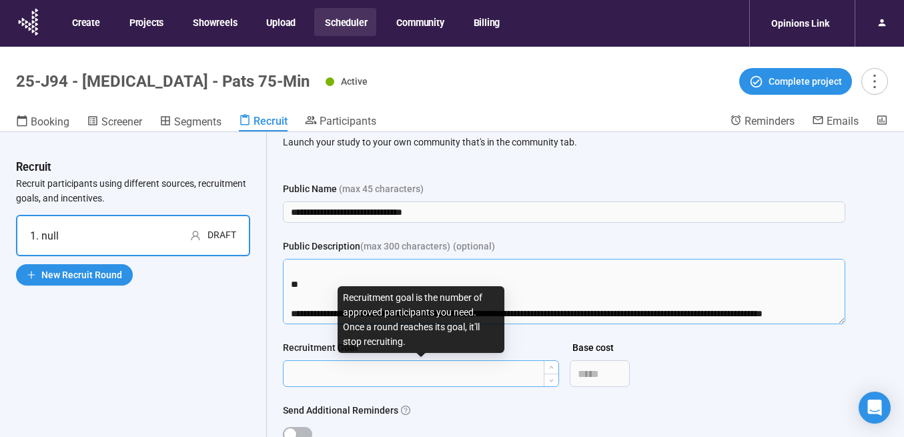
drag, startPoint x: 317, startPoint y: 283, endPoint x: 344, endPoint y: 371, distance: 91.5
click at [344, 373] on form "**********" at bounding box center [564, 341] width 562 height 321
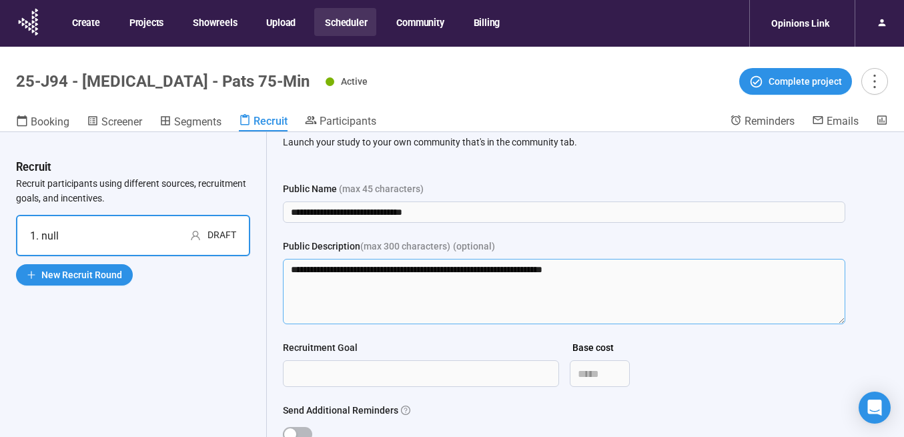
scroll to position [97, 0]
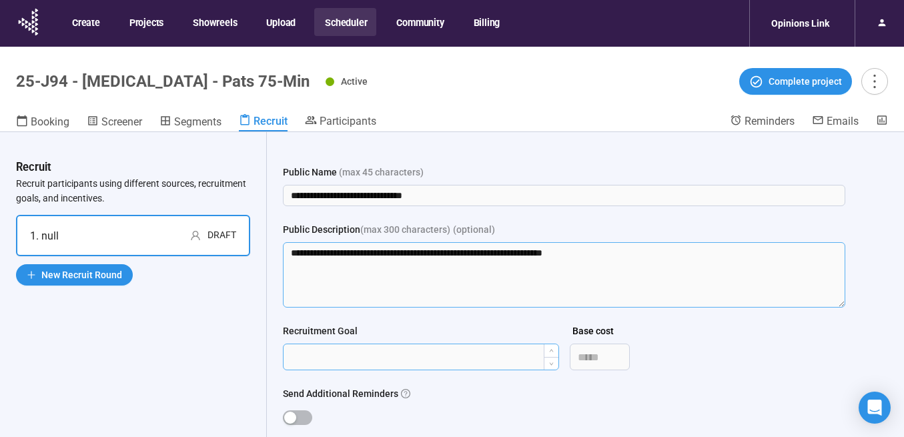
type textarea "**********"
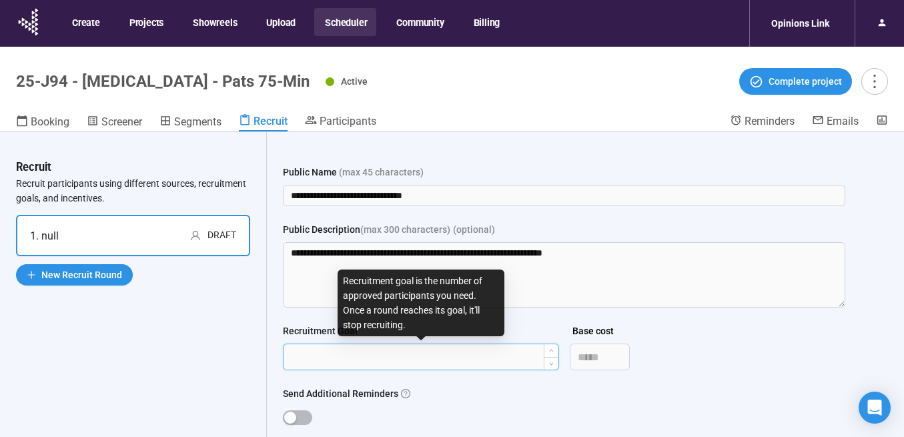
click at [333, 351] on input "Recruitment Goal" at bounding box center [420, 356] width 275 height 25
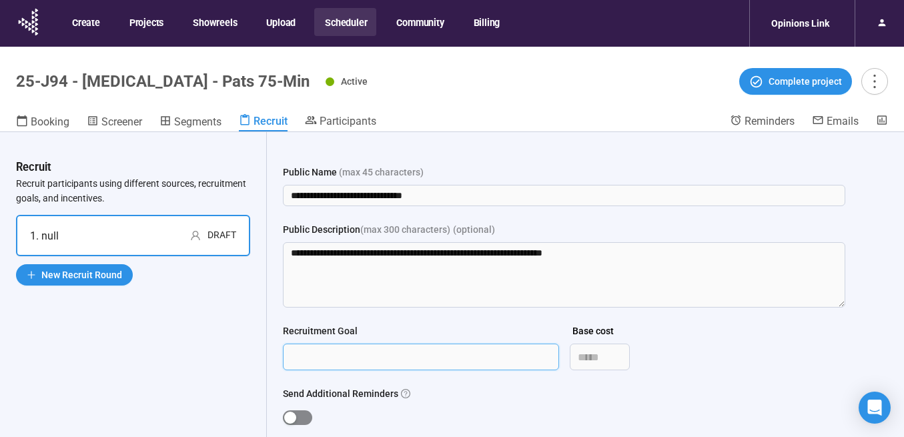
type input "***"
click at [287, 410] on span "button" at bounding box center [297, 417] width 29 height 15
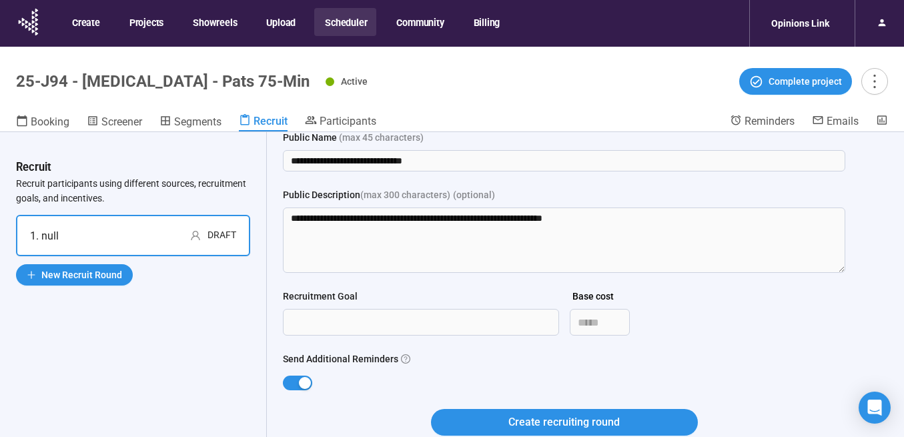
click at [624, 421] on button "Create recruiting round" at bounding box center [564, 422] width 267 height 27
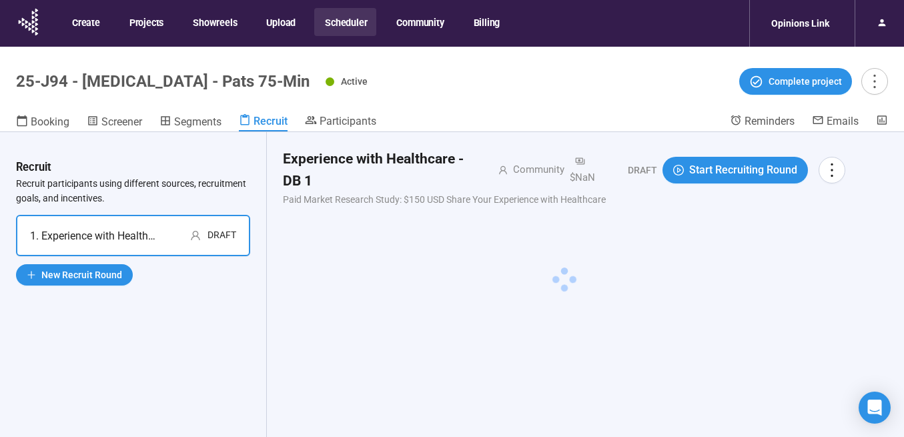
scroll to position [0, 0]
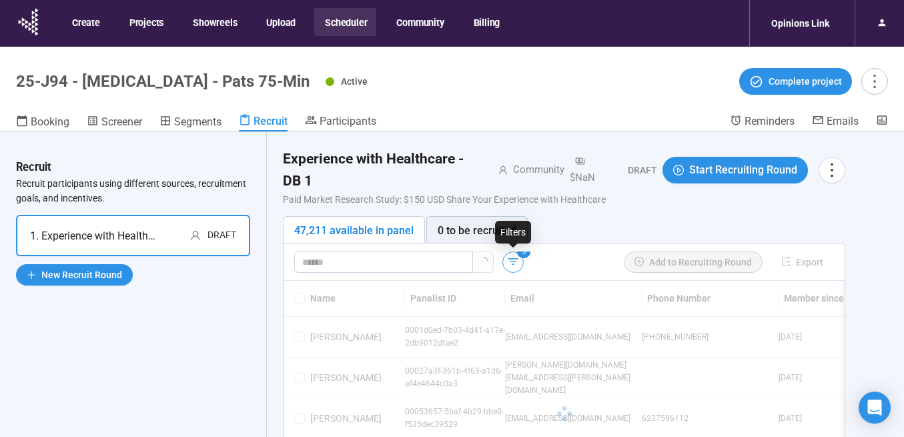
click at [510, 259] on icon "button" at bounding box center [512, 261] width 13 height 13
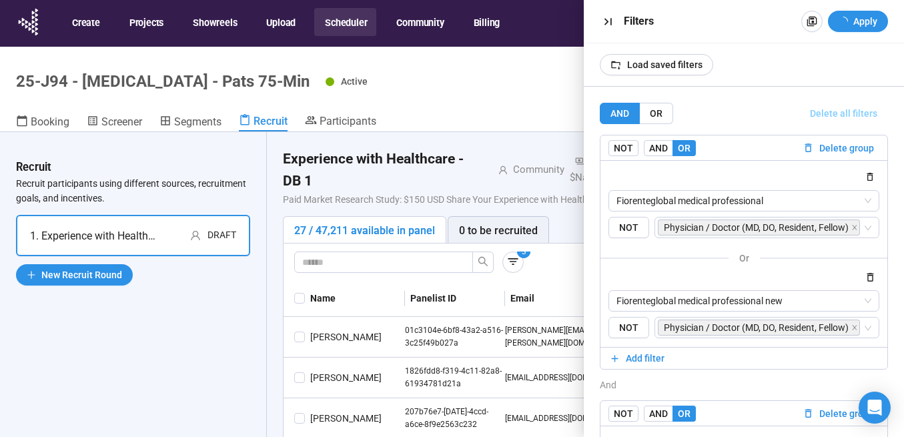
click at [842, 111] on span "Delete all filters" at bounding box center [843, 113] width 67 height 15
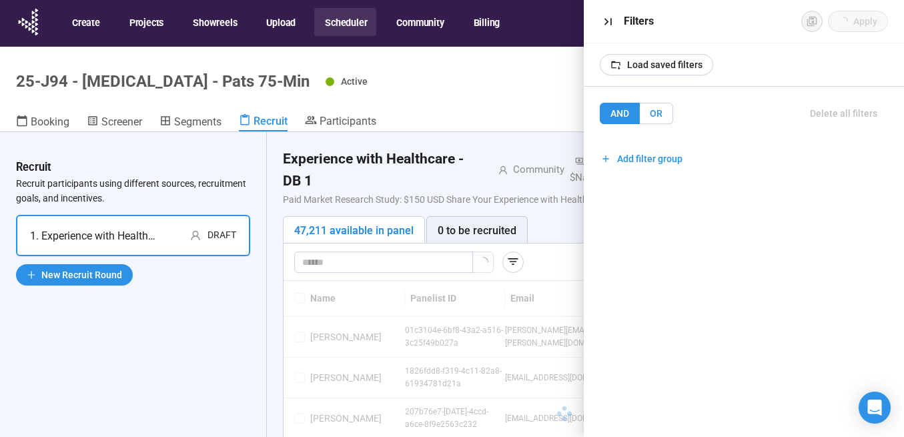
click at [658, 112] on span "OR" at bounding box center [656, 113] width 13 height 11
click at [622, 111] on span "AND" at bounding box center [619, 113] width 19 height 11
click at [644, 161] on span "Add filter group" at bounding box center [649, 158] width 65 height 15
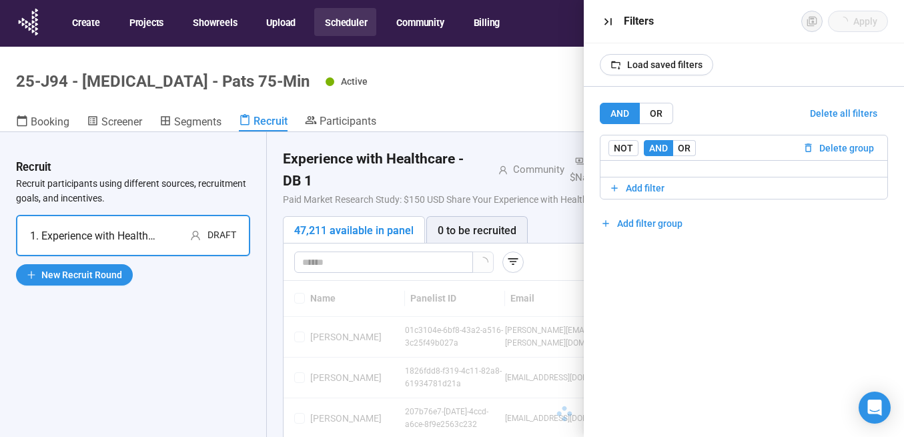
click at [693, 161] on div at bounding box center [743, 168] width 287 height 17
click at [684, 149] on span "OR" at bounding box center [684, 148] width 13 height 11
click at [640, 189] on span "Add filter" at bounding box center [645, 188] width 39 height 15
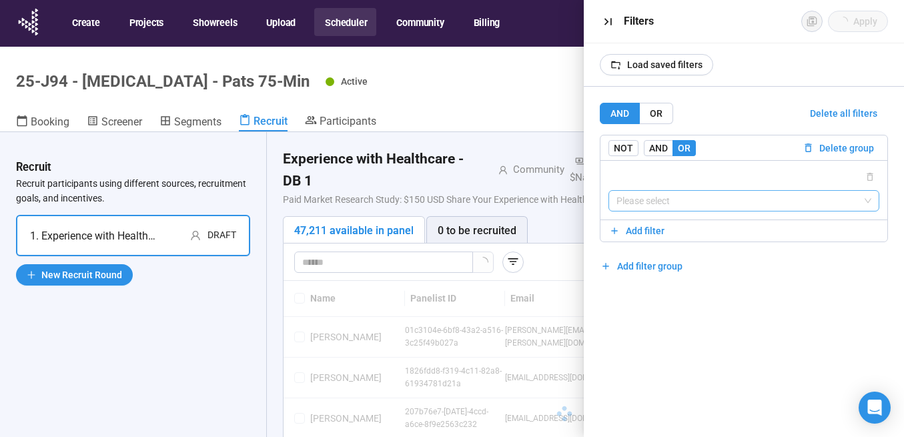
click at [642, 197] on input "search" at bounding box center [743, 201] width 255 height 20
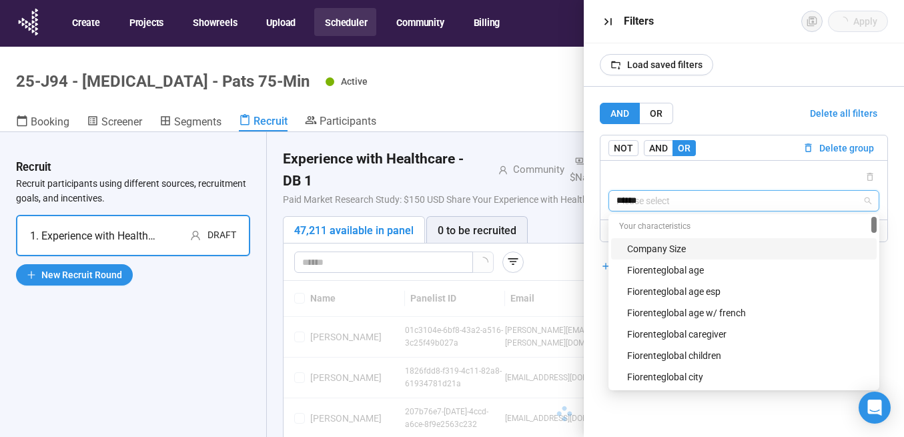
type input "*******"
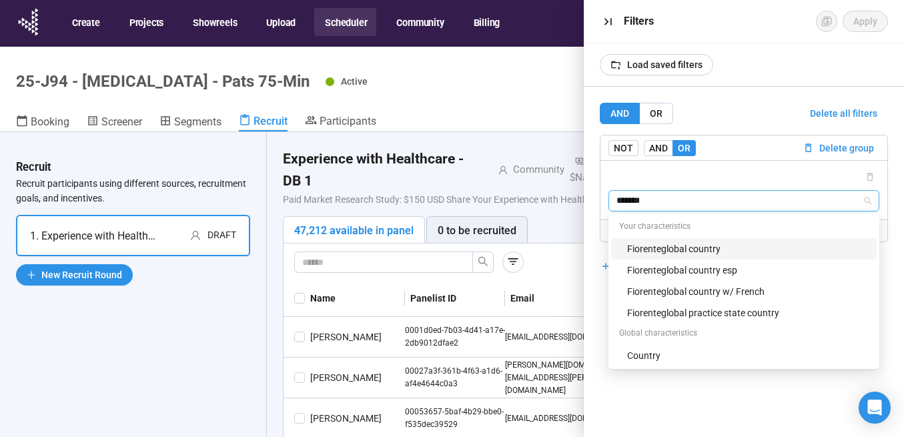
click at [670, 248] on div "Fiorenteglobal country" at bounding box center [747, 248] width 241 height 15
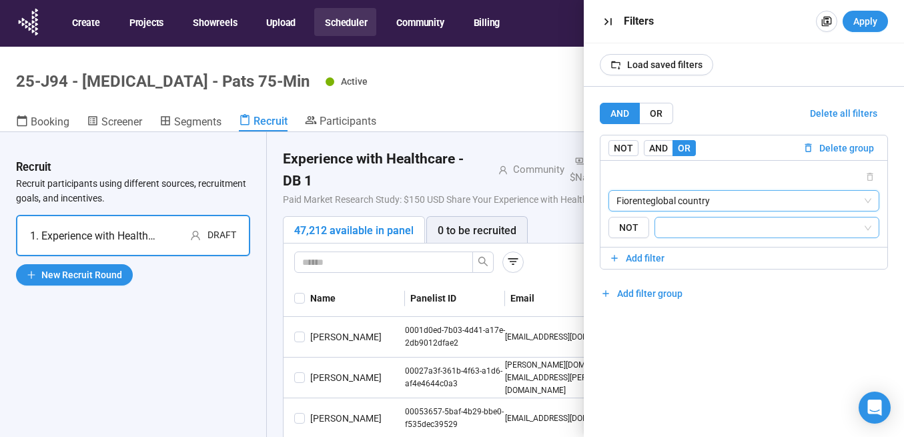
click at [661, 227] on div at bounding box center [760, 227] width 205 height 16
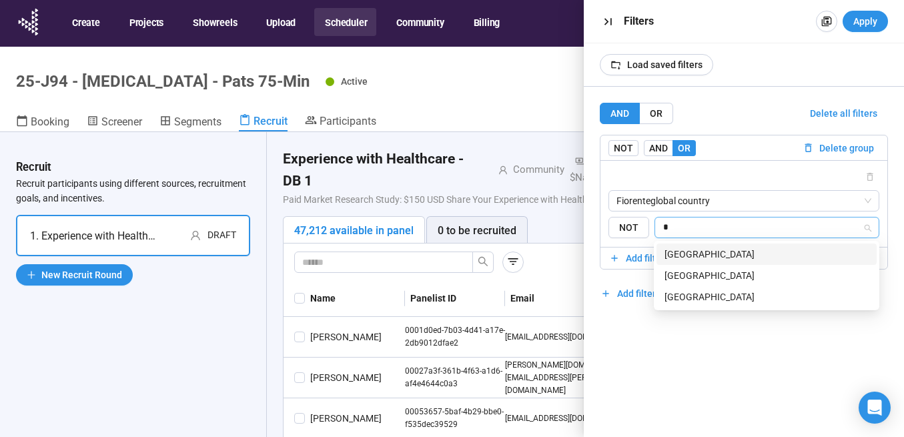
type input "**"
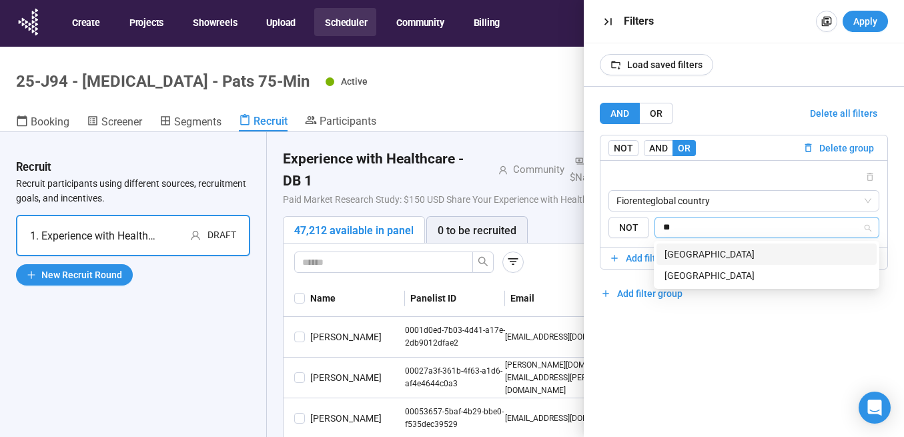
click at [724, 278] on div "[GEOGRAPHIC_DATA]" at bounding box center [766, 275] width 204 height 15
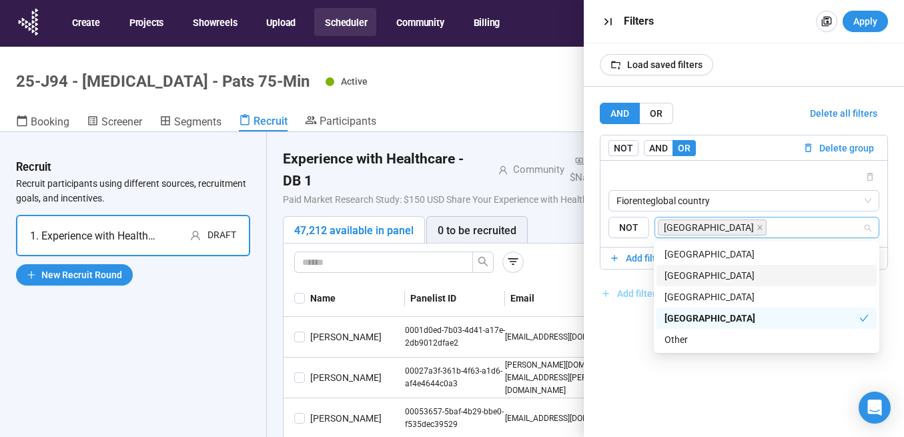
click at [627, 284] on button "Add filter group" at bounding box center [641, 293] width 83 height 21
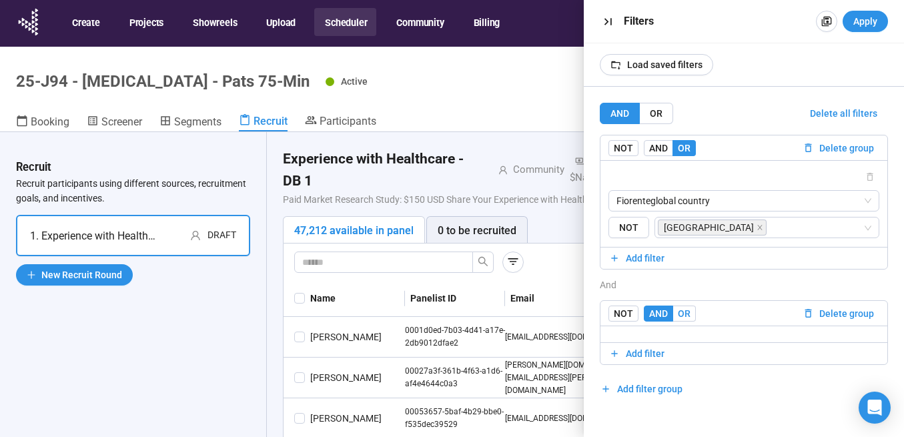
click at [688, 319] on label "OR" at bounding box center [684, 313] width 23 height 16
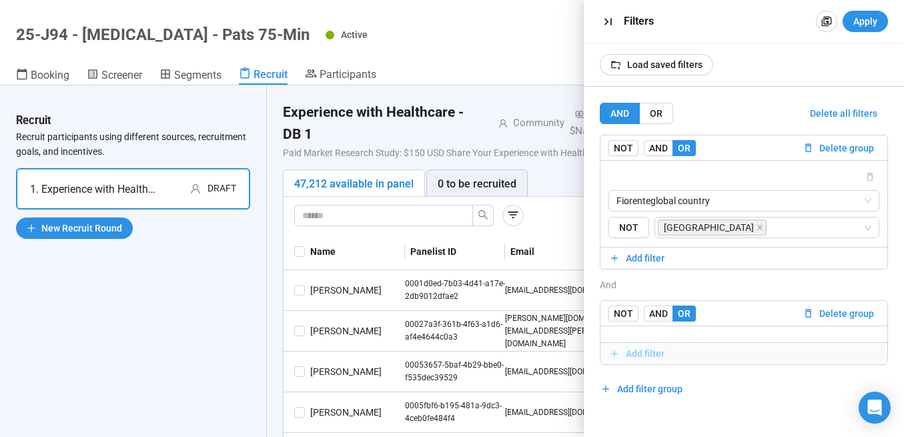
click at [649, 349] on span "Add filter" at bounding box center [645, 353] width 39 height 15
click at [649, 349] on div at bounding box center [743, 342] width 271 height 16
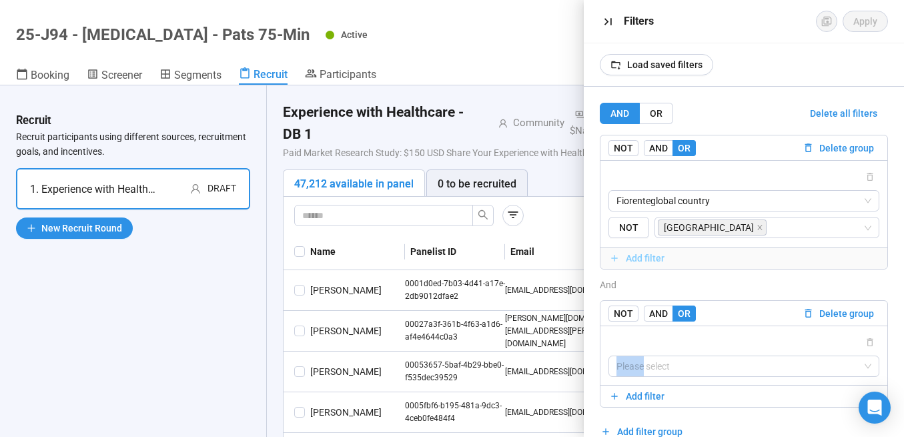
click at [650, 251] on span "Add filter" at bounding box center [645, 258] width 39 height 15
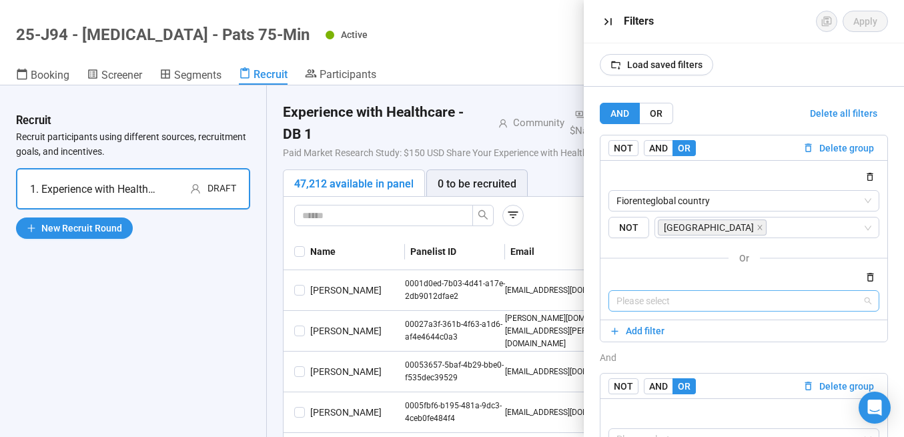
click at [706, 303] on input "search" at bounding box center [743, 301] width 255 height 20
type input "****"
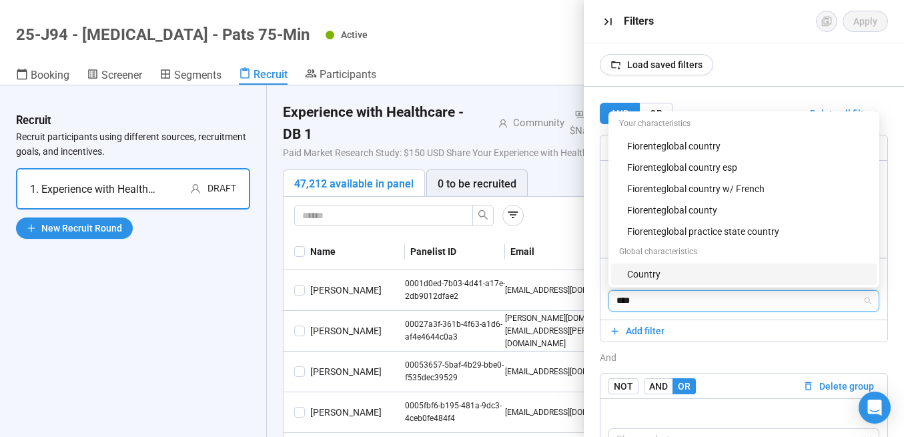
click at [650, 273] on div "Country" at bounding box center [747, 274] width 241 height 15
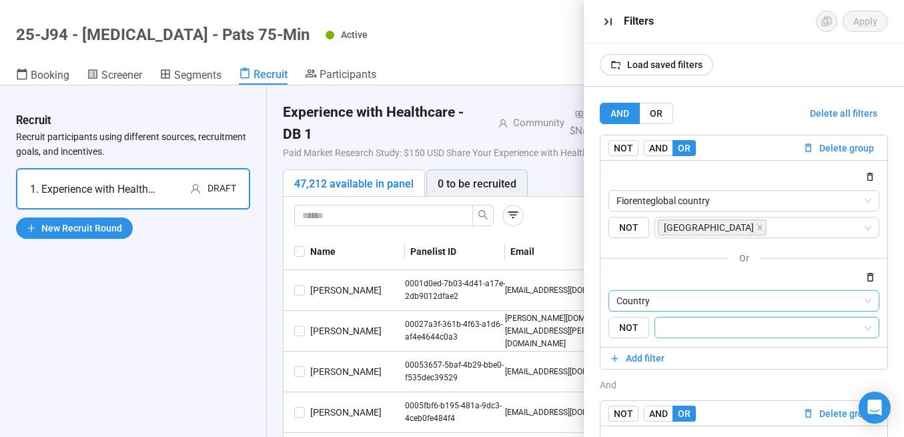
click at [678, 331] on input "search" at bounding box center [762, 327] width 199 height 16
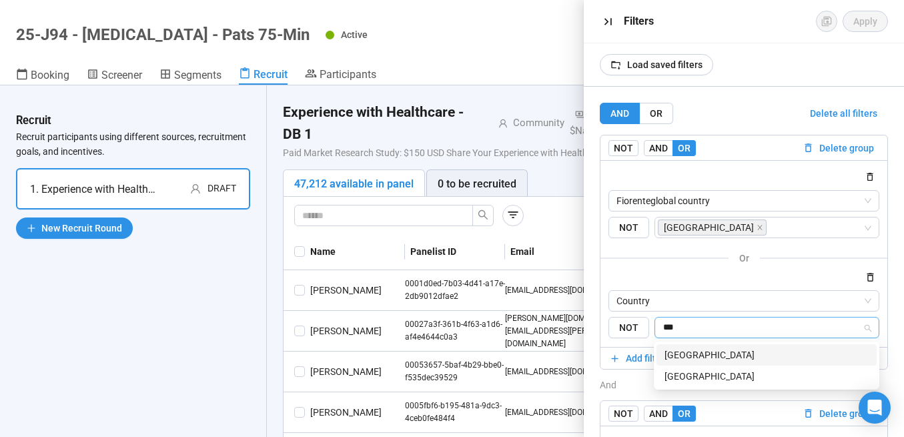
type input "****"
click at [692, 371] on div "[GEOGRAPHIC_DATA]" at bounding box center [766, 376] width 204 height 15
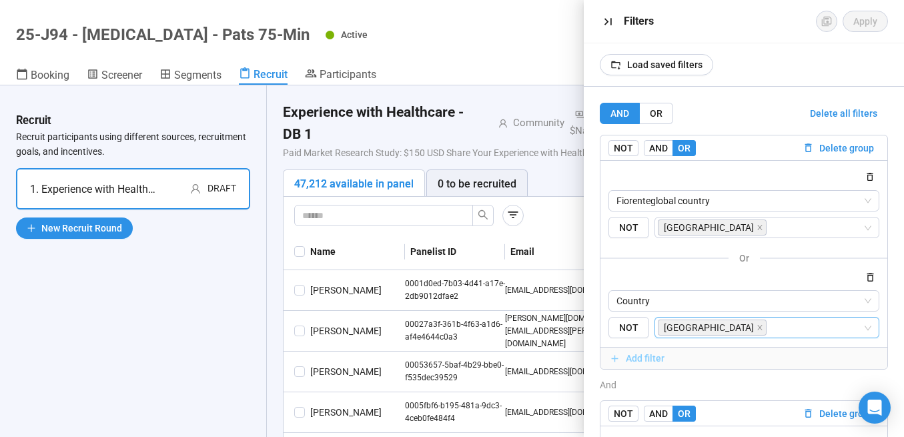
click at [717, 353] on span "Add filter" at bounding box center [743, 358] width 269 height 15
click at [872, 378] on icon "button" at bounding box center [869, 376] width 11 height 11
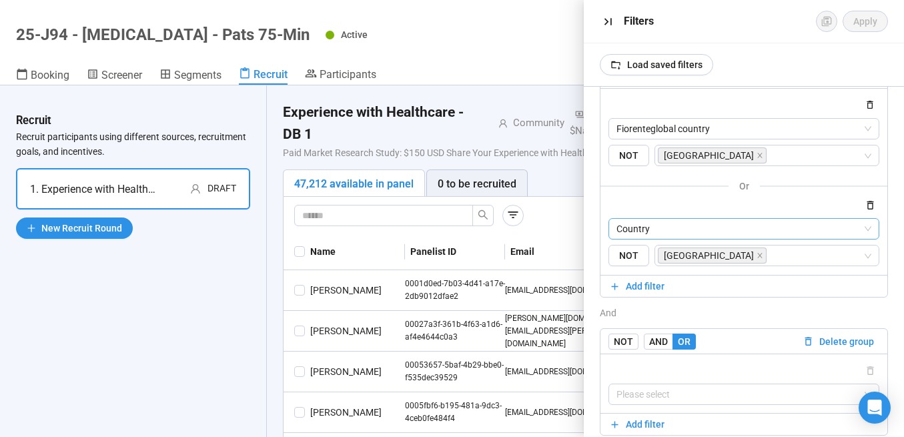
scroll to position [122, 0]
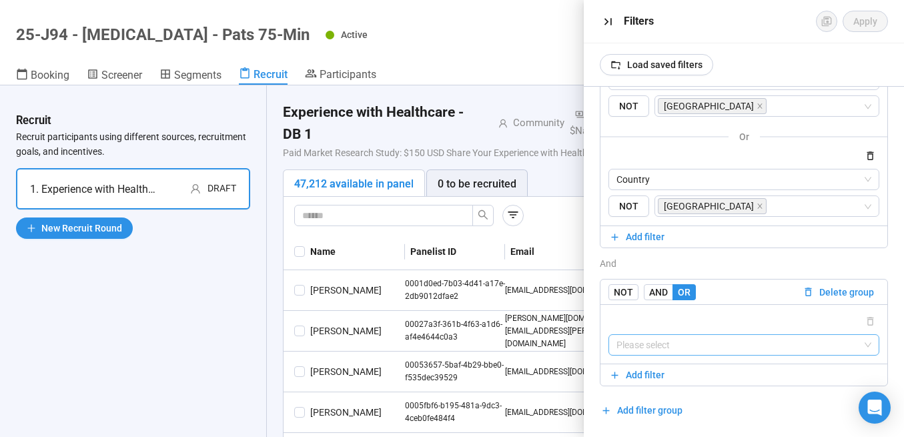
click at [673, 345] on input "search" at bounding box center [743, 345] width 255 height 20
type input "***"
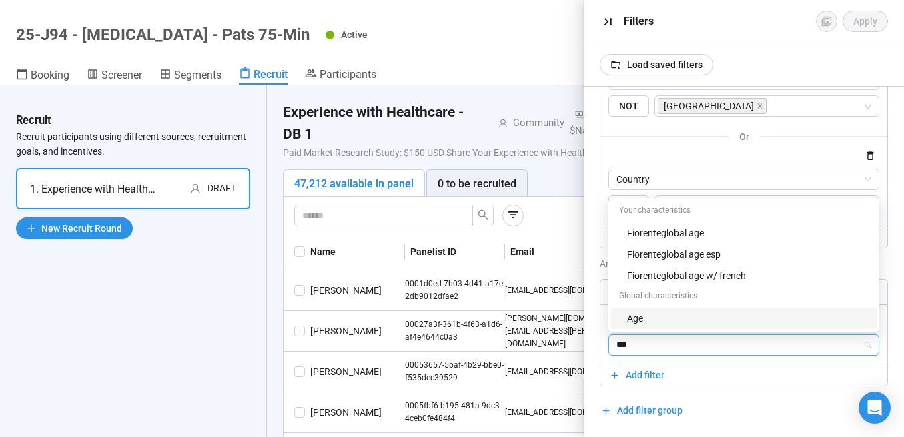
click at [646, 320] on div "Age" at bounding box center [747, 318] width 241 height 15
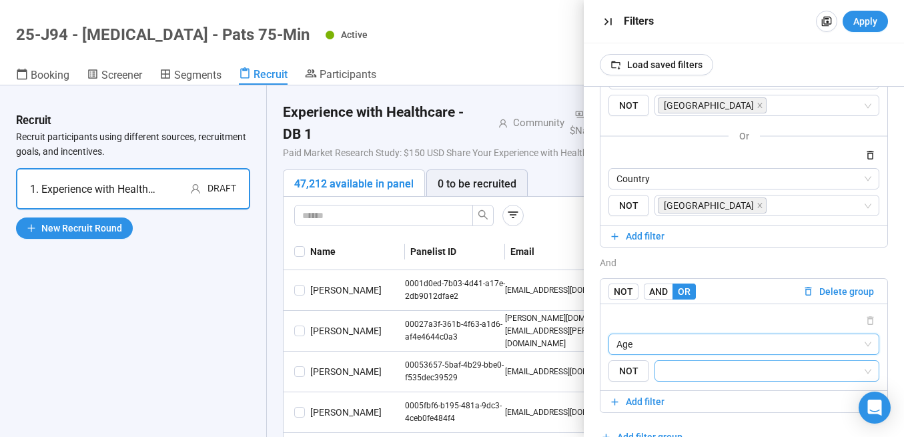
scroll to position [149, 0]
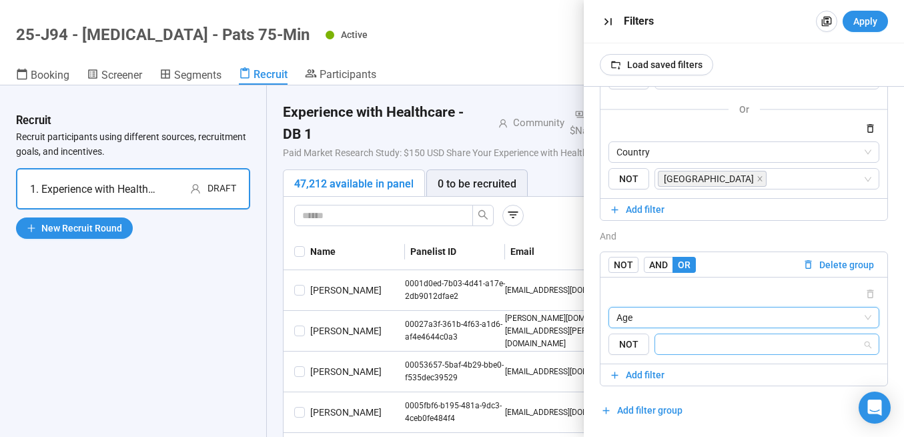
click at [700, 341] on input "search" at bounding box center [762, 344] width 199 height 16
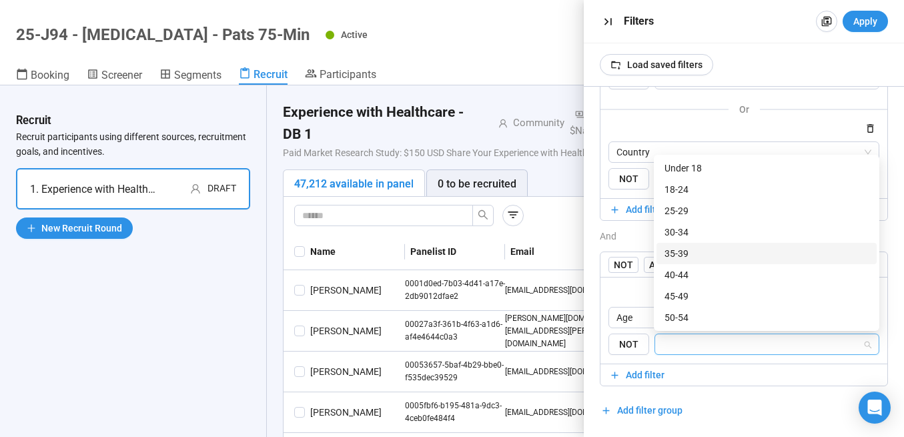
click at [704, 251] on div "35-39" at bounding box center [766, 253] width 204 height 15
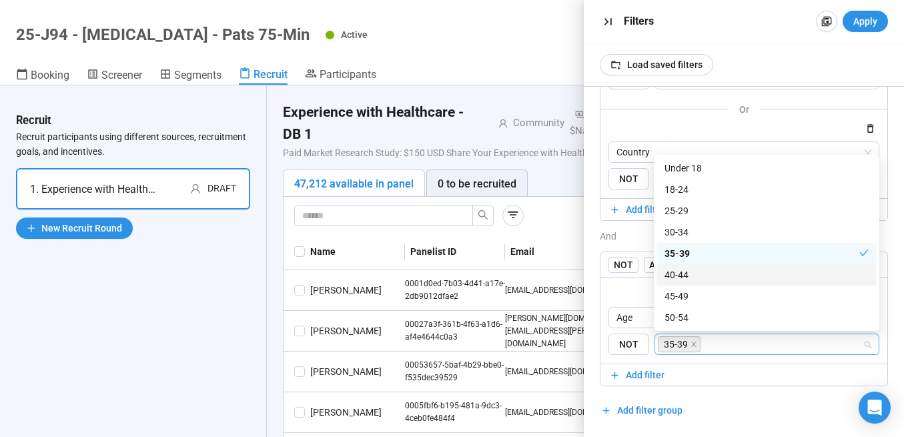
click at [700, 274] on div "40-44" at bounding box center [766, 274] width 204 height 15
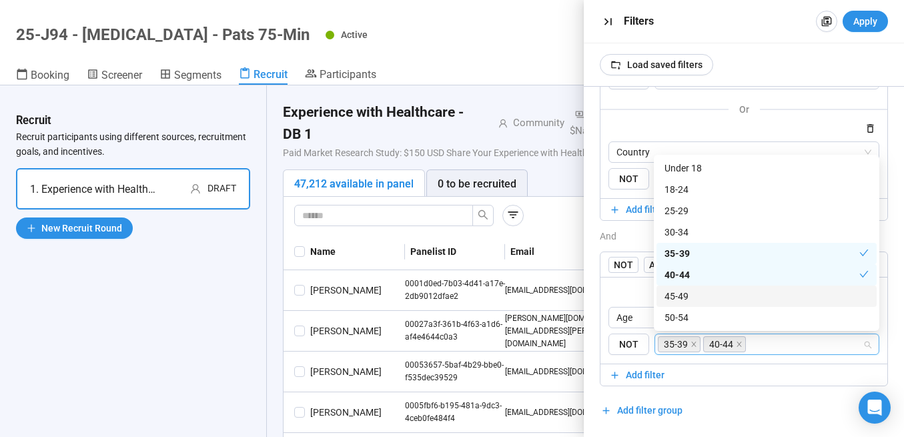
click at [692, 295] on div "45-49" at bounding box center [766, 296] width 204 height 15
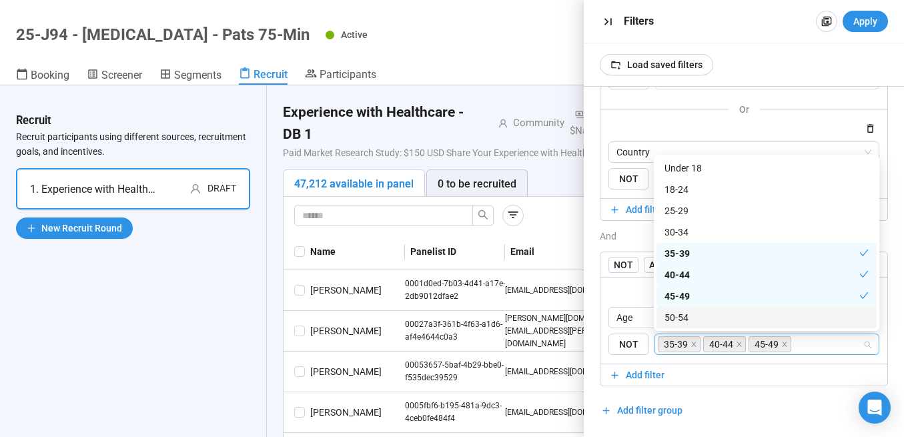
click at [691, 318] on div "50-54" at bounding box center [766, 317] width 204 height 15
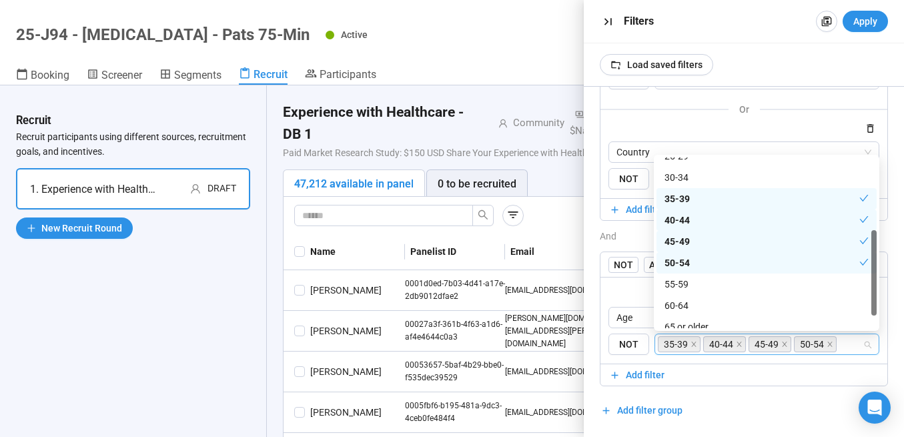
scroll to position [64, 0]
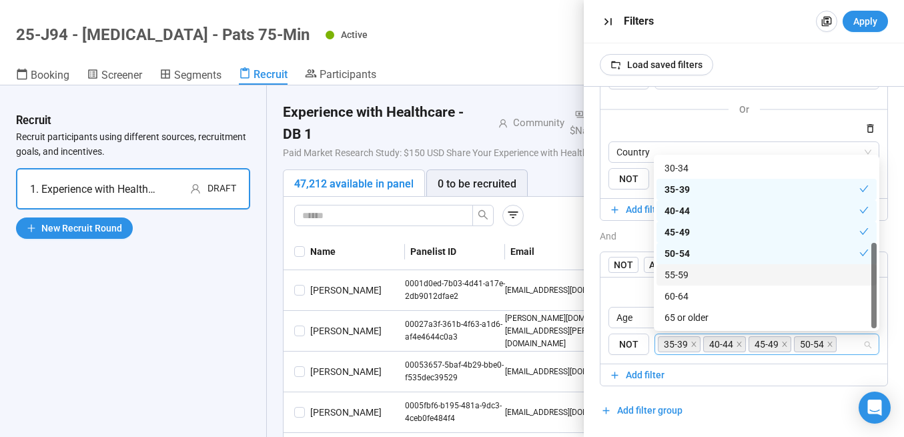
click at [706, 274] on div "55-59" at bounding box center [766, 274] width 204 height 15
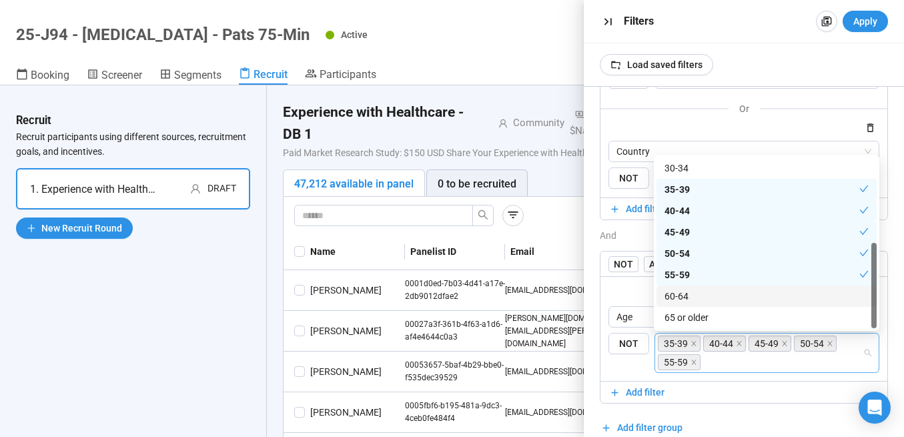
click at [706, 295] on div "60-64" at bounding box center [766, 296] width 204 height 15
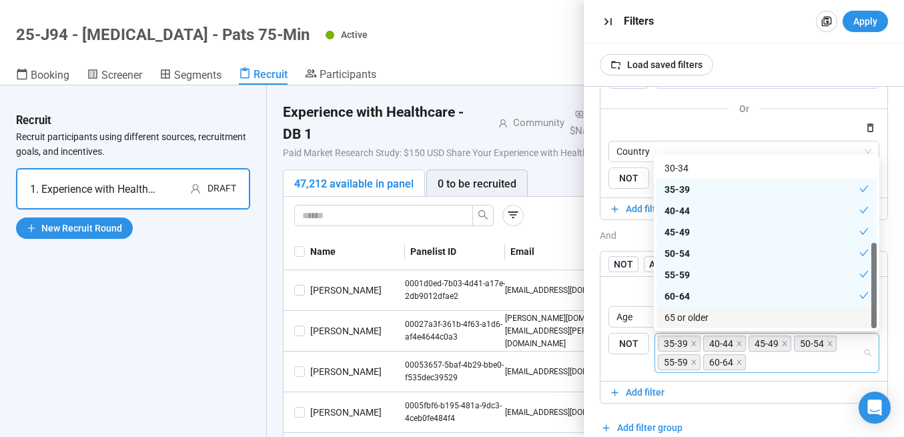
click at [706, 311] on div "65 or older" at bounding box center [766, 317] width 204 height 15
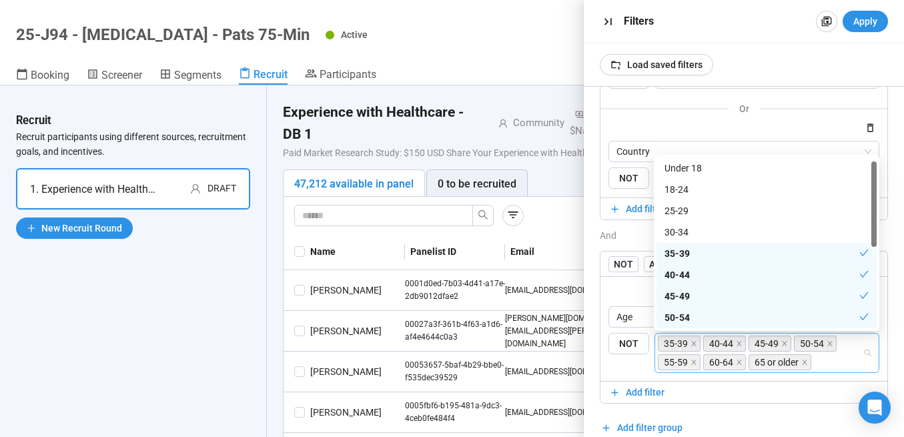
scroll to position [3, 0]
click at [693, 223] on div "30-34" at bounding box center [766, 228] width 204 height 15
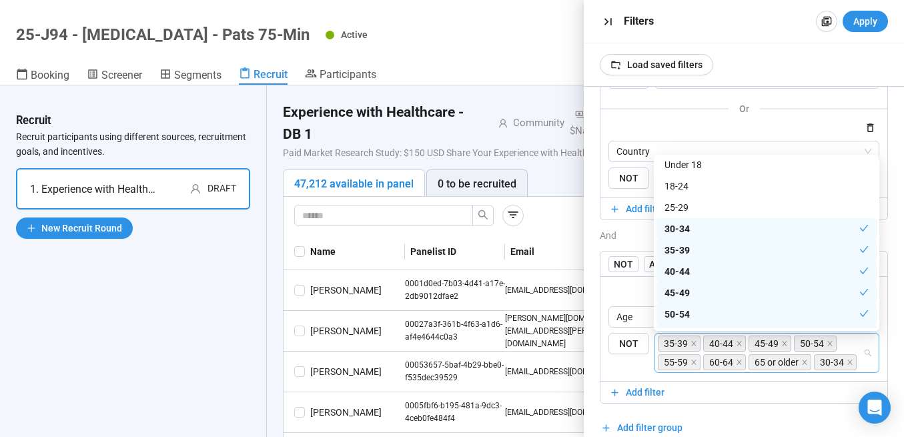
click at [640, 238] on div "and" at bounding box center [744, 235] width 288 height 15
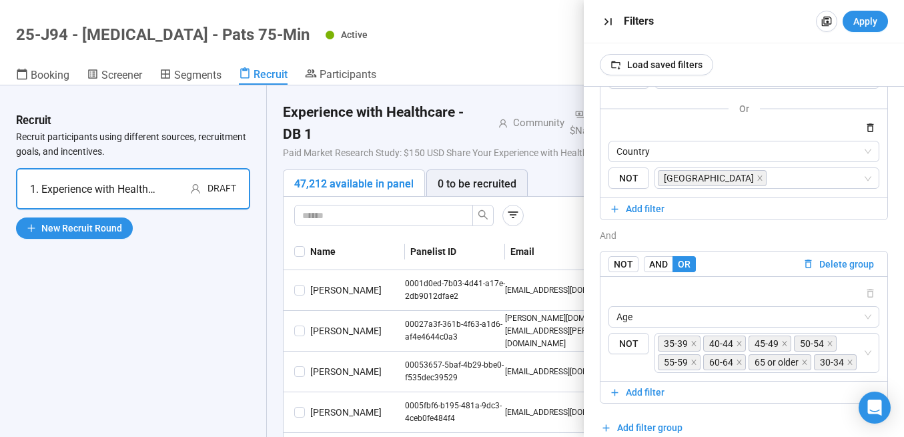
scroll to position [167, 0]
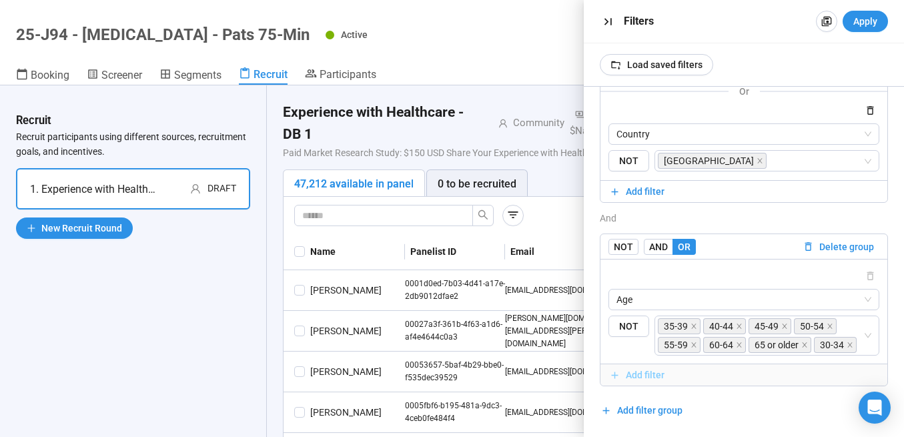
click at [650, 374] on span "Add filter" at bounding box center [645, 374] width 39 height 15
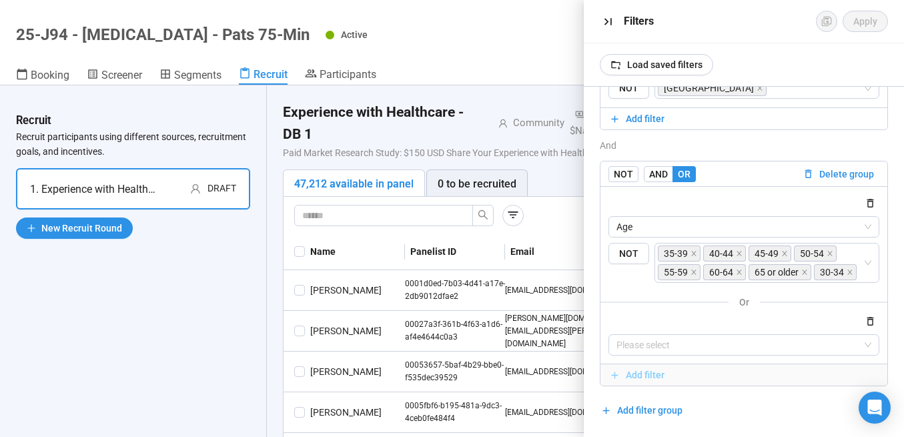
scroll to position [239, 0]
click at [874, 316] on icon "button" at bounding box center [869, 320] width 11 height 11
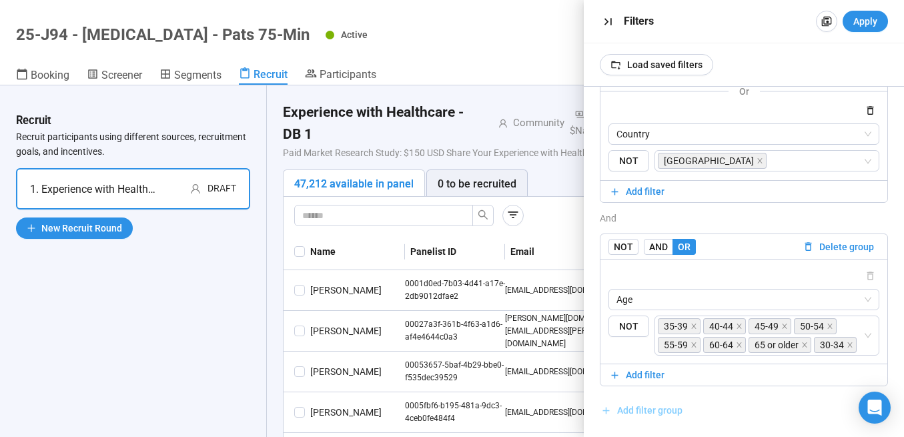
click at [642, 412] on span "Add filter group" at bounding box center [649, 410] width 65 height 15
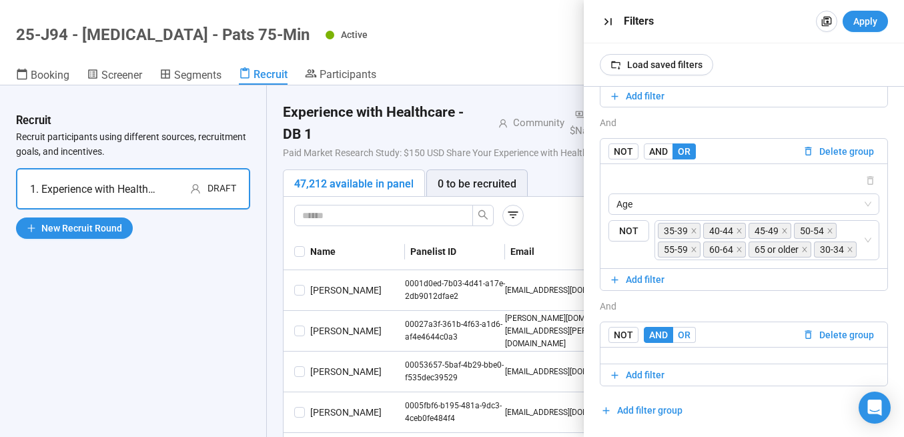
click at [686, 330] on span "OR" at bounding box center [684, 334] width 13 height 11
click at [648, 372] on span "Add filter" at bounding box center [645, 374] width 39 height 15
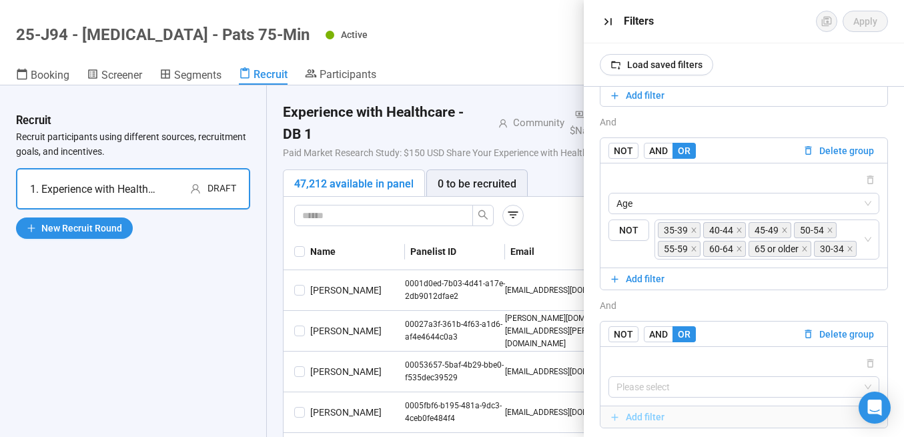
scroll to position [305, 0]
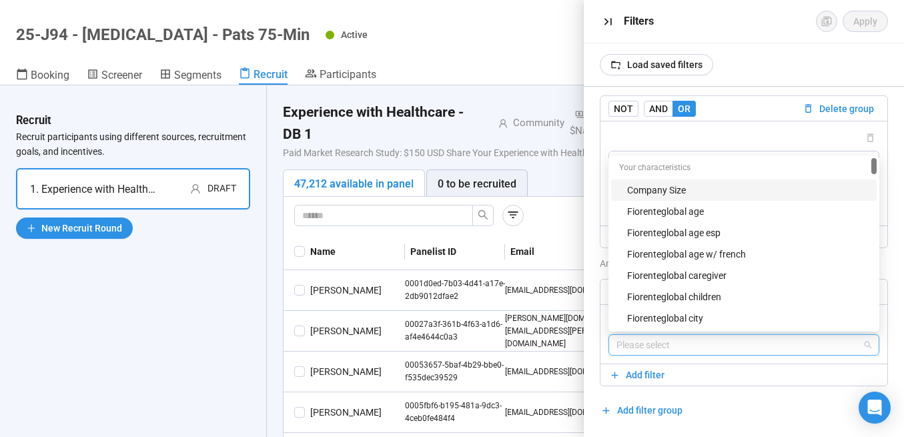
click at [679, 338] on input "search" at bounding box center [743, 345] width 255 height 20
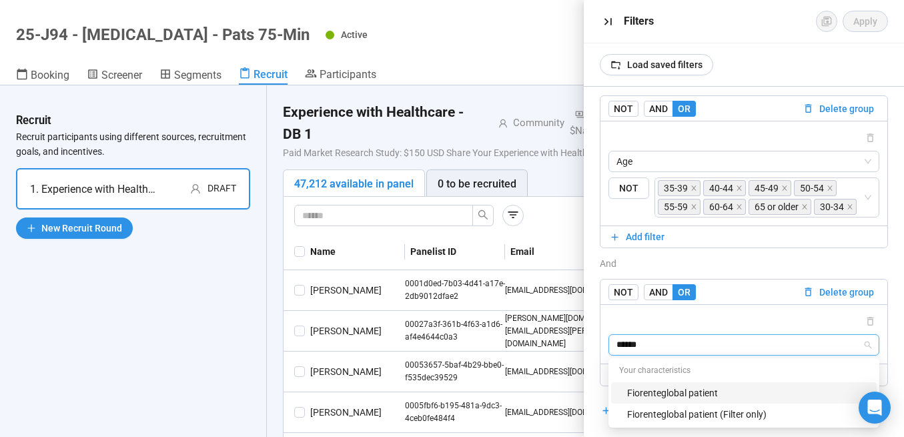
type input "*******"
click at [679, 397] on div "Fiorenteglobal patient" at bounding box center [747, 392] width 241 height 15
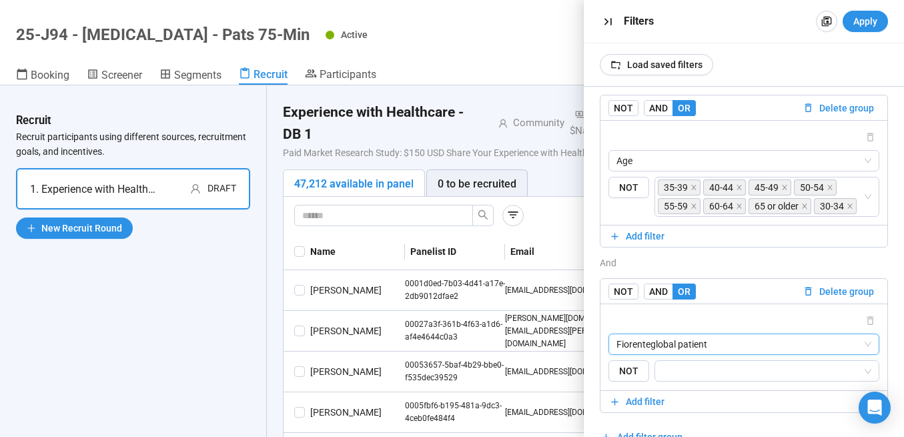
scroll to position [333, 0]
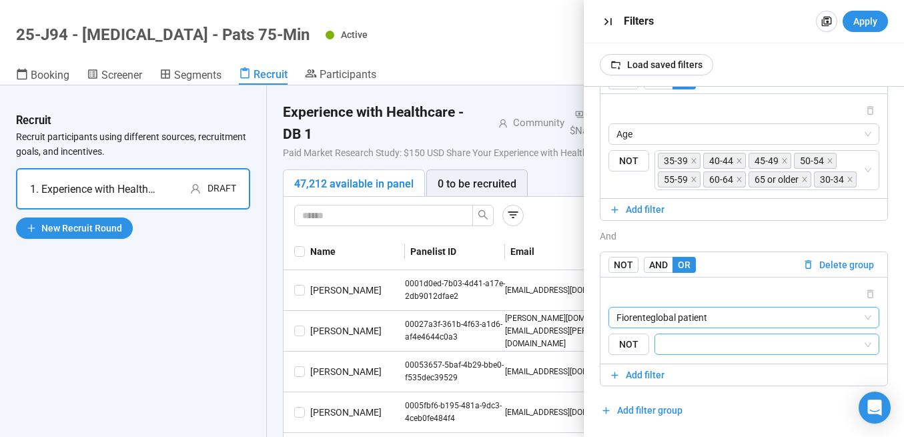
click at [694, 345] on input "search" at bounding box center [762, 344] width 199 height 16
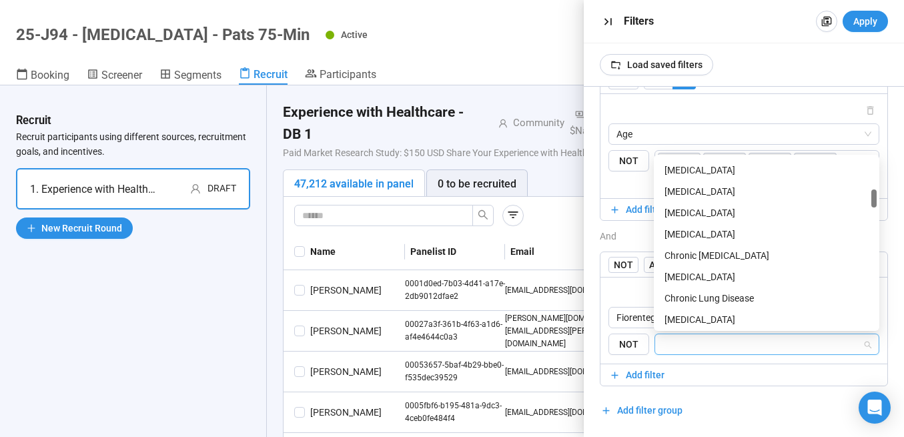
scroll to position [301, 0]
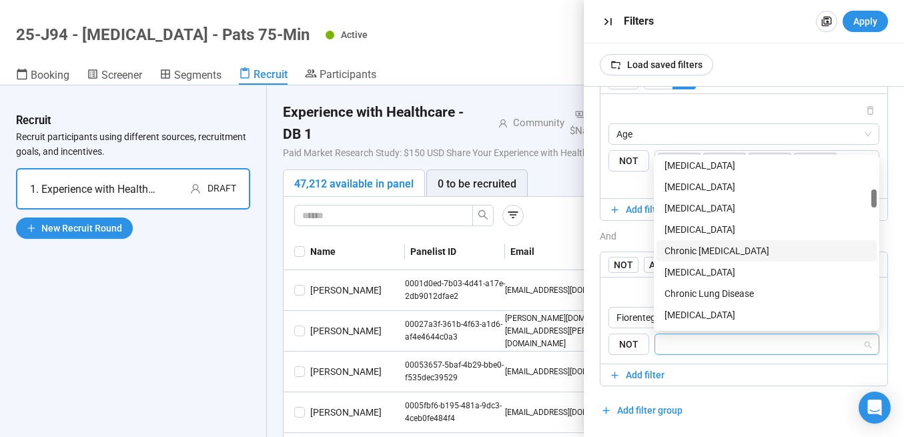
click at [704, 251] on div "Chronic [MEDICAL_DATA]" at bounding box center [766, 250] width 204 height 15
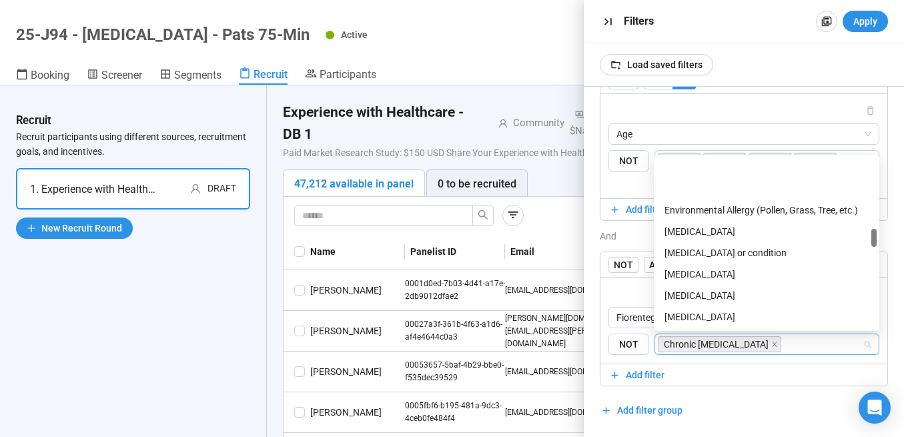
scroll to position [716, 0]
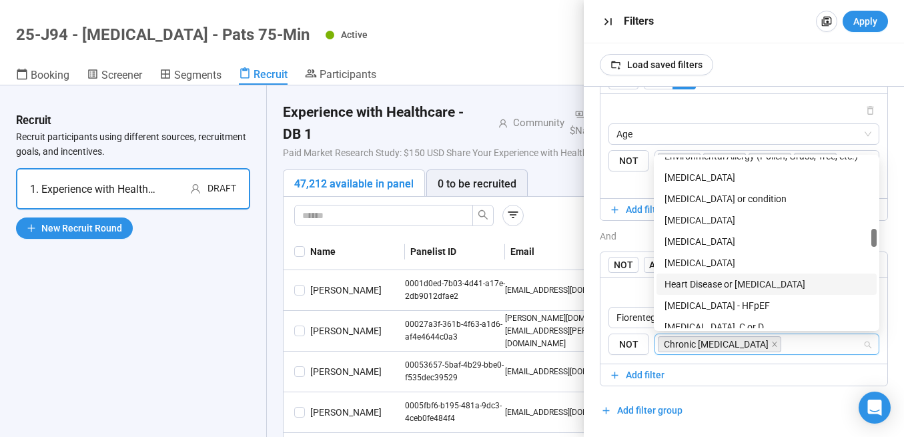
click at [716, 279] on div "Heart Disease or [MEDICAL_DATA]" at bounding box center [766, 284] width 204 height 15
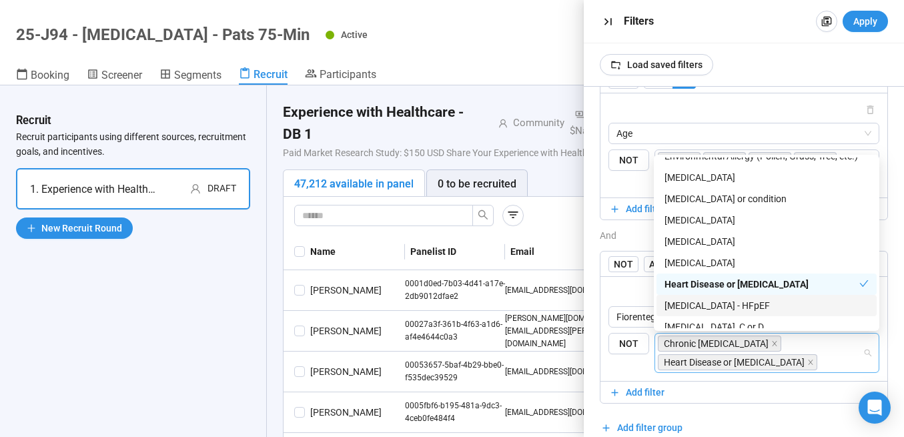
click at [718, 301] on div "[MEDICAL_DATA] - HFpEF" at bounding box center [766, 305] width 204 height 15
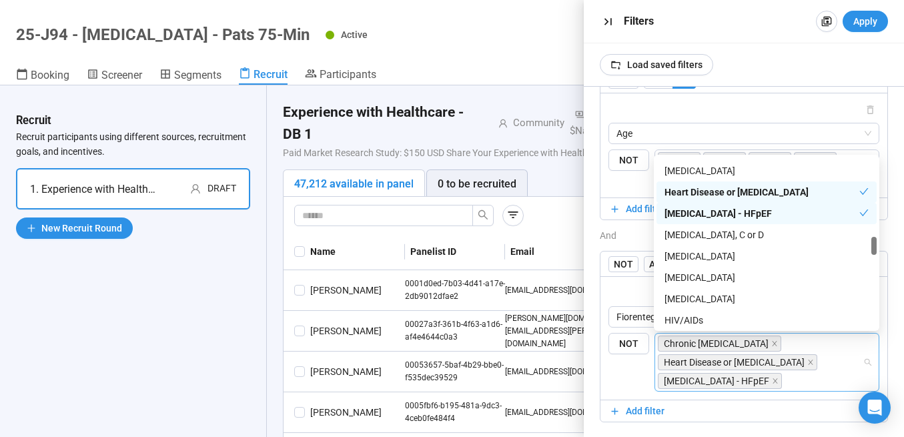
scroll to position [824, 0]
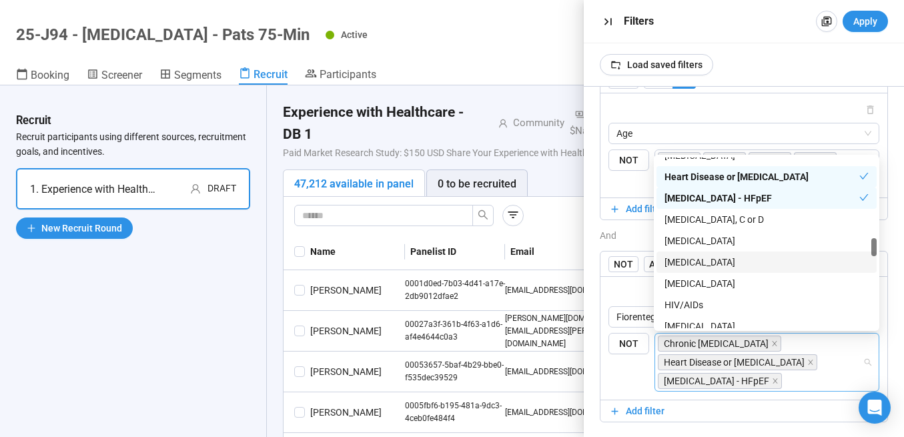
click at [722, 255] on div "[MEDICAL_DATA]" at bounding box center [766, 262] width 204 height 15
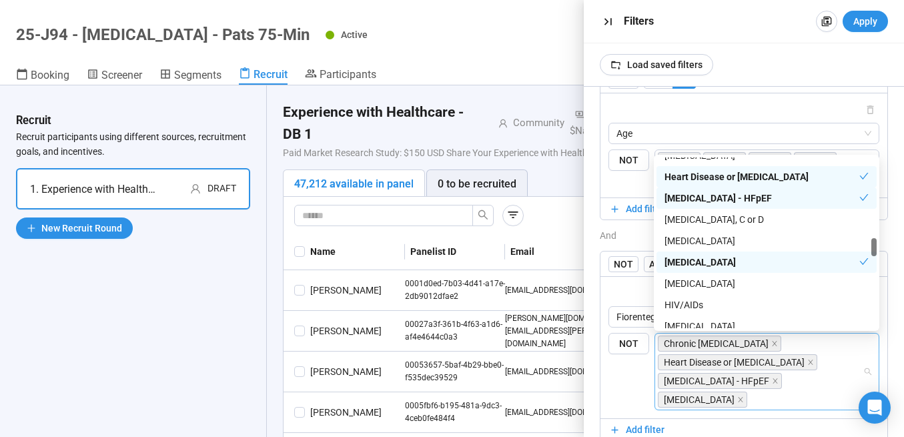
scroll to position [829, 0]
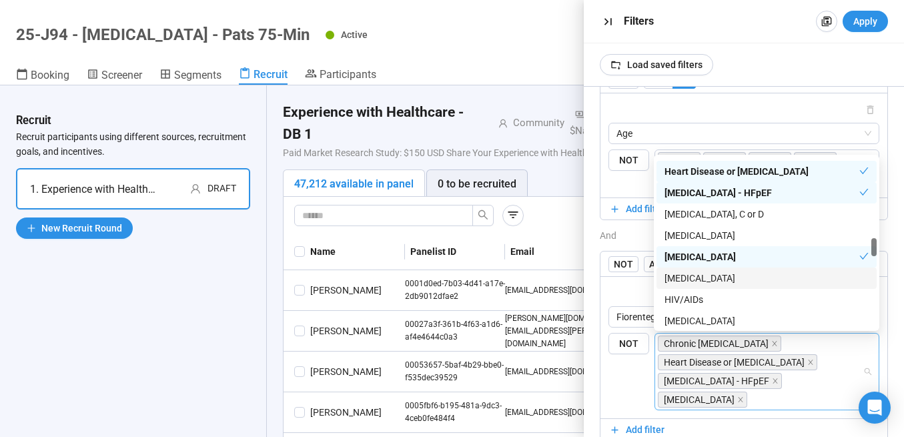
click at [720, 282] on div "[MEDICAL_DATA]" at bounding box center [766, 278] width 204 height 15
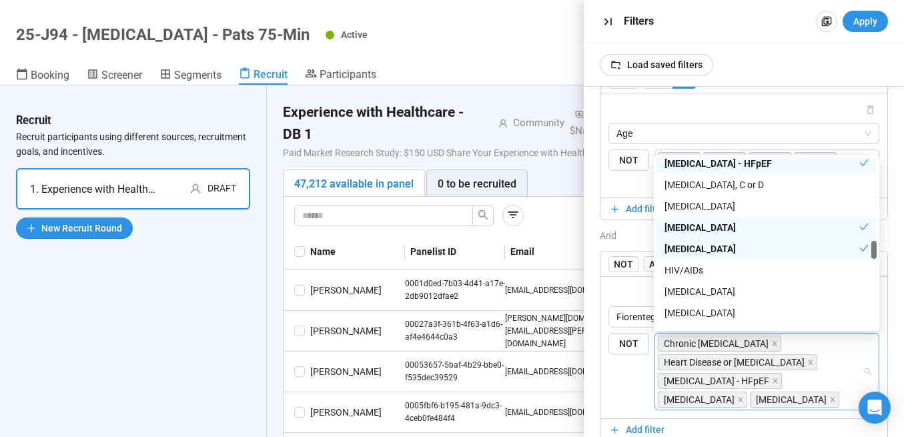
scroll to position [857, 0]
click at [714, 328] on div "[MEDICAL_DATA]" at bounding box center [766, 335] width 204 height 15
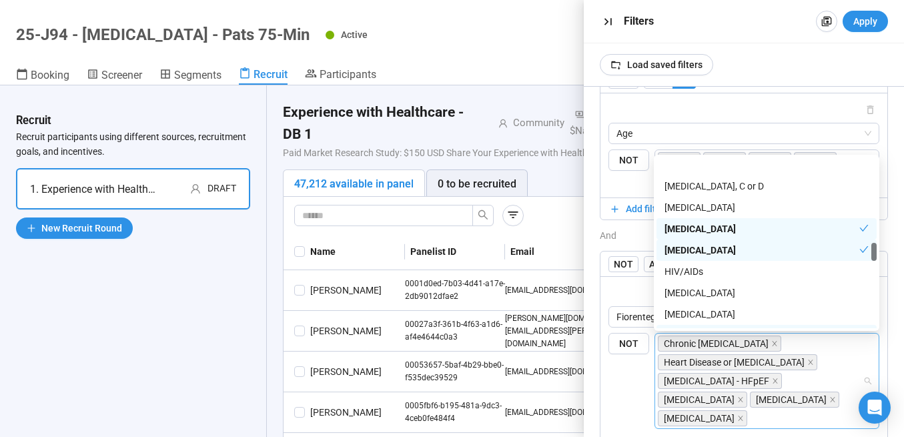
scroll to position [882, 0]
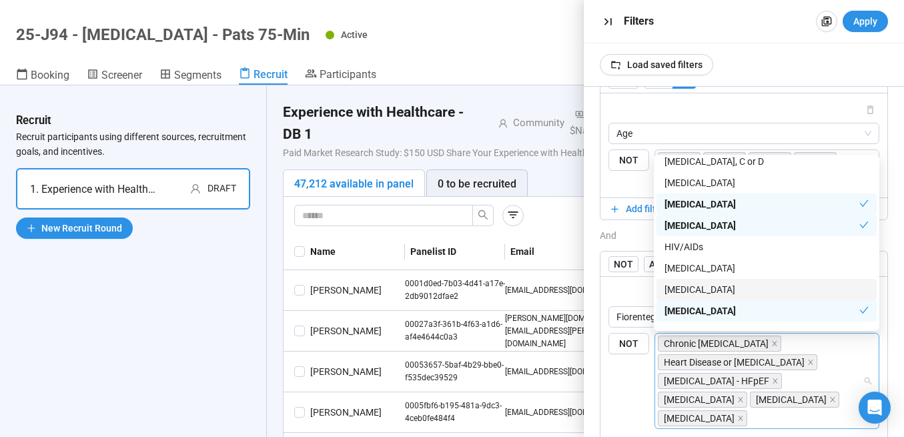
click at [736, 291] on div "[MEDICAL_DATA]" at bounding box center [766, 289] width 204 height 15
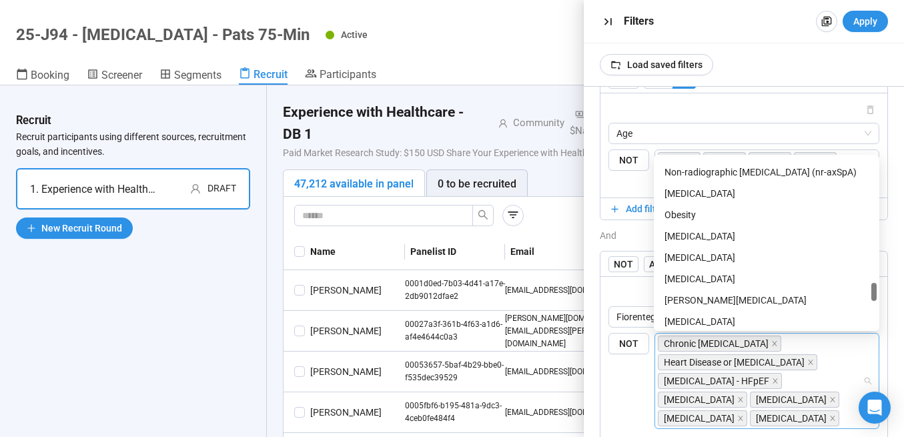
scroll to position [1409, 0]
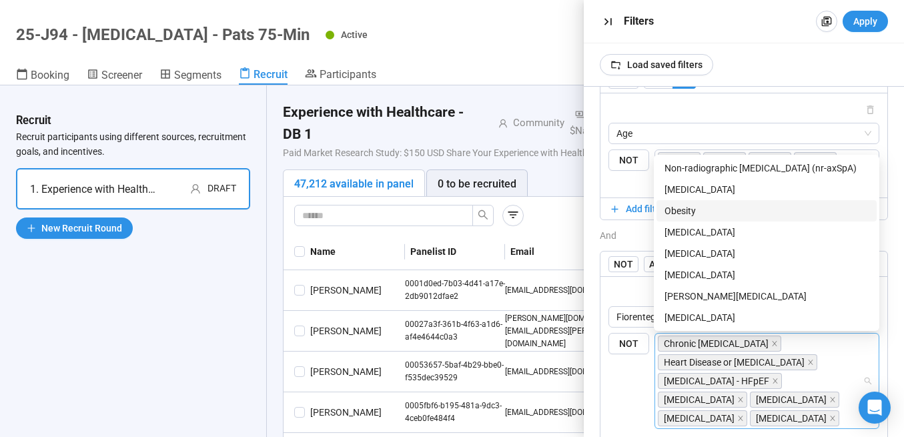
click at [684, 207] on div "Obesity" at bounding box center [766, 210] width 204 height 15
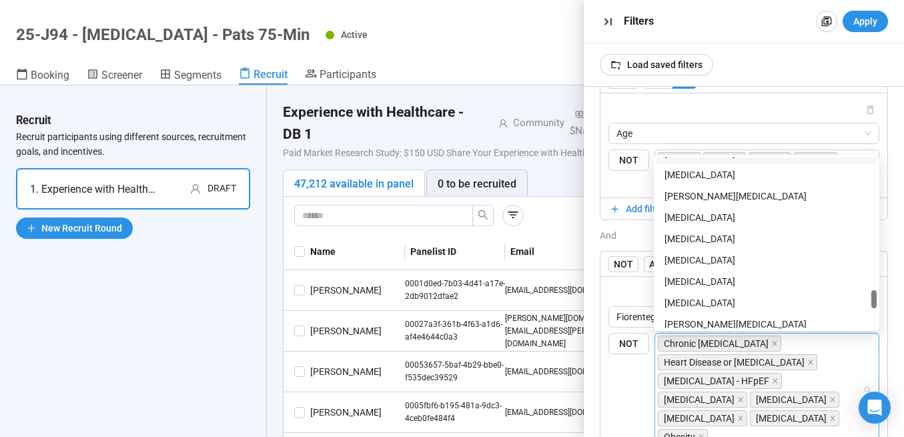
scroll to position [1508, 0]
click at [730, 305] on div "[MEDICAL_DATA]" at bounding box center [766, 303] width 204 height 15
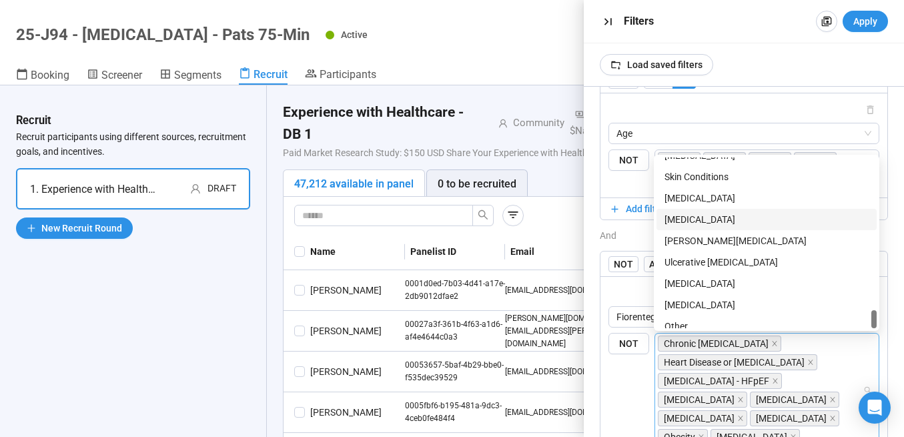
scroll to position [1793, 0]
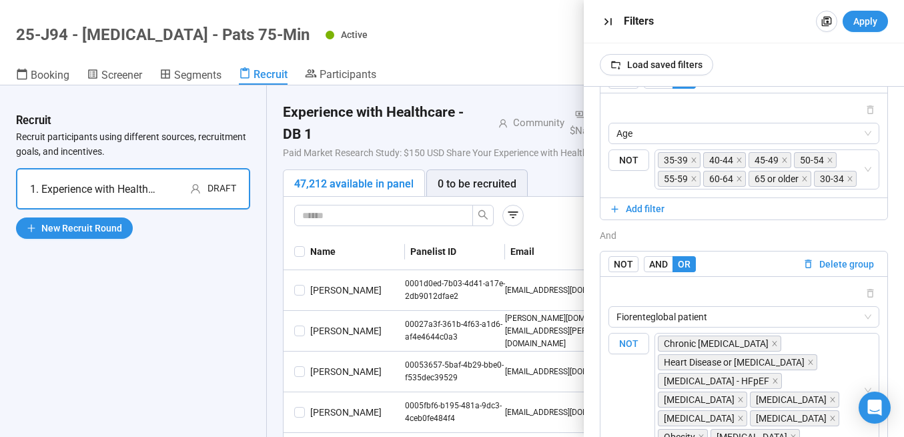
click at [634, 383] on label "NOT" at bounding box center [628, 390] width 41 height 115
click at [628, 340] on span "NOT" at bounding box center [628, 344] width 41 height 22
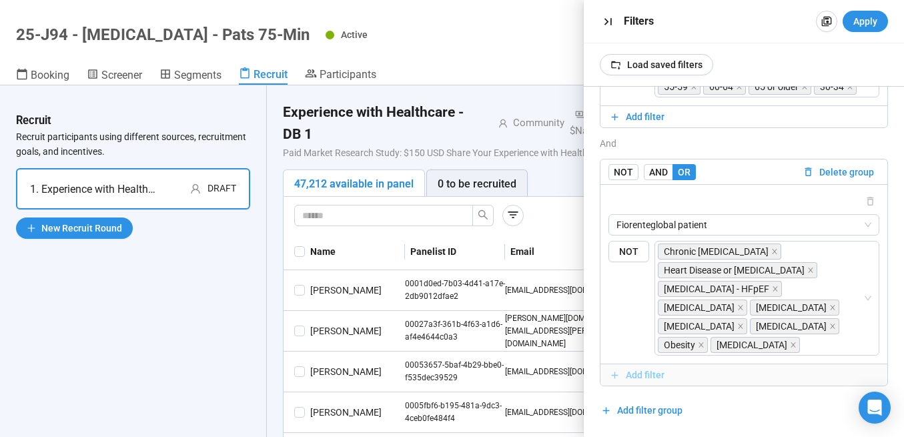
scroll to position [444, 0]
click at [870, 24] on span "Apply" at bounding box center [865, 21] width 24 height 15
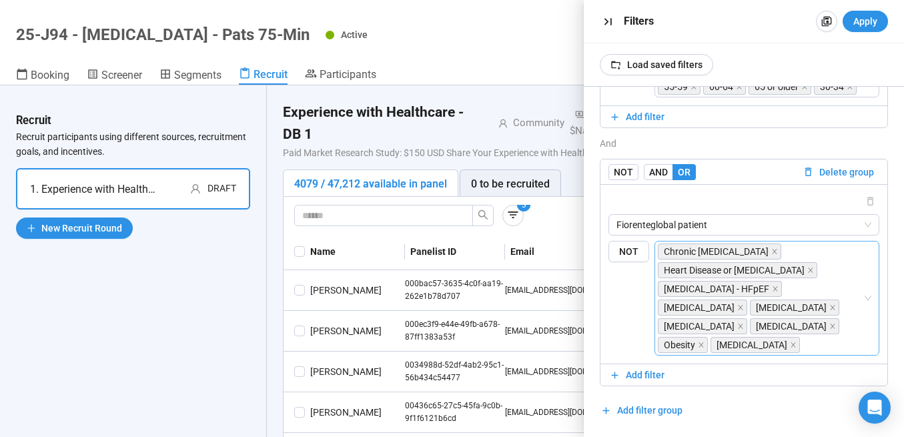
click at [729, 323] on div "Chronic [MEDICAL_DATA] Heart Disease or [MEDICAL_DATA] [MEDICAL_DATA] - HFpEF […" at bounding box center [760, 298] width 205 height 112
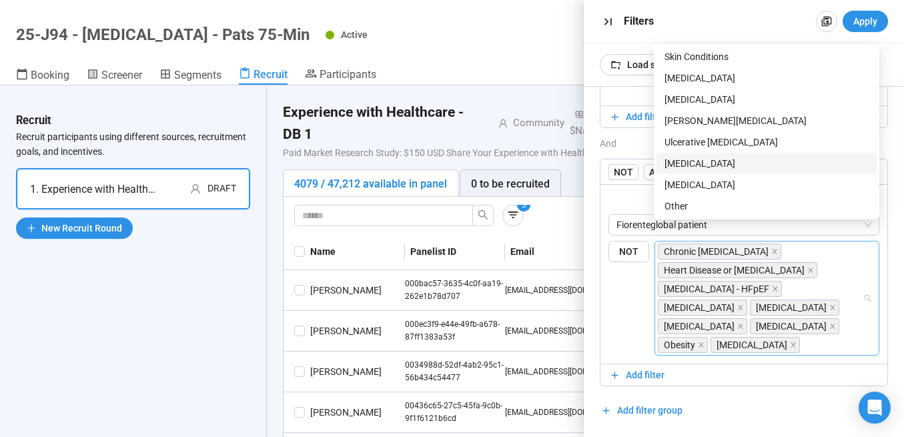
click at [706, 161] on div "[MEDICAL_DATA]" at bounding box center [766, 163] width 204 height 15
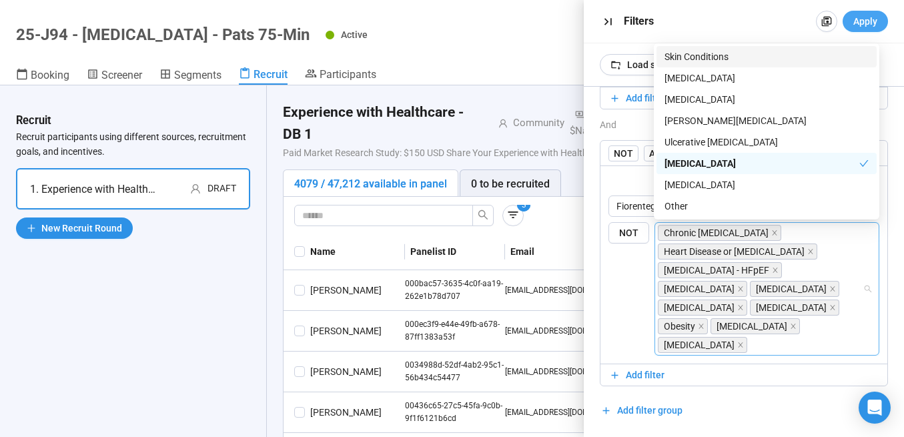
click at [857, 20] on span "Apply" at bounding box center [865, 21] width 24 height 15
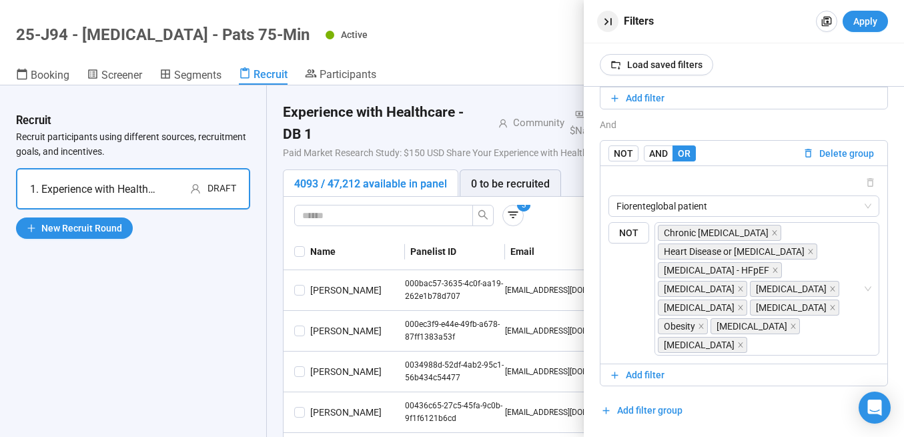
click at [610, 17] on icon "button" at bounding box center [608, 22] width 14 height 14
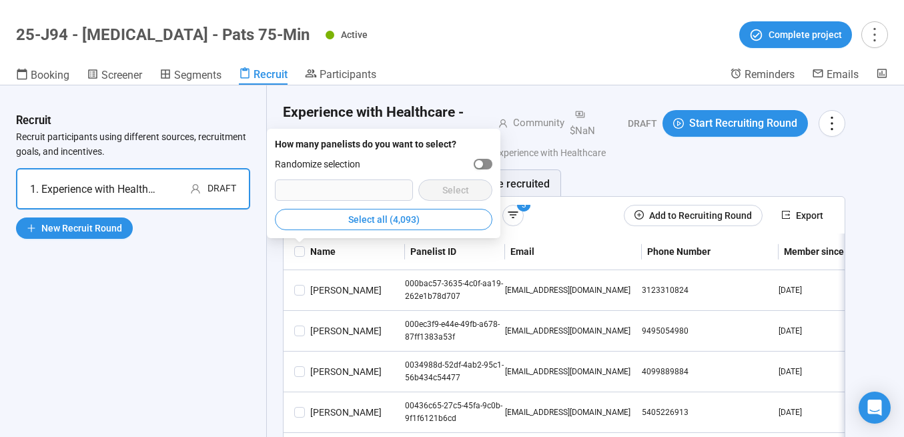
click at [482, 161] on div "button" at bounding box center [479, 164] width 8 height 8
click at [317, 189] on input "number" at bounding box center [343, 190] width 137 height 20
type input "****"
click at [448, 189] on span "Select" at bounding box center [455, 190] width 27 height 15
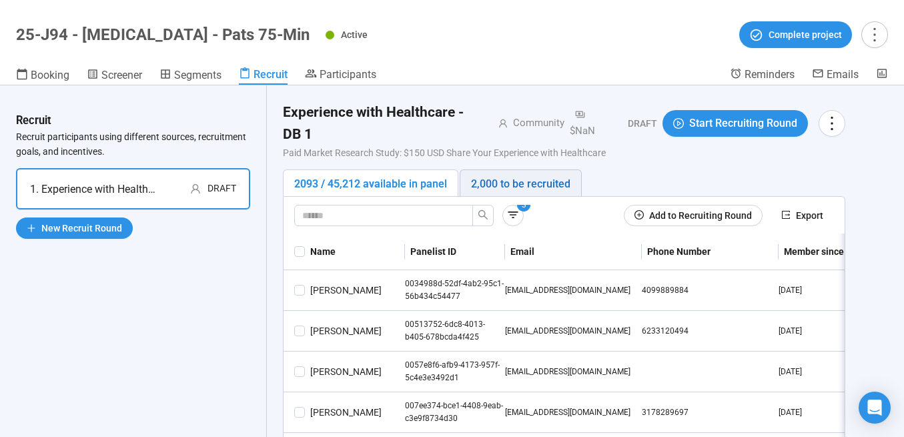
click at [528, 181] on div "2,000 to be recruited" at bounding box center [520, 183] width 99 height 17
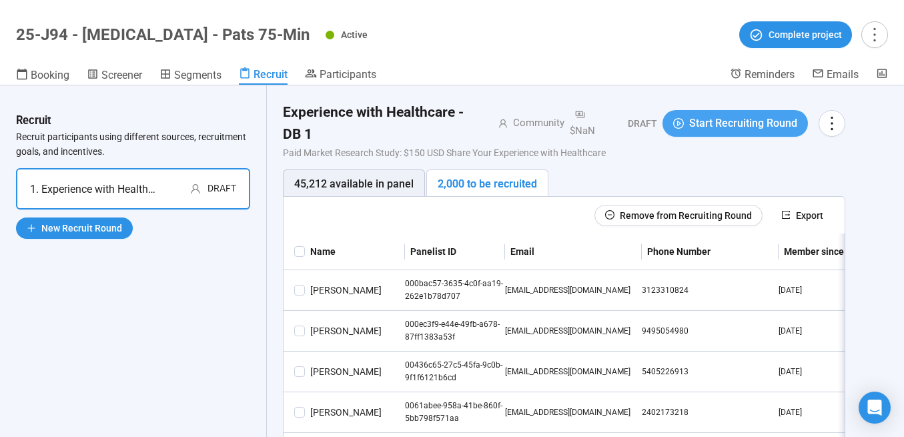
click at [692, 147] on p "Paid Market Research Study: $150 USD Share Your Experience with Healthcare" at bounding box center [564, 152] width 562 height 15
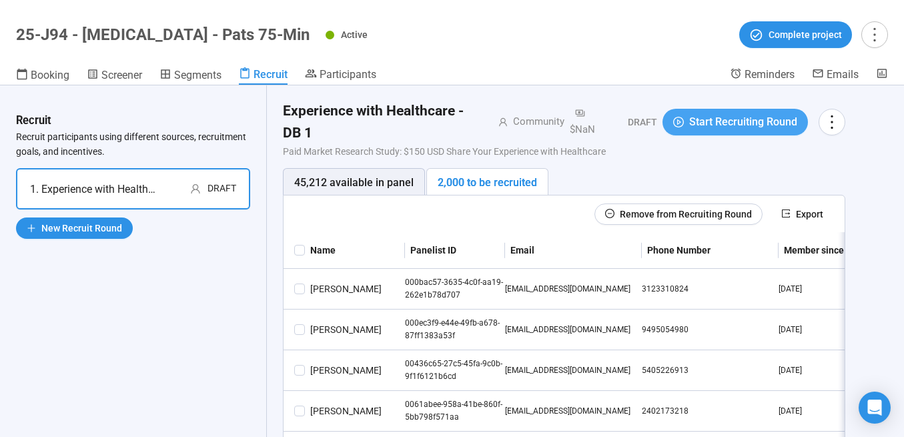
click at [708, 124] on span "Start Recruiting Round" at bounding box center [743, 121] width 108 height 17
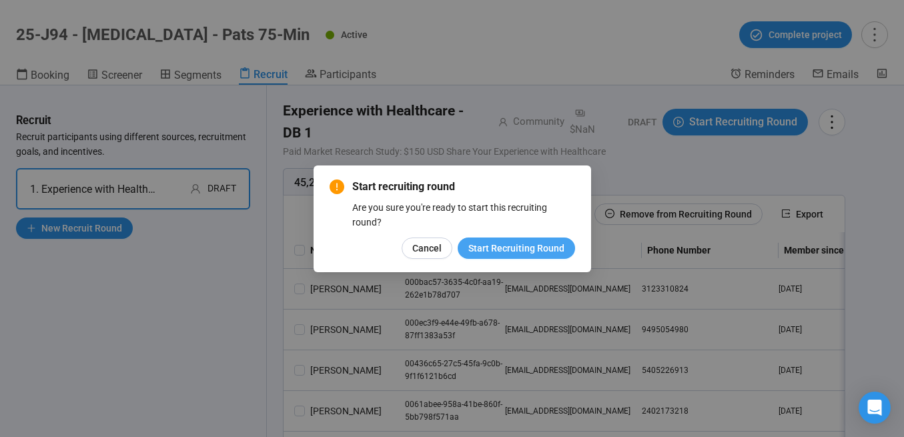
click at [490, 246] on span "Start Recruiting Round" at bounding box center [516, 248] width 96 height 15
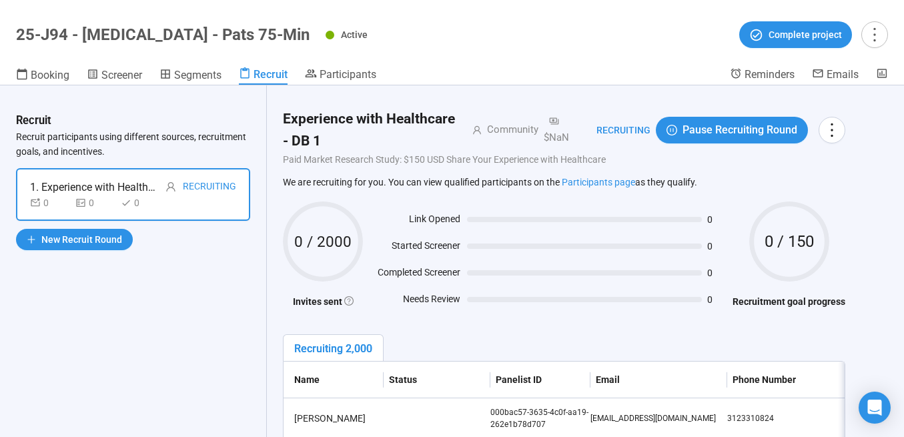
scroll to position [0, 0]
click at [576, 385] on th "Panelist ID" at bounding box center [540, 379] width 100 height 37
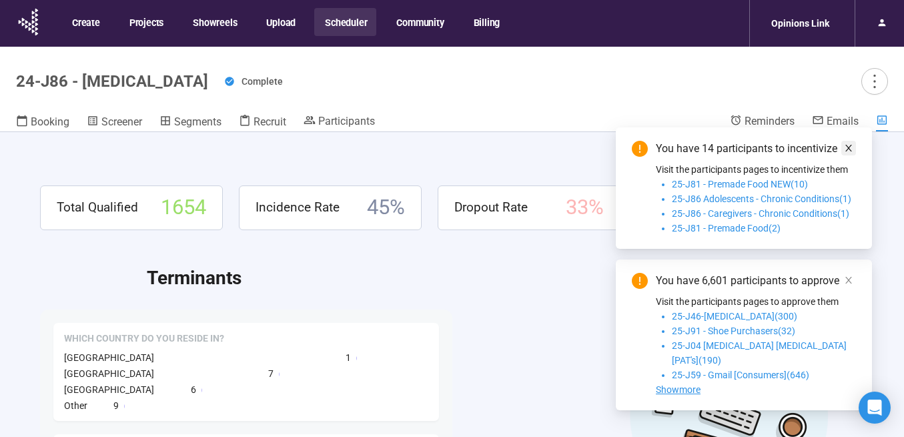
click at [848, 153] on icon "close" at bounding box center [848, 147] width 9 height 9
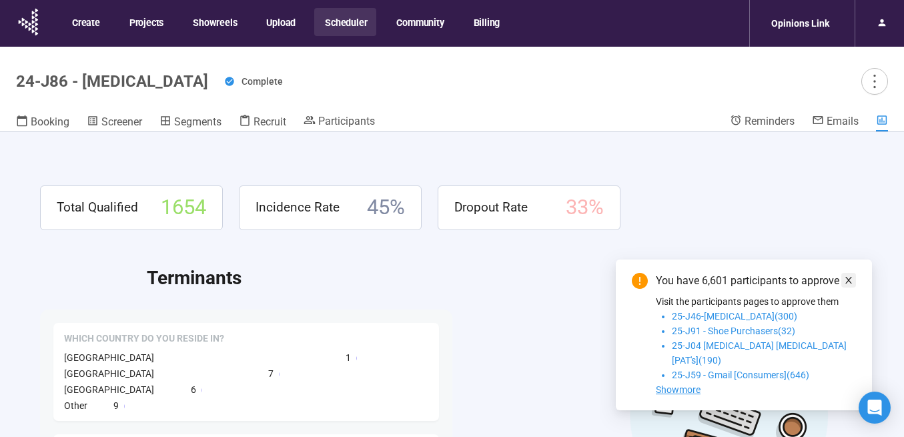
click at [846, 283] on icon "close" at bounding box center [848, 280] width 7 height 7
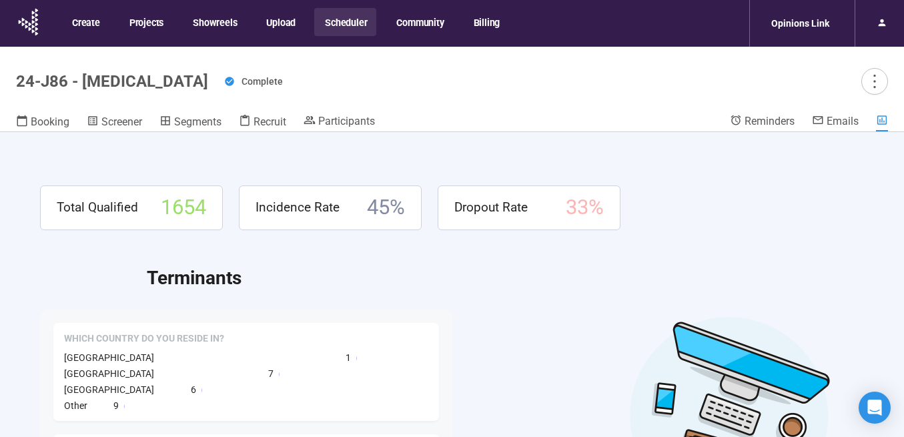
click at [349, 25] on button "Scheduler" at bounding box center [345, 22] width 62 height 28
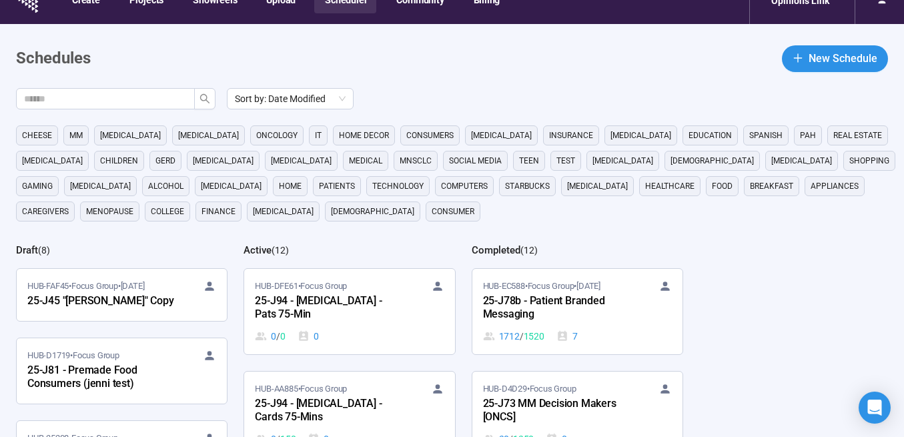
scroll to position [83, 0]
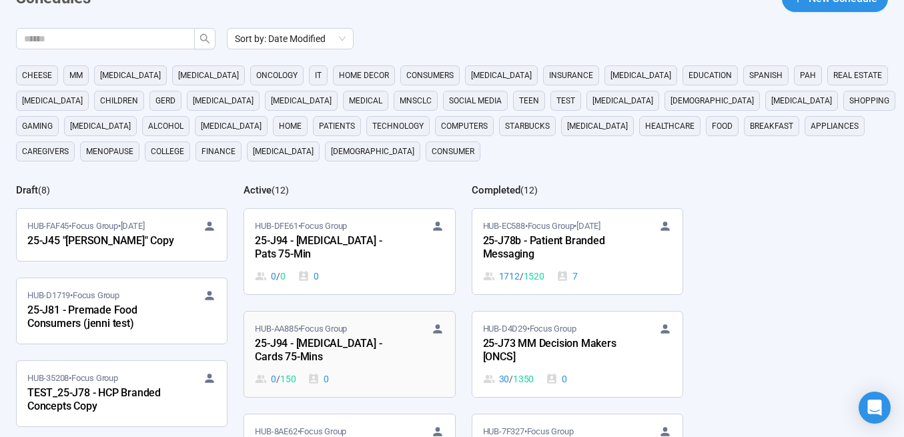
click at [326, 350] on div "25-J94 - [MEDICAL_DATA] - Cards 75-Mins" at bounding box center [328, 350] width 147 height 31
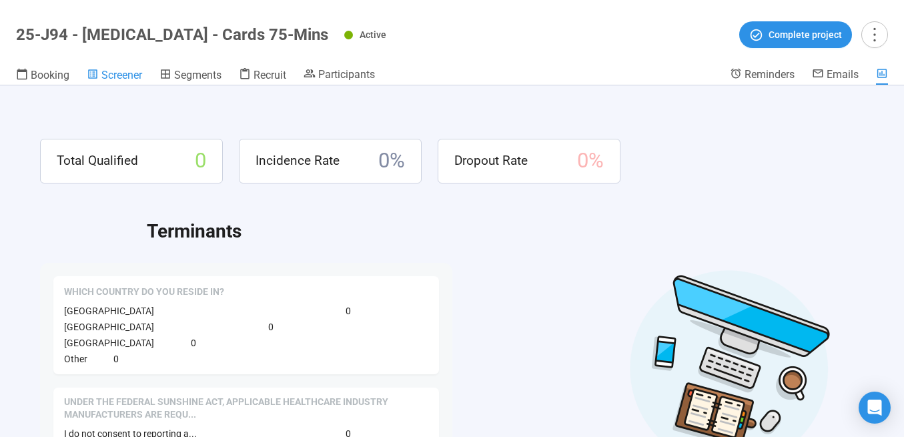
click at [111, 72] on span "Screener" at bounding box center [121, 75] width 41 height 13
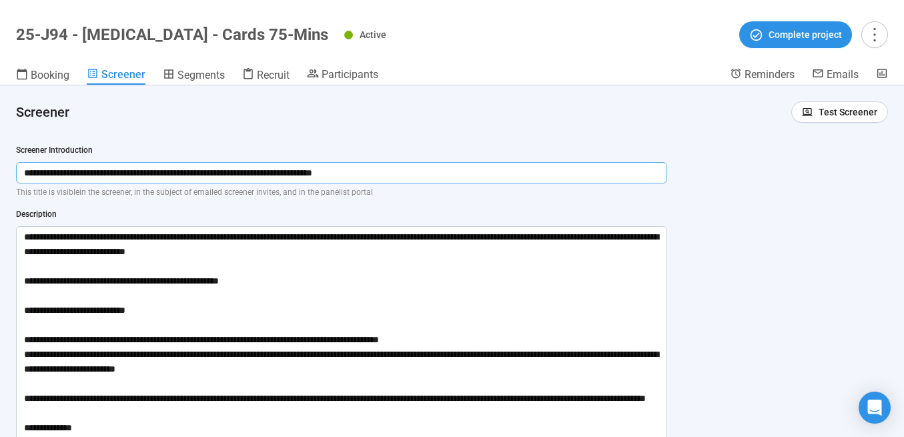
click at [402, 173] on input "**********" at bounding box center [341, 172] width 651 height 21
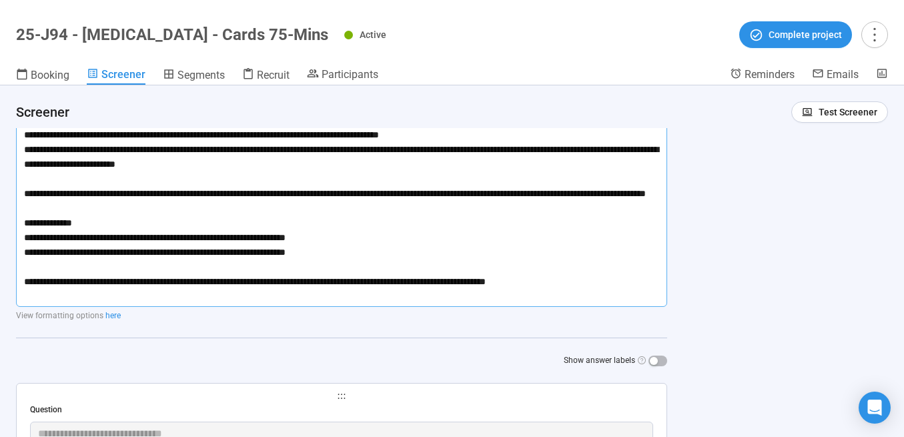
scroll to position [215, 0]
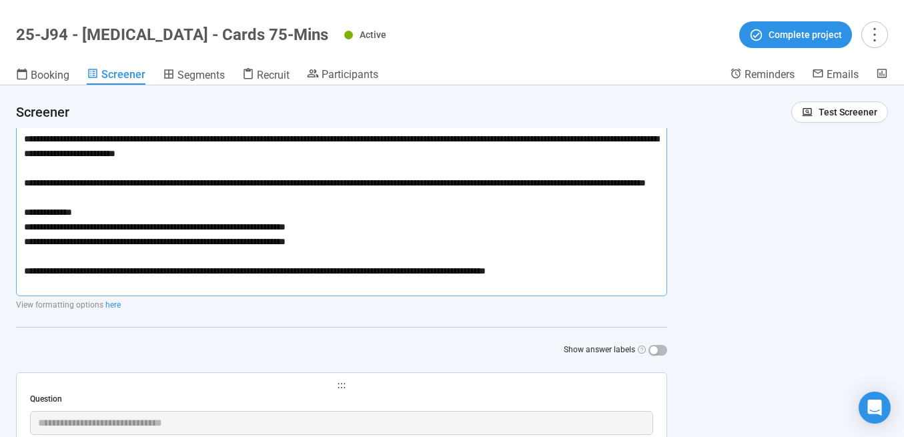
drag, startPoint x: 26, startPoint y: 233, endPoint x: 258, endPoint y: 307, distance: 243.4
click at [258, 307] on div "**********" at bounding box center [341, 142] width 651 height 427
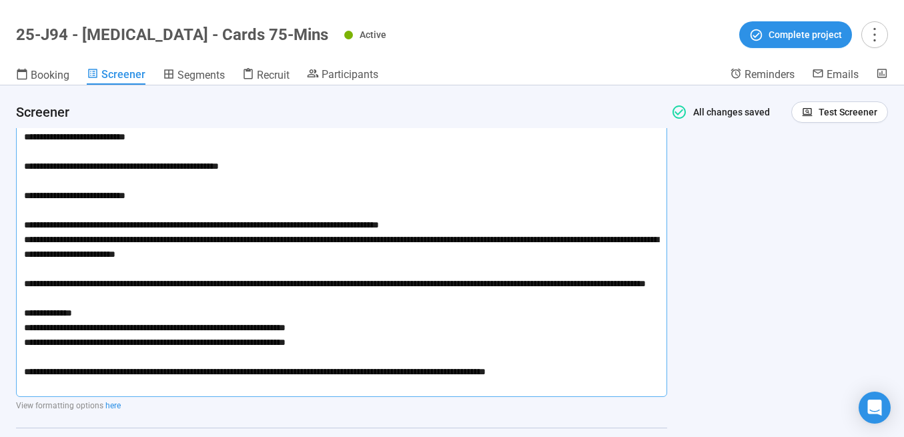
scroll to position [0, 0]
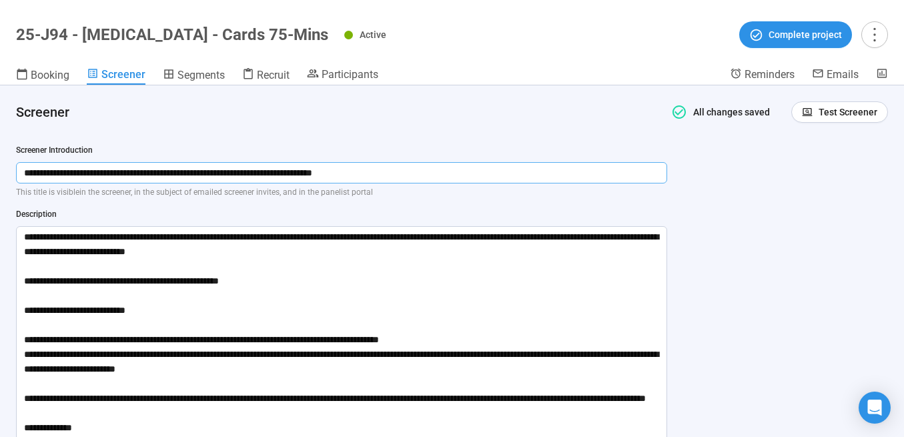
click at [382, 173] on input "**********" at bounding box center [341, 172] width 651 height 21
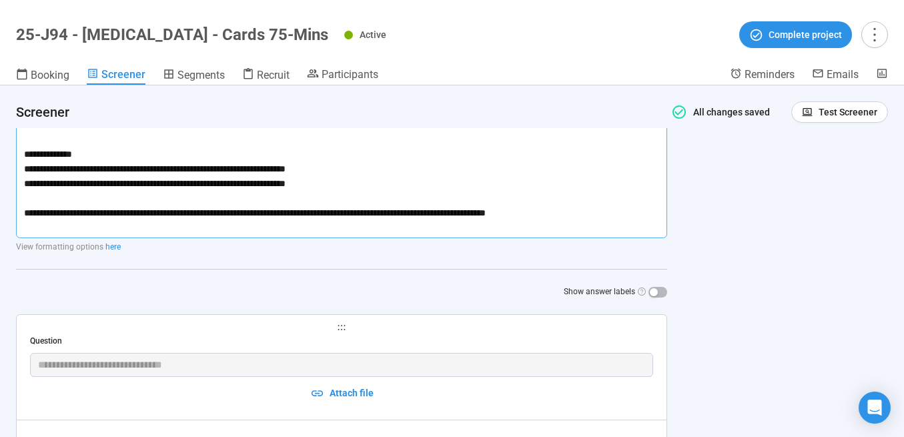
scroll to position [271, 0]
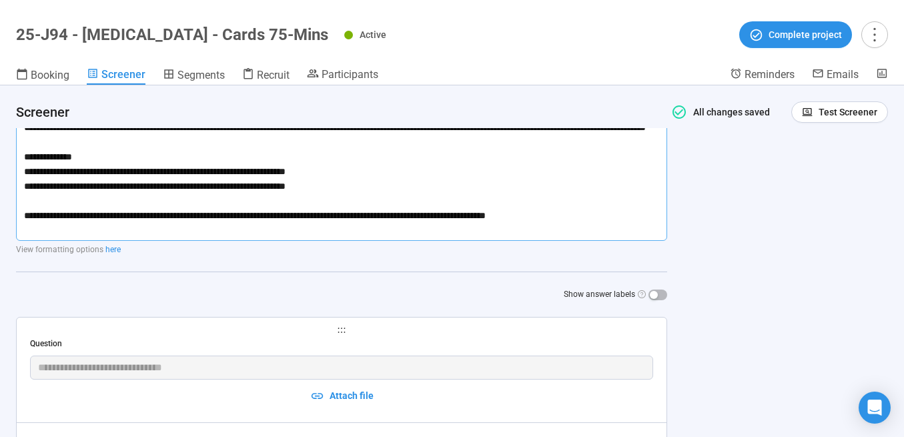
drag, startPoint x: 23, startPoint y: 233, endPoint x: 580, endPoint y: 237, distance: 556.2
click at [580, 236] on textarea at bounding box center [341, 97] width 651 height 285
